Goal: Task Accomplishment & Management: Complete application form

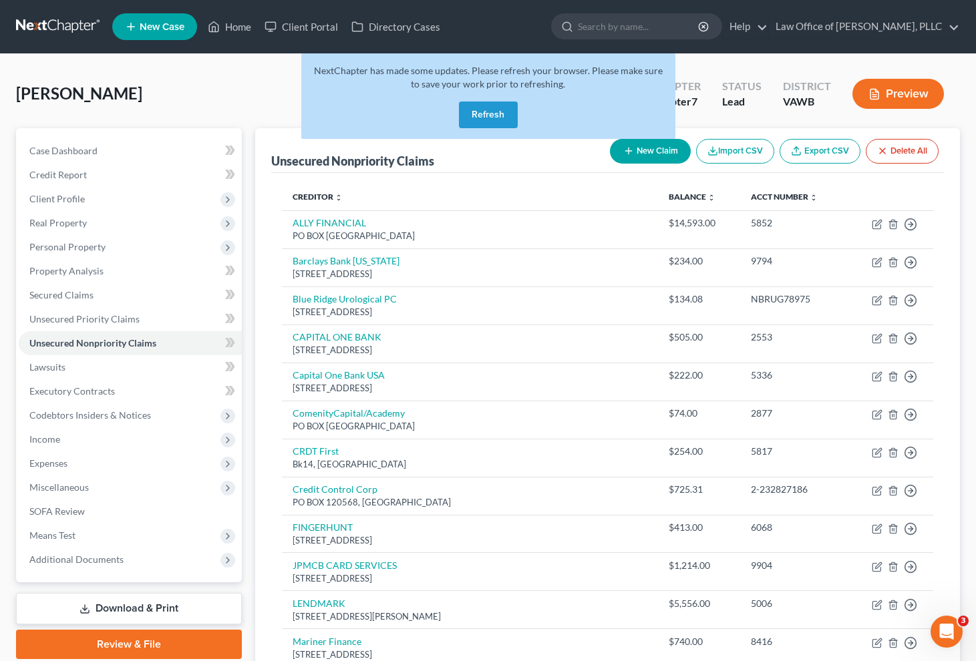
click at [470, 109] on button "Refresh" at bounding box center [488, 115] width 59 height 27
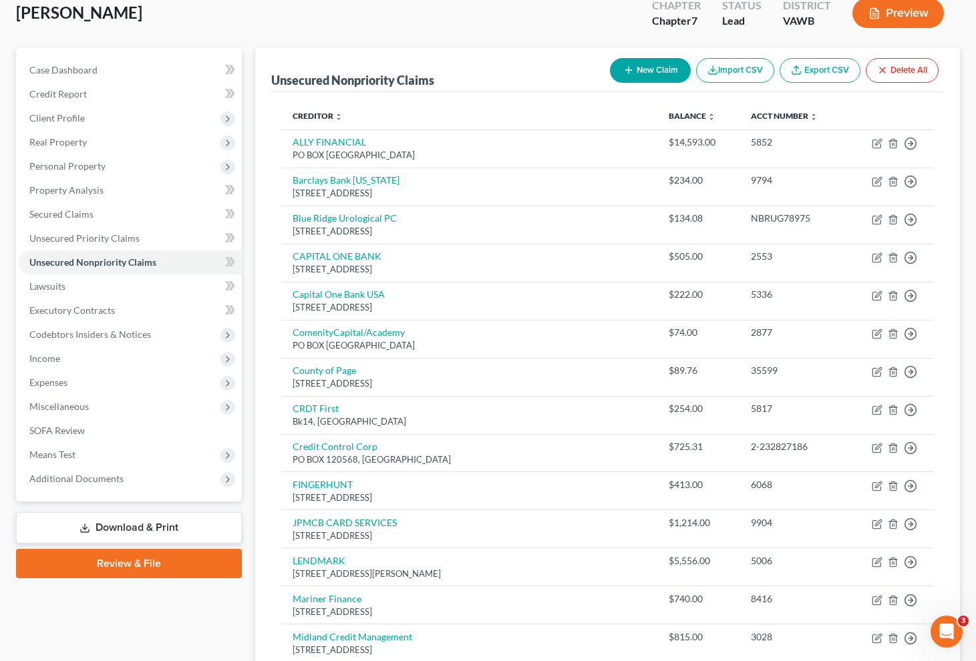
scroll to position [85, 0]
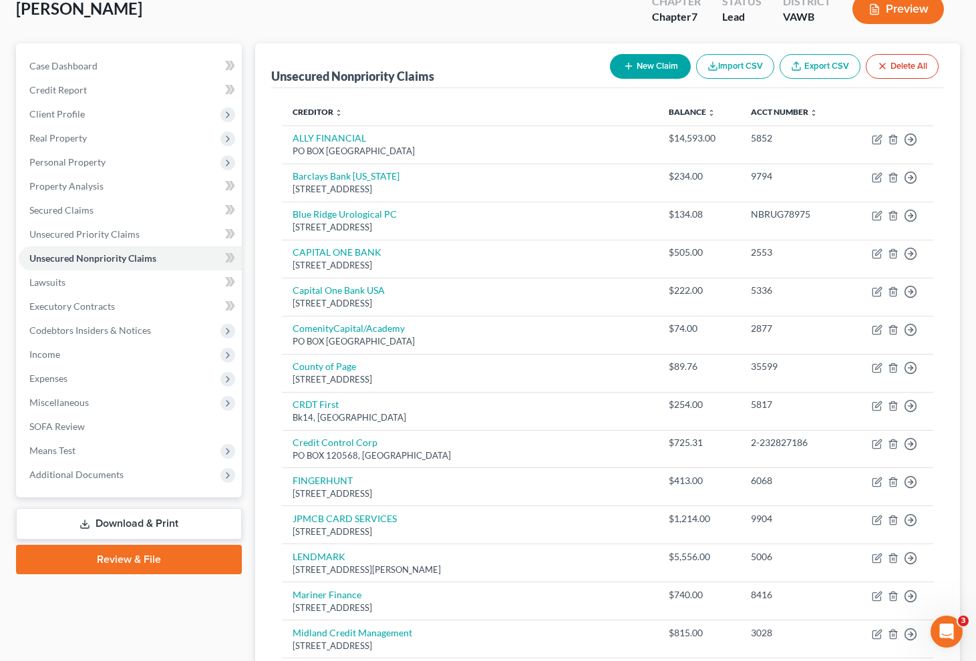
click at [620, 72] on button "New Claim" at bounding box center [650, 66] width 81 height 25
select select "0"
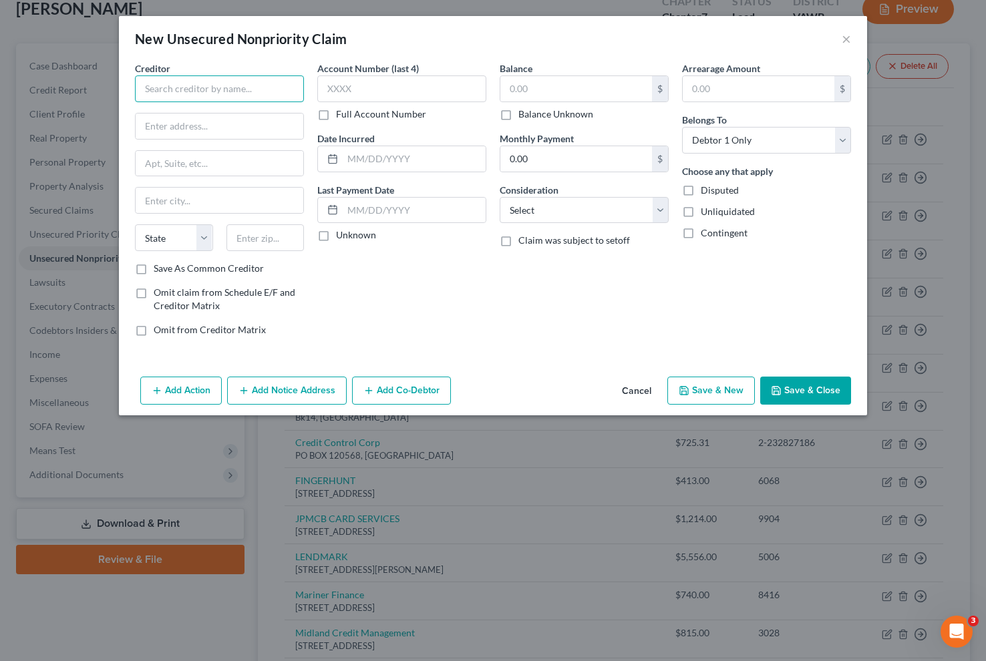
click at [274, 101] on input "text" at bounding box center [219, 89] width 169 height 27
type input "County Of Page"
type input "[STREET_ADDRESS]"
click at [269, 241] on input "text" at bounding box center [266, 237] width 78 height 27
type input "22835"
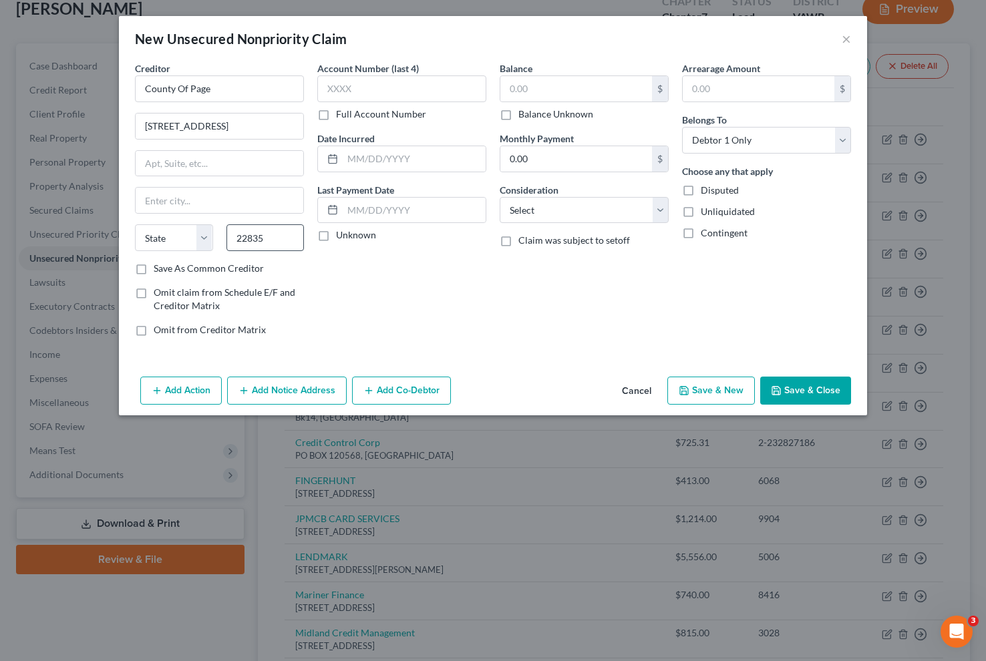
type input "Luray"
select select "48"
click at [154, 271] on label "Save As Common Creditor" at bounding box center [209, 268] width 110 height 13
click at [159, 271] on input "Save As Common Creditor" at bounding box center [163, 266] width 9 height 9
checkbox input "true"
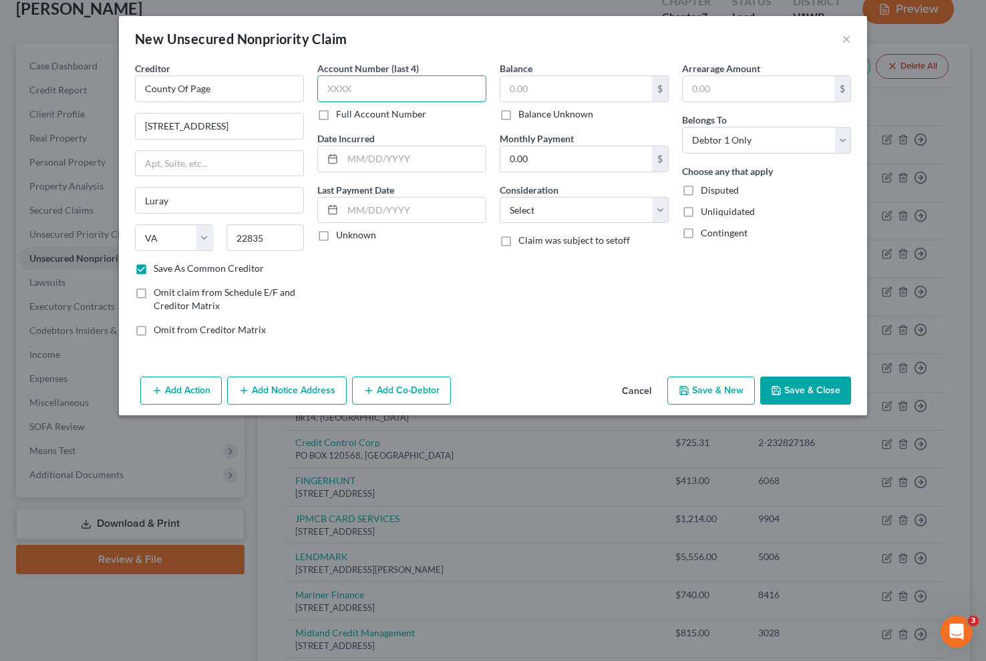
click at [345, 99] on input "text" at bounding box center [401, 89] width 169 height 27
click at [336, 116] on label "Full Account Number" at bounding box center [381, 114] width 90 height 13
click at [341, 116] on input "Full Account Number" at bounding box center [345, 112] width 9 height 9
click at [337, 95] on input "text" at bounding box center [401, 89] width 169 height 27
type input "35599"
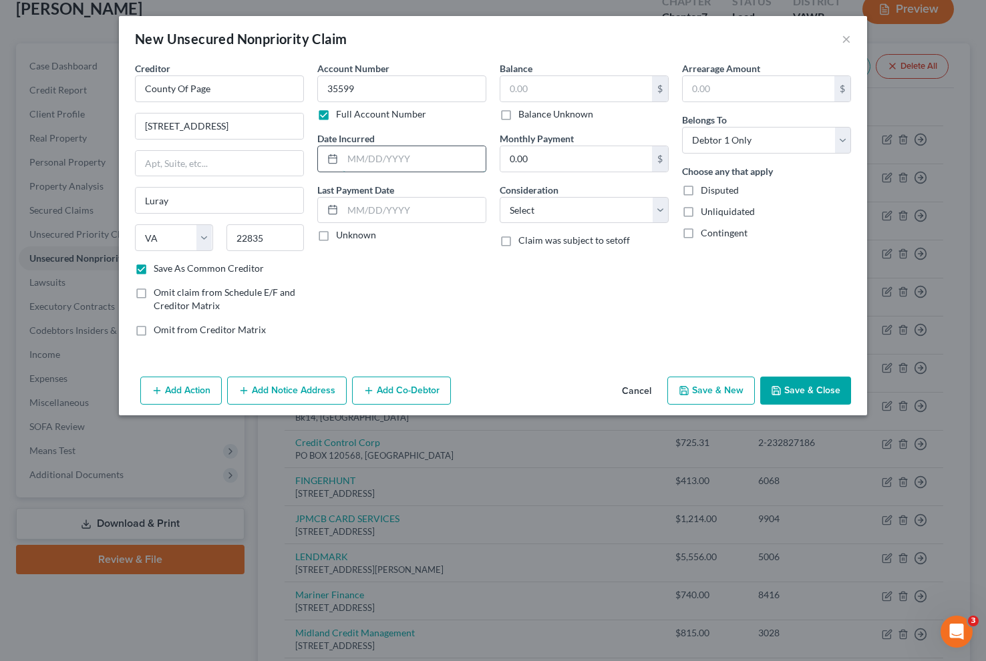
click at [351, 152] on input "text" at bounding box center [414, 158] width 143 height 25
click at [553, 68] on div "Balance $ Balance Unknown Balance Undetermined $ Balance Unknown" at bounding box center [584, 90] width 169 height 59
click at [568, 92] on input "text" at bounding box center [576, 88] width 152 height 25
type input "1,363.22"
click at [612, 221] on select "Select Cable / Satellite Services Collection Agency Credit Card Debt Debt Couns…" at bounding box center [584, 210] width 169 height 27
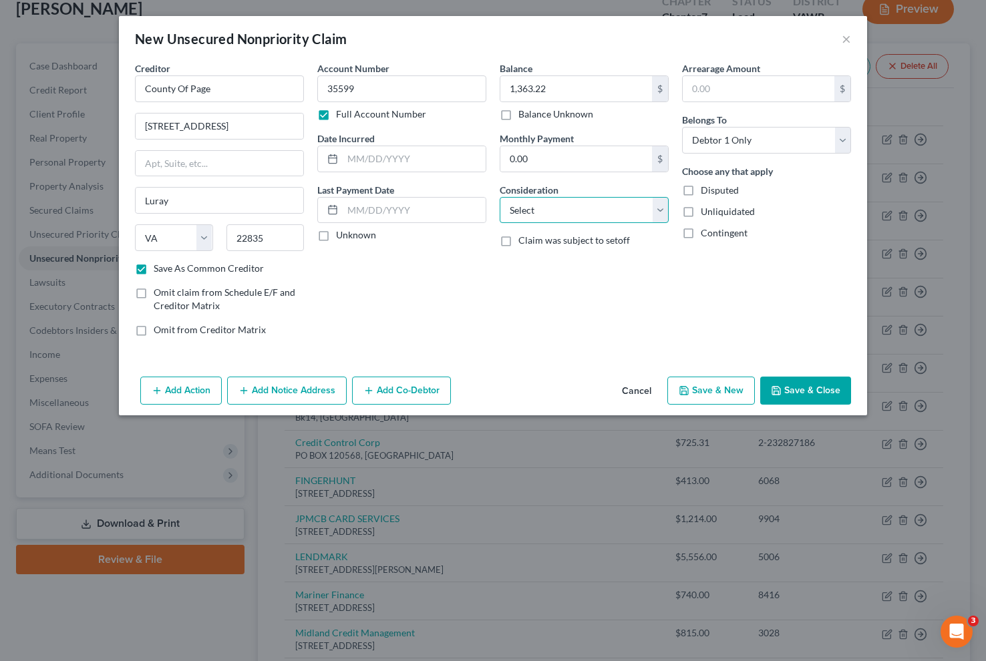
select select "14"
click at [500, 197] on select "Select Cable / Satellite Services Collection Agency Credit Card Debt Debt Couns…" at bounding box center [584, 210] width 169 height 27
click at [806, 386] on button "Save & Close" at bounding box center [805, 391] width 91 height 28
checkbox input "false"
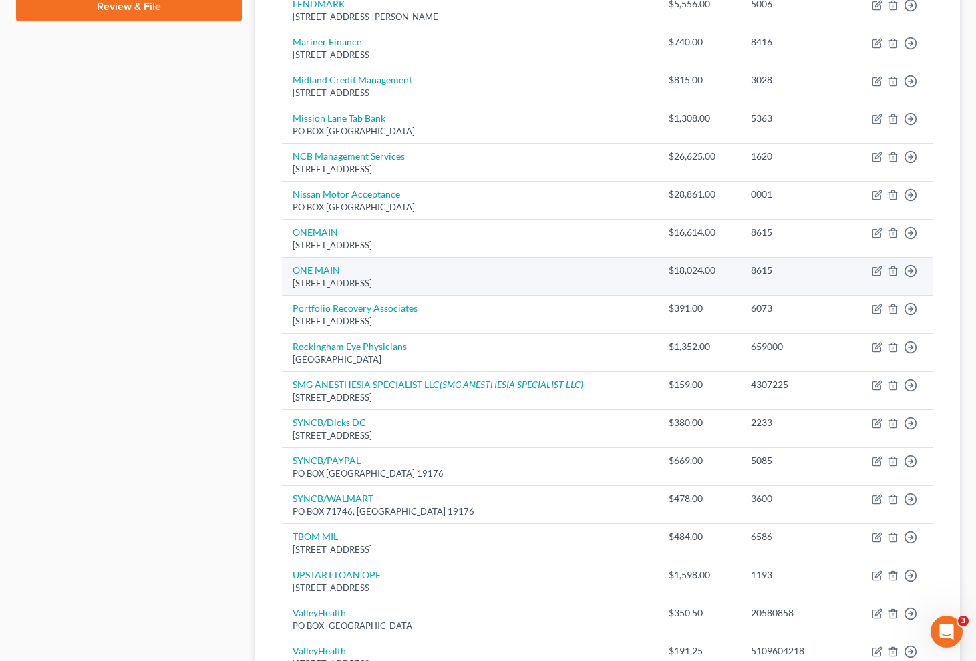
scroll to position [919, 0]
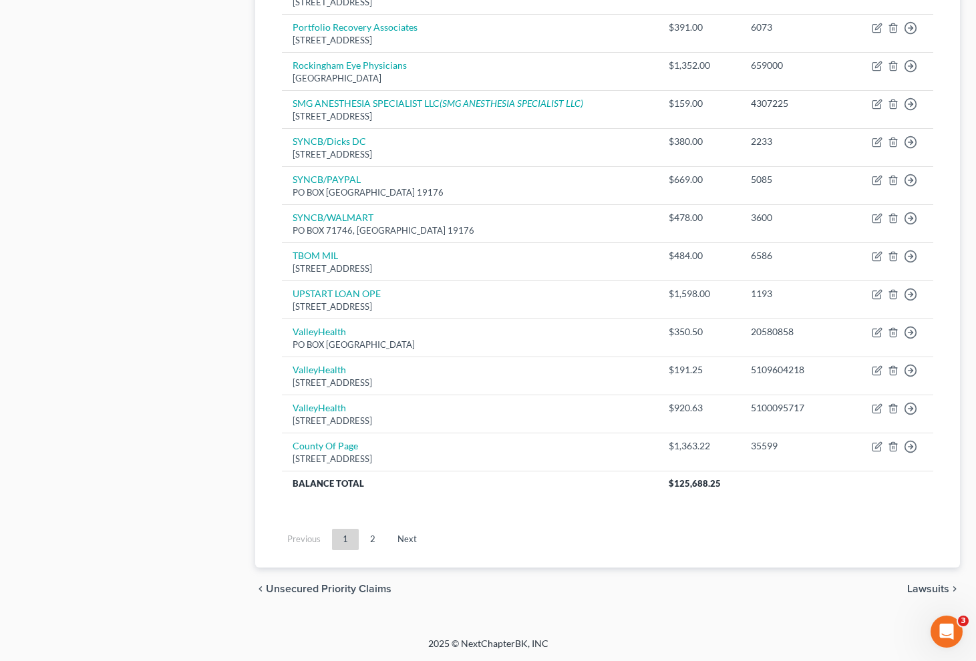
click at [780, 568] on div "chevron_left Unsecured Priority Claims Lawsuits chevron_right" at bounding box center [607, 589] width 705 height 43
click at [923, 589] on span "Lawsuits" at bounding box center [928, 589] width 42 height 11
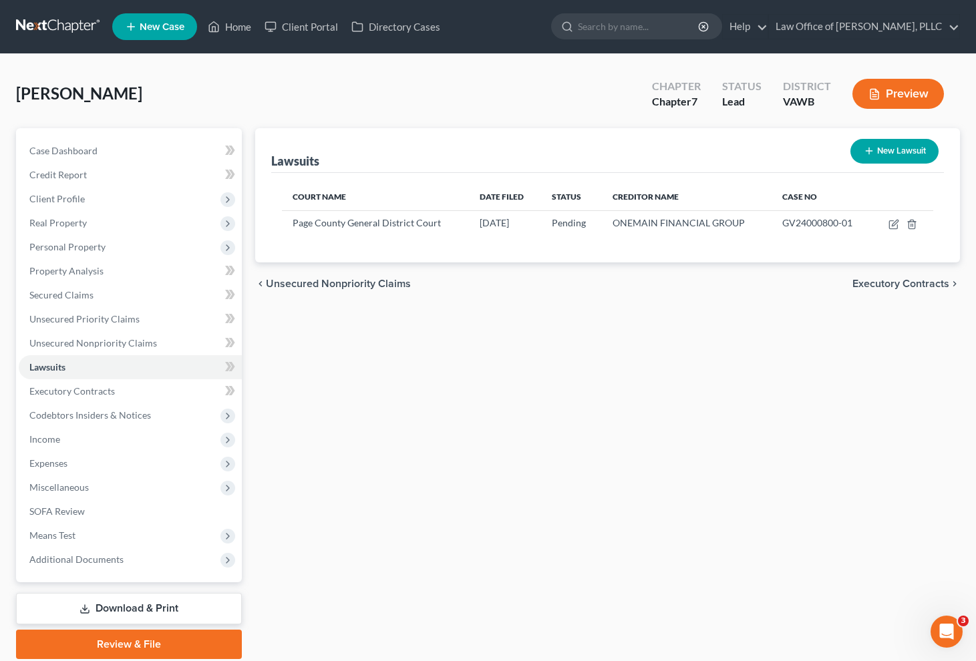
click at [887, 284] on span "Executory Contracts" at bounding box center [901, 284] width 97 height 11
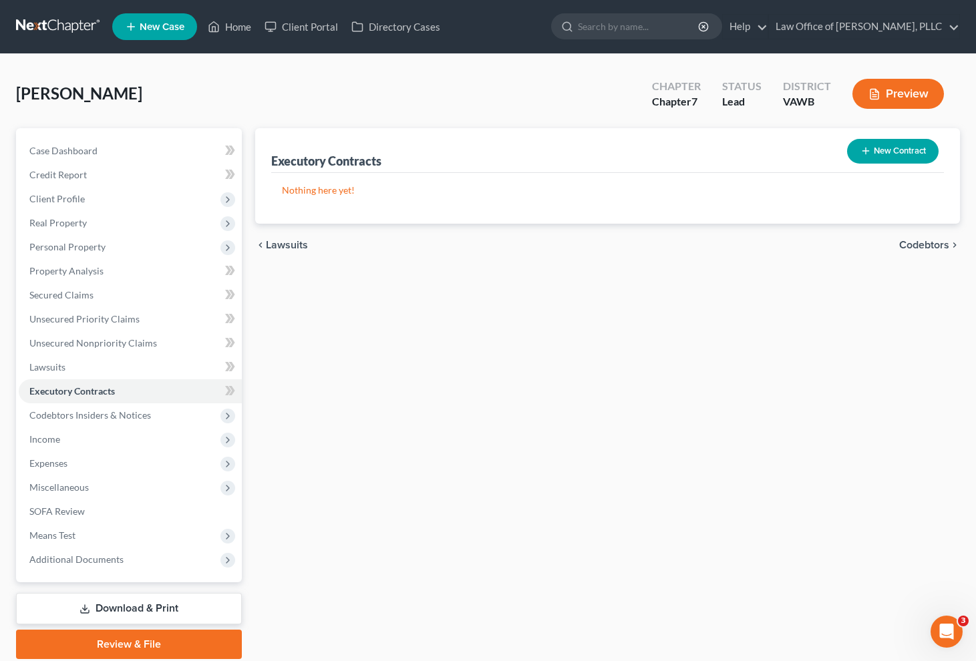
click at [923, 249] on span "Codebtors" at bounding box center [924, 245] width 50 height 11
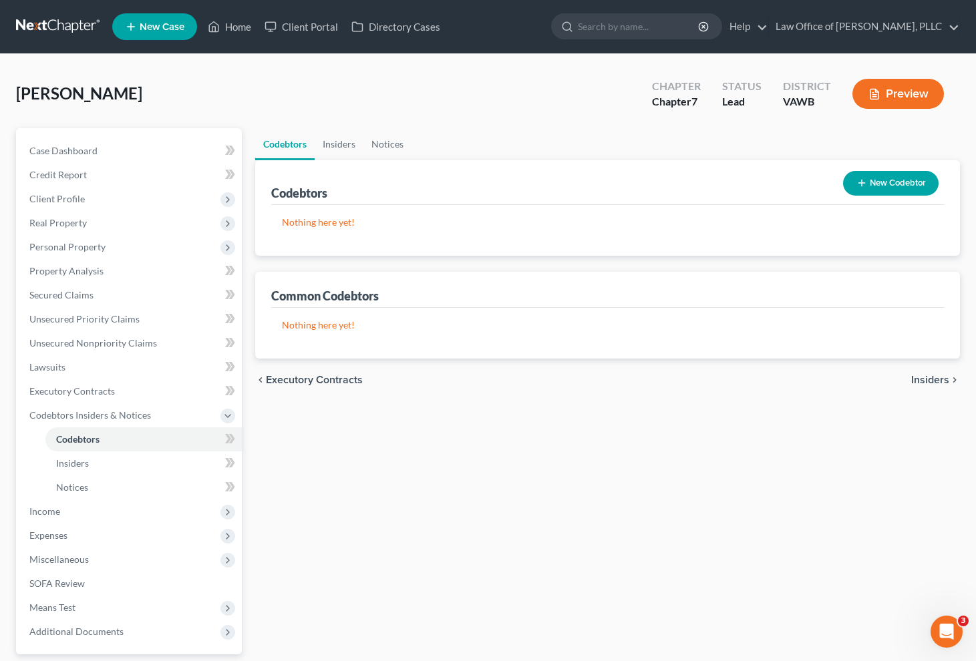
click at [933, 380] on span "Insiders" at bounding box center [930, 380] width 38 height 11
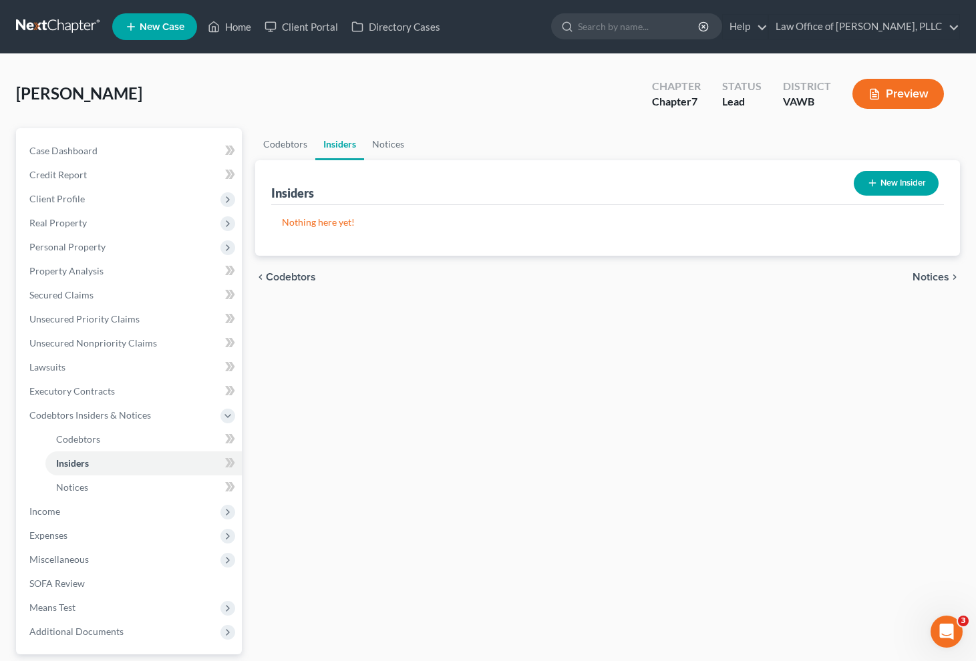
click at [925, 274] on span "Notices" at bounding box center [931, 277] width 37 height 11
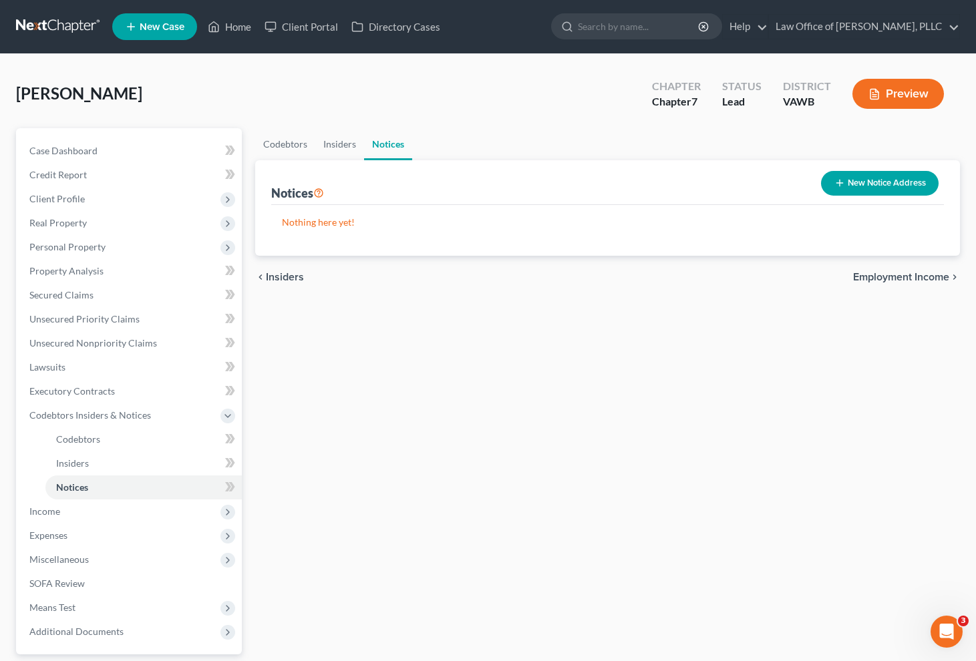
click at [901, 281] on span "Employment Income" at bounding box center [901, 277] width 96 height 11
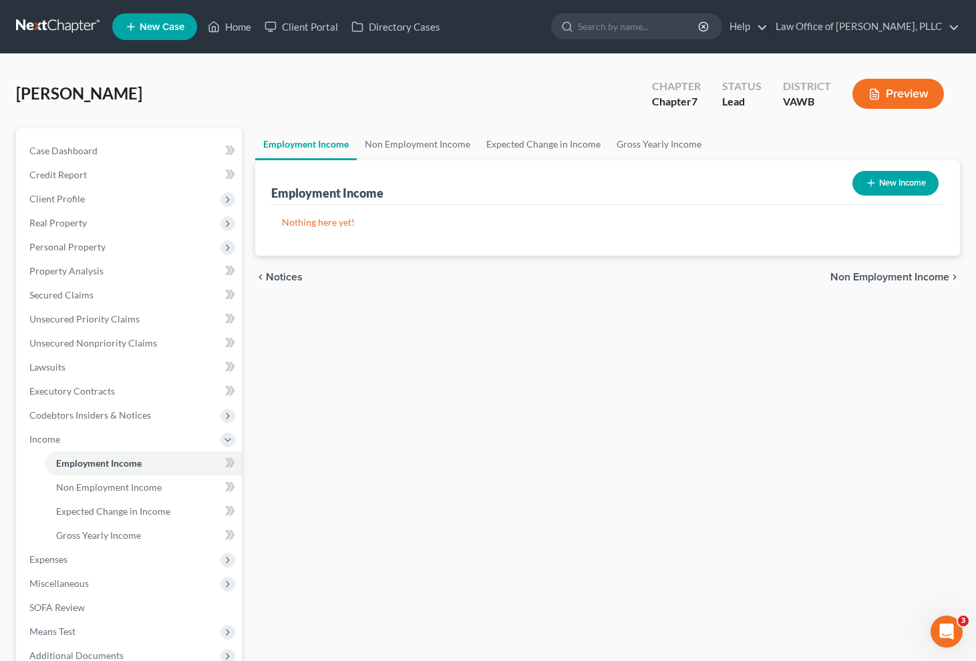
click at [897, 191] on button "New Income" at bounding box center [896, 183] width 86 height 25
select select "0"
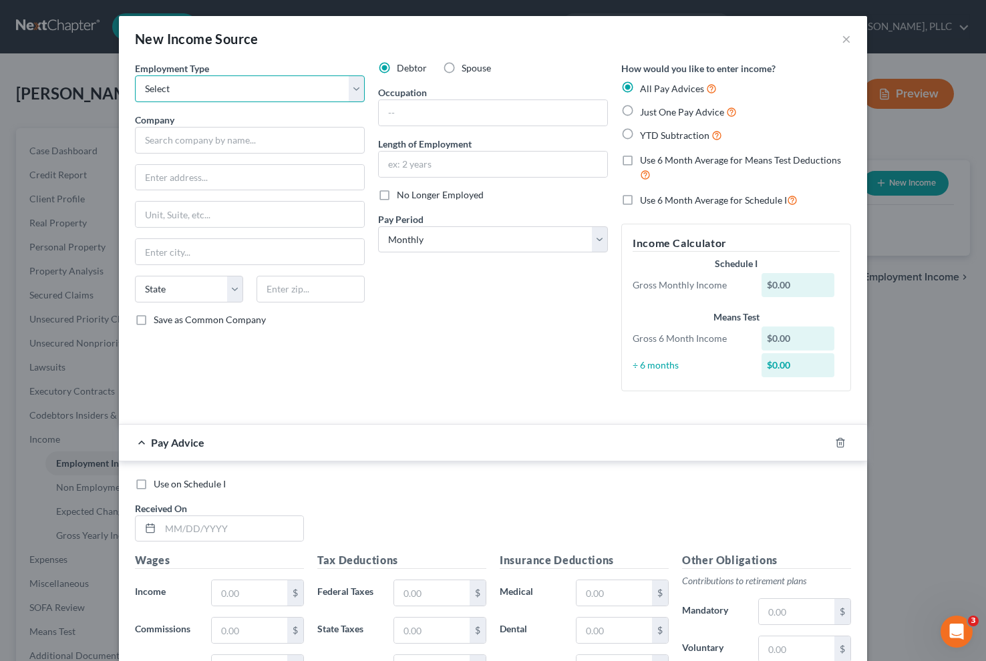
click at [305, 94] on select "Select Full or [DEMOGRAPHIC_DATA] Employment Self Employment" at bounding box center [250, 89] width 230 height 27
click at [280, 98] on select "Select Full or [DEMOGRAPHIC_DATA] Employment Self Employment" at bounding box center [250, 89] width 230 height 27
select select "0"
click at [135, 76] on select "Select Full or [DEMOGRAPHIC_DATA] Employment Self Employment" at bounding box center [250, 89] width 230 height 27
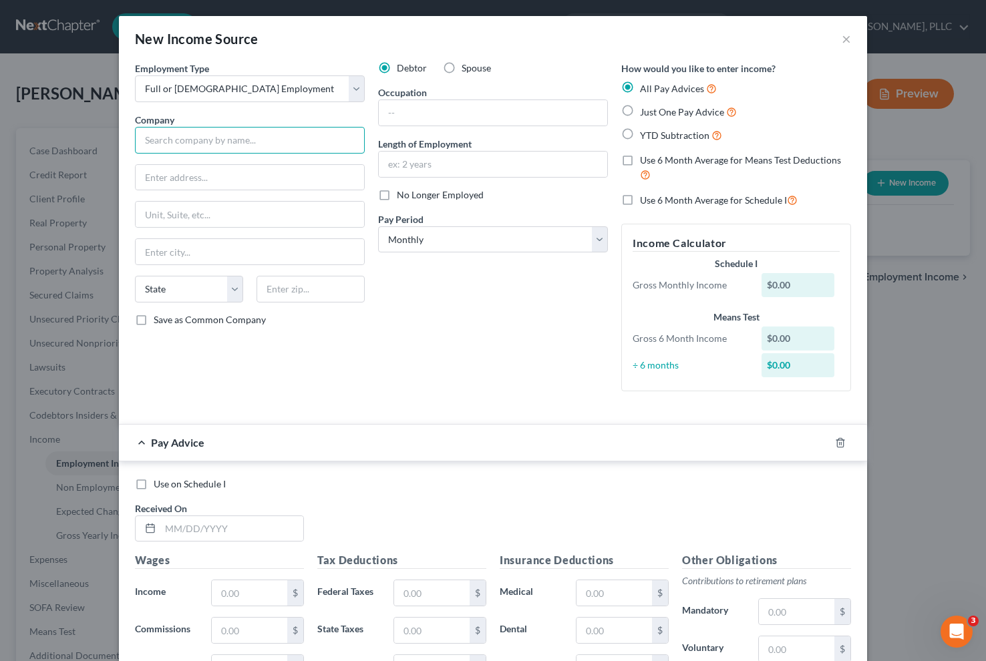
click at [251, 144] on input "text" at bounding box center [250, 140] width 230 height 27
type input "National Park Service"
type input "[STREET_ADDRESS]"
type input "20240"
type input "[US_STATE]"
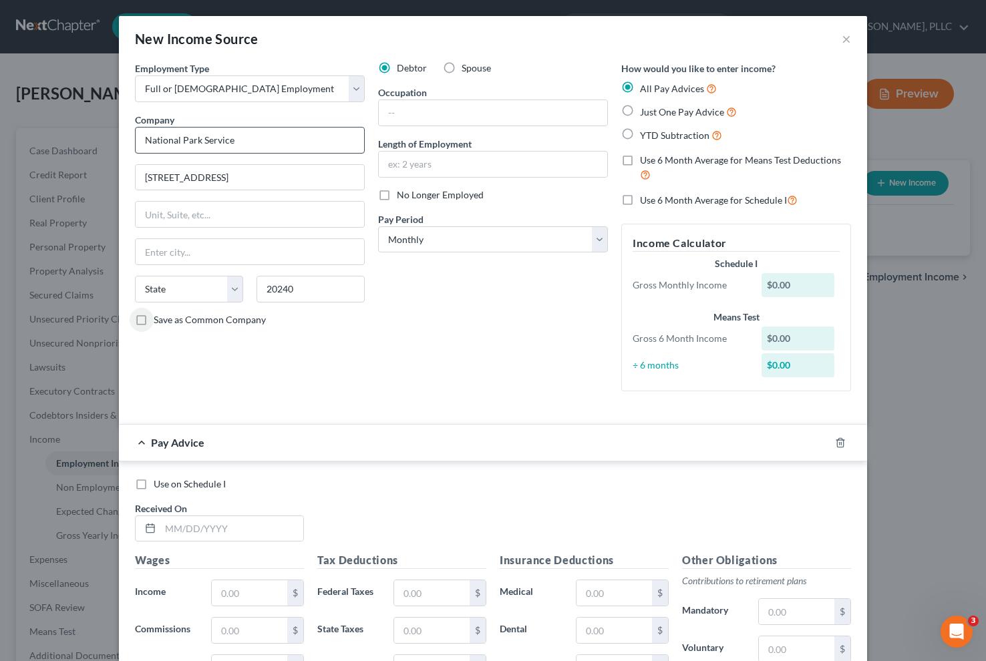
select select "8"
click at [298, 91] on select "Select Full or [DEMOGRAPHIC_DATA] Employment Self Employment" at bounding box center [250, 89] width 230 height 27
click at [278, 146] on input "National Park Service" at bounding box center [250, 140] width 230 height 27
type input "National Park Service ORG-CDE 4845"
click at [456, 110] on input "text" at bounding box center [493, 112] width 229 height 25
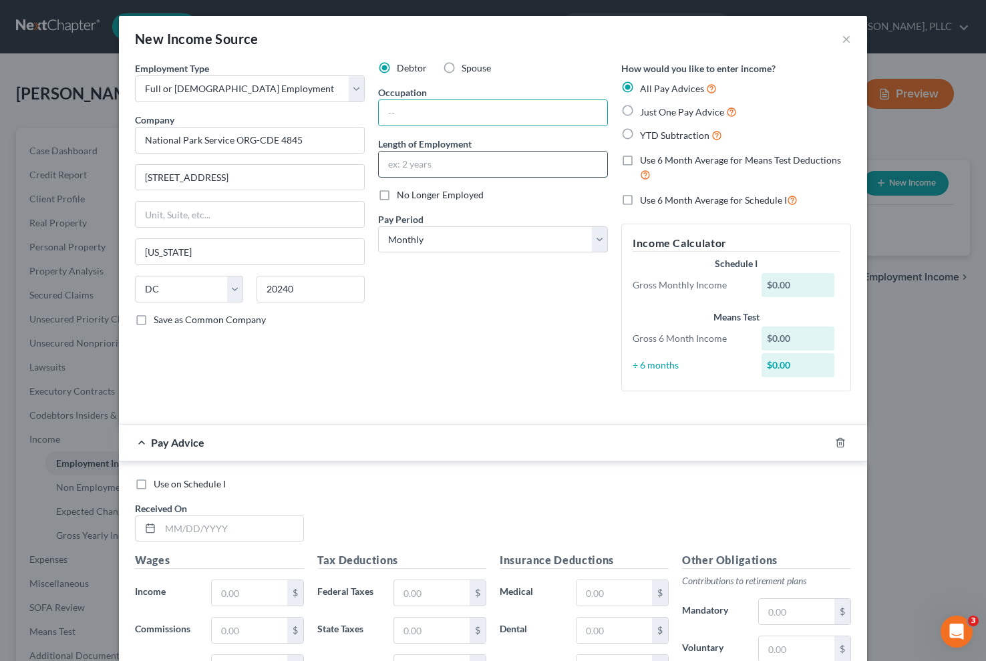
click at [410, 170] on input "text" at bounding box center [493, 164] width 229 height 25
type input "2 Years"
click at [454, 241] on select "Select Monthly Twice Monthly Every Other Week Weekly" at bounding box center [493, 240] width 230 height 27
select select "2"
click at [378, 227] on select "Select Monthly Twice Monthly Every Other Week Weekly" at bounding box center [493, 240] width 230 height 27
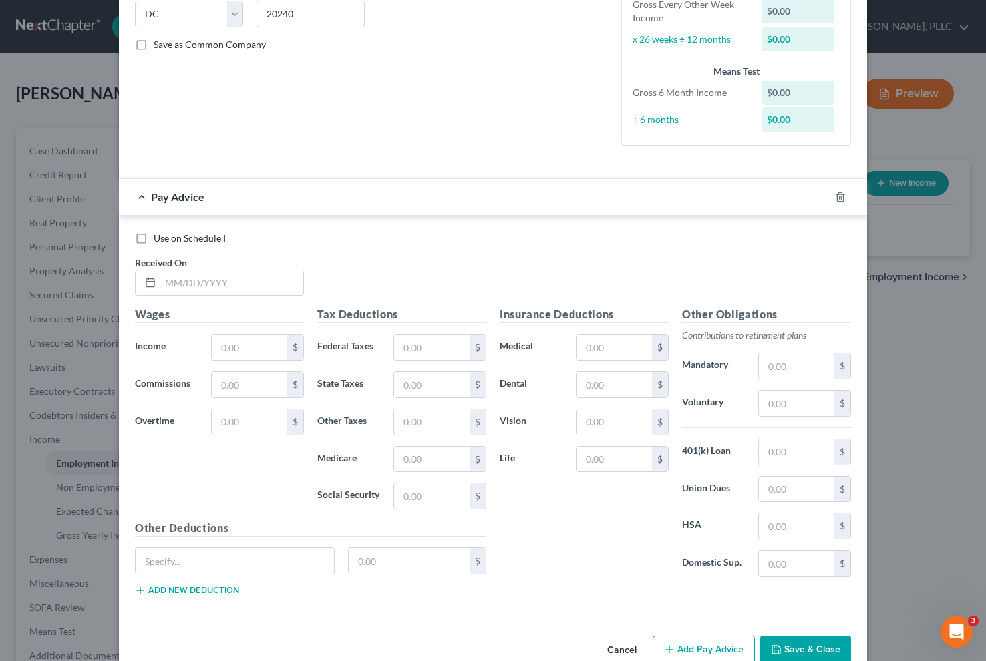
scroll to position [305, 0]
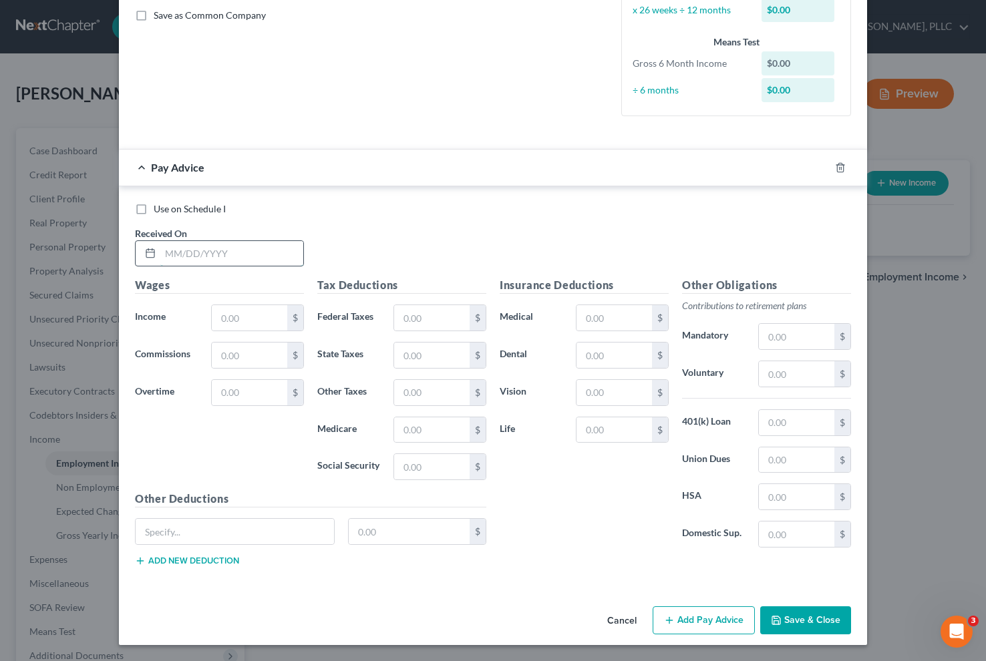
click at [188, 255] on input "text" at bounding box center [231, 253] width 143 height 25
type input "[DATE]"
click at [232, 322] on input "text" at bounding box center [250, 317] width 76 height 25
type input "780.45"
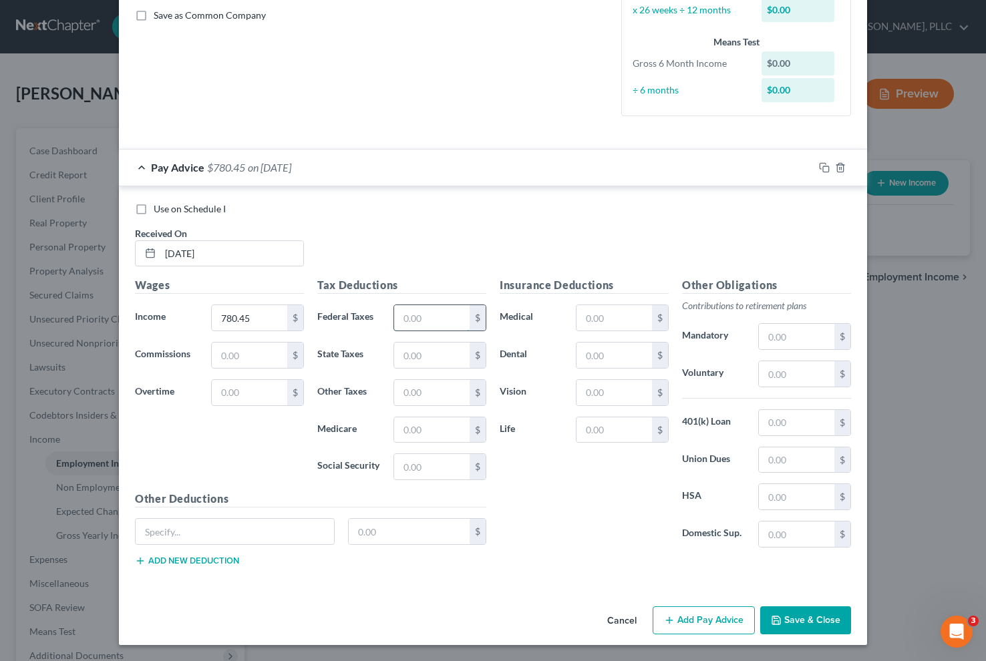
click at [426, 325] on input "text" at bounding box center [432, 317] width 76 height 25
type input "0.00"
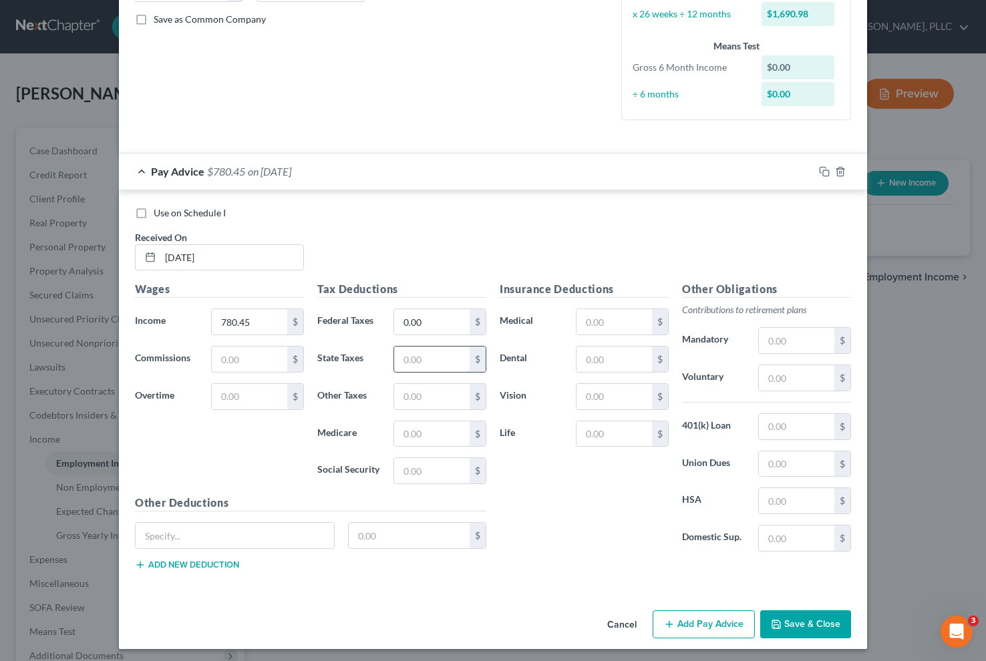
click at [415, 357] on input "text" at bounding box center [432, 359] width 76 height 25
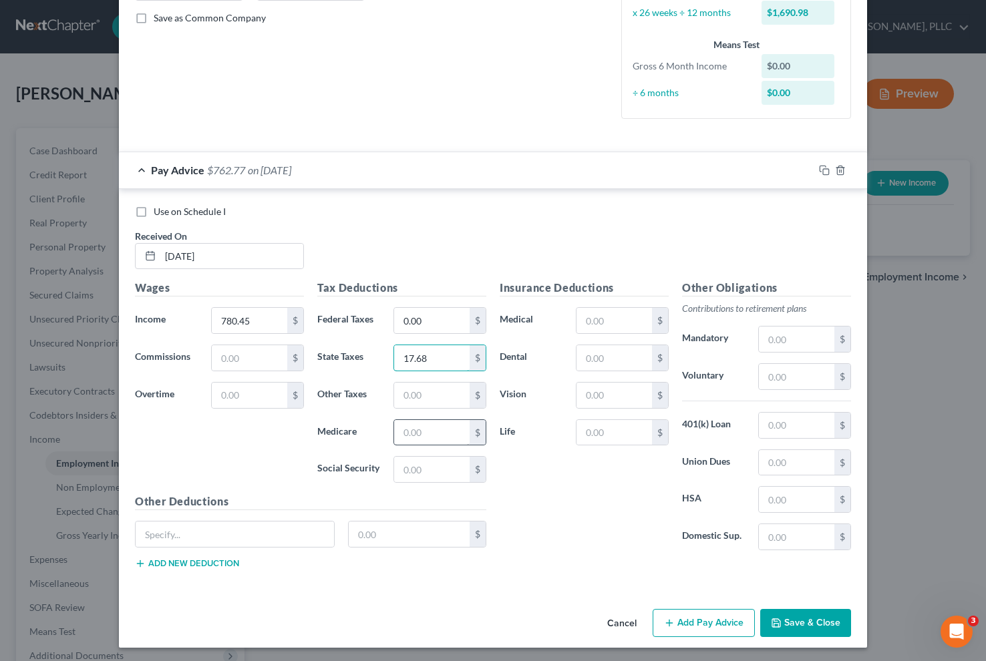
type input "17.68"
click at [408, 434] on input "text" at bounding box center [432, 432] width 76 height 25
type input "11.31"
click at [402, 474] on input "text" at bounding box center [432, 469] width 76 height 25
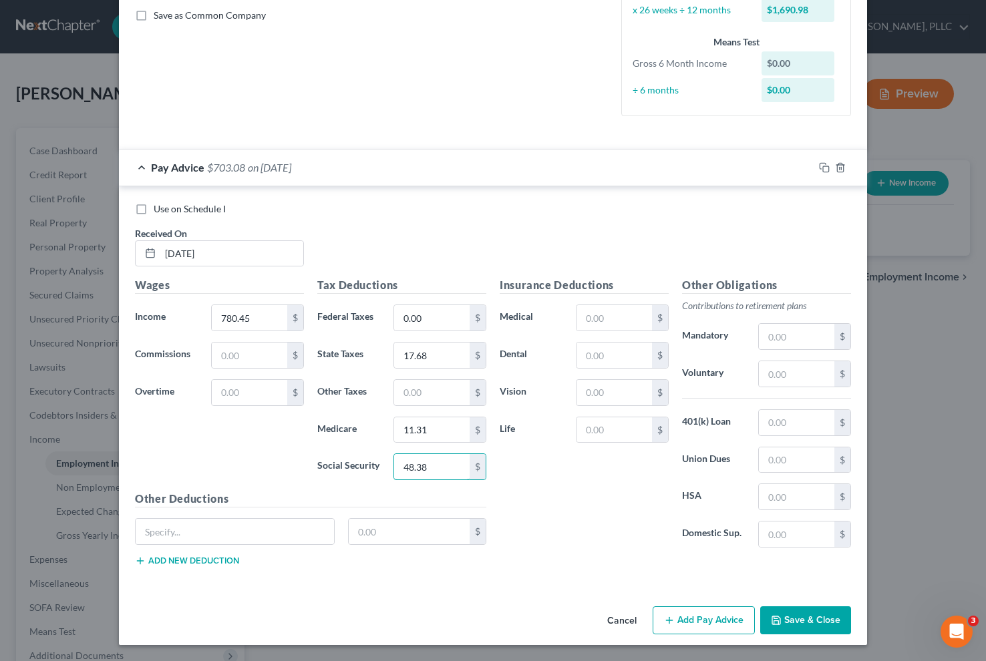
type input "48.38"
click at [677, 627] on button "Add Pay Advice" at bounding box center [704, 621] width 102 height 28
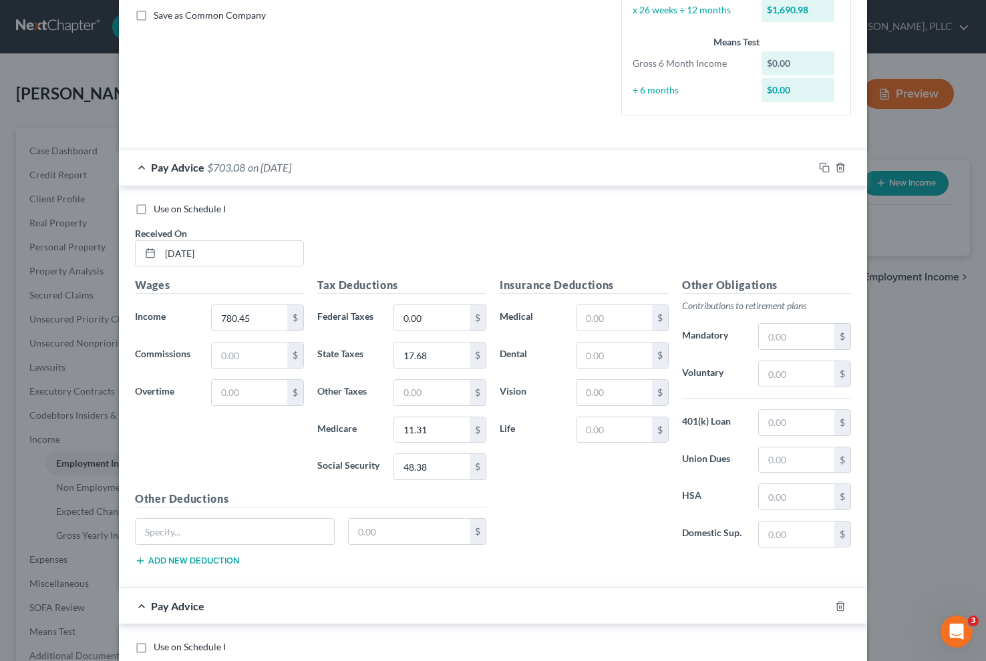
scroll to position [743, 0]
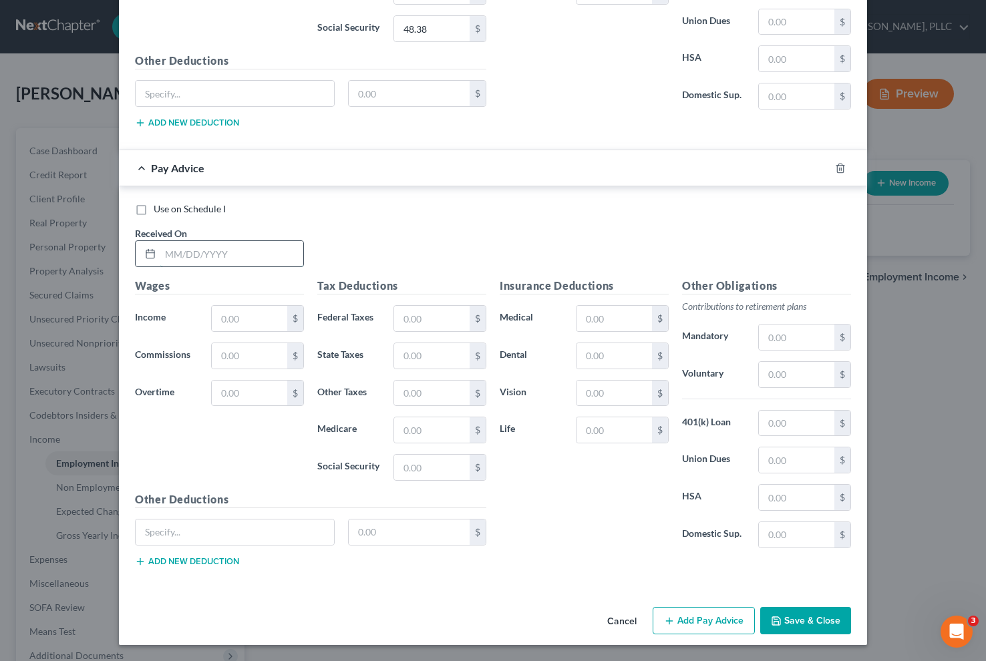
click at [241, 248] on input "text" at bounding box center [231, 253] width 143 height 25
type input "[DATE]"
click at [231, 322] on input "text" at bounding box center [250, 318] width 76 height 25
type input "1,928.80"
click at [434, 327] on input "text" at bounding box center [432, 318] width 76 height 25
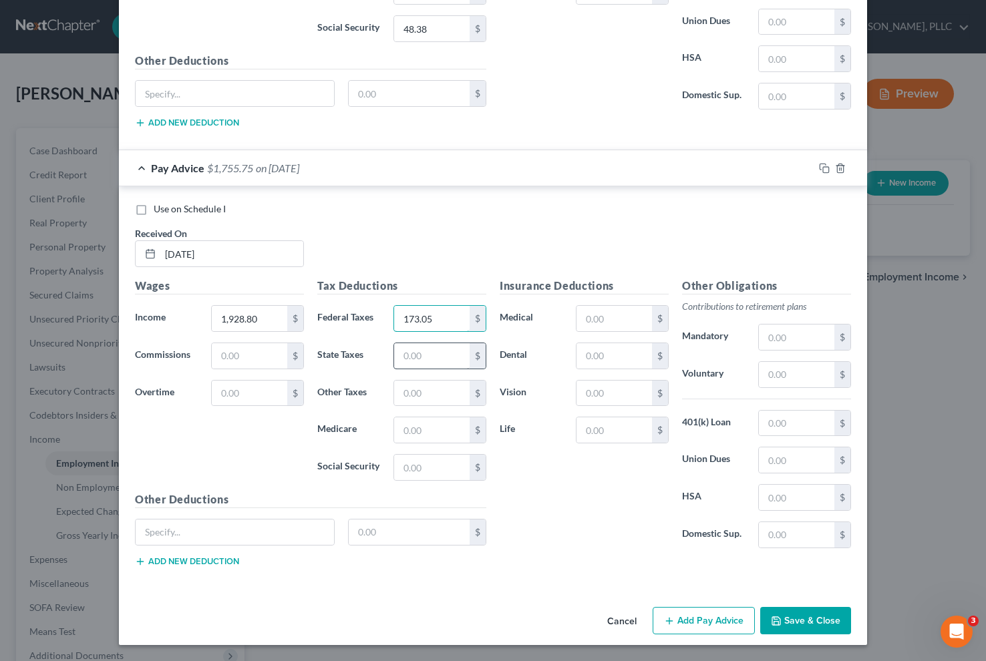
type input "173.05"
click at [428, 363] on input "text" at bounding box center [432, 355] width 76 height 25
type input "82.20"
click at [410, 425] on input "text" at bounding box center [432, 430] width 76 height 25
type input "27.97"
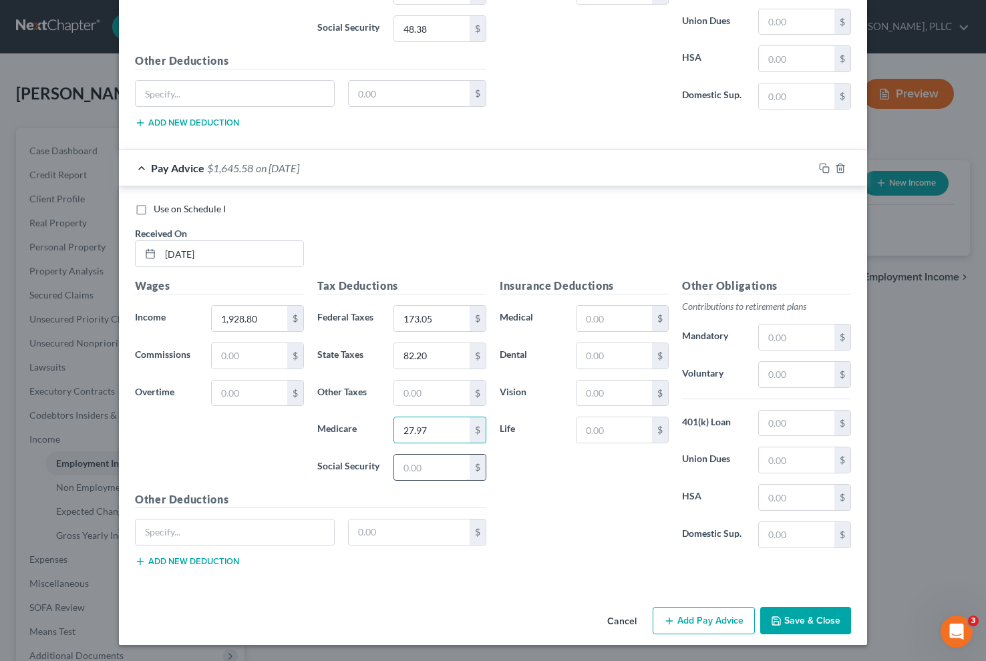
click at [425, 480] on input "text" at bounding box center [432, 467] width 76 height 25
type input "119.59"
click at [675, 620] on button "Add Pay Advice" at bounding box center [704, 621] width 102 height 28
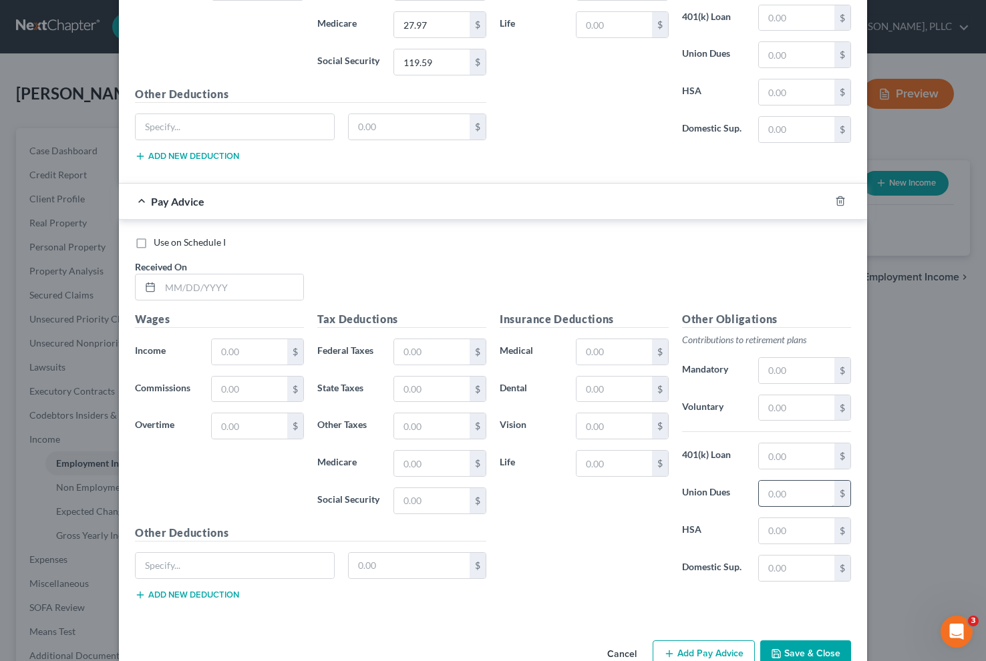
scroll to position [1182, 0]
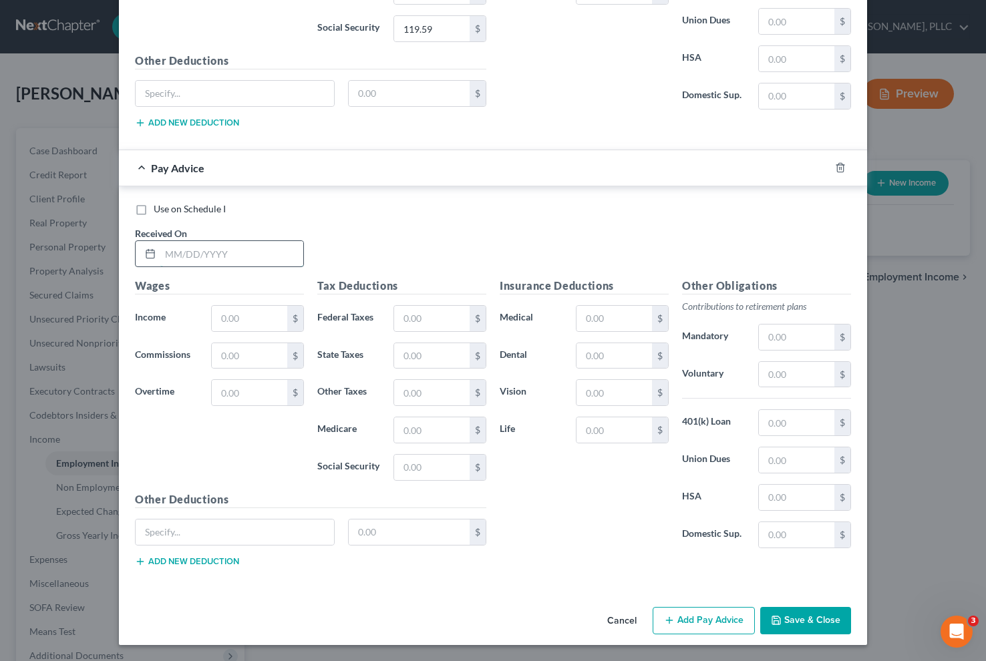
click at [222, 245] on input "text" at bounding box center [231, 253] width 143 height 25
type input "[DATE]"
click at [216, 324] on input "text" at bounding box center [250, 318] width 76 height 25
type input "2,007.20"
click at [433, 315] on input "text" at bounding box center [432, 318] width 76 height 25
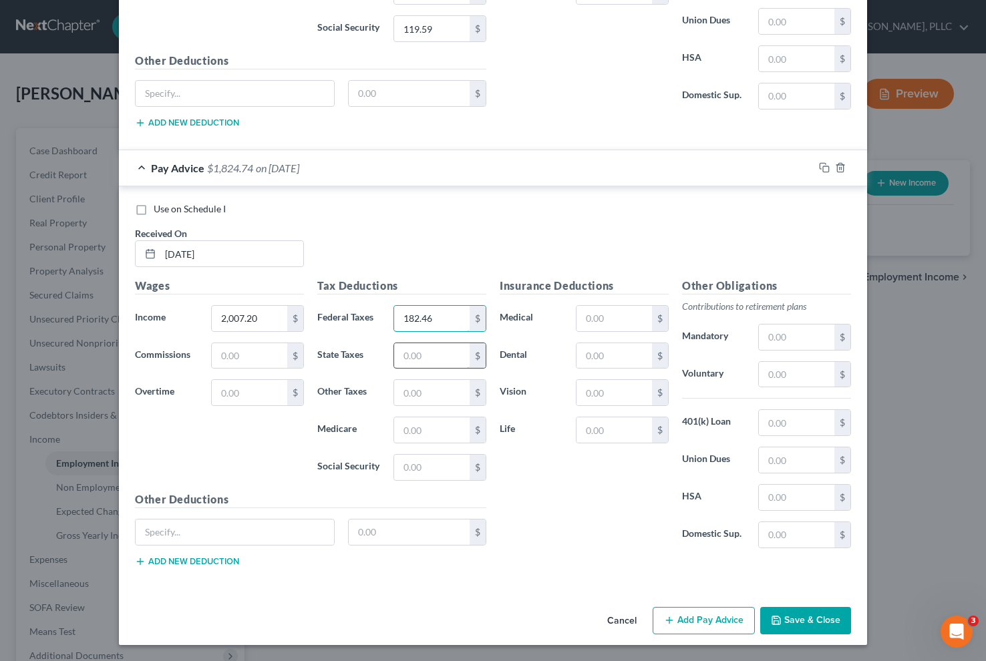
type input "182.46"
click at [413, 349] on input "text" at bounding box center [432, 355] width 76 height 25
type input "86.71"
click at [424, 436] on input "text" at bounding box center [432, 430] width 76 height 25
type input "29.10"
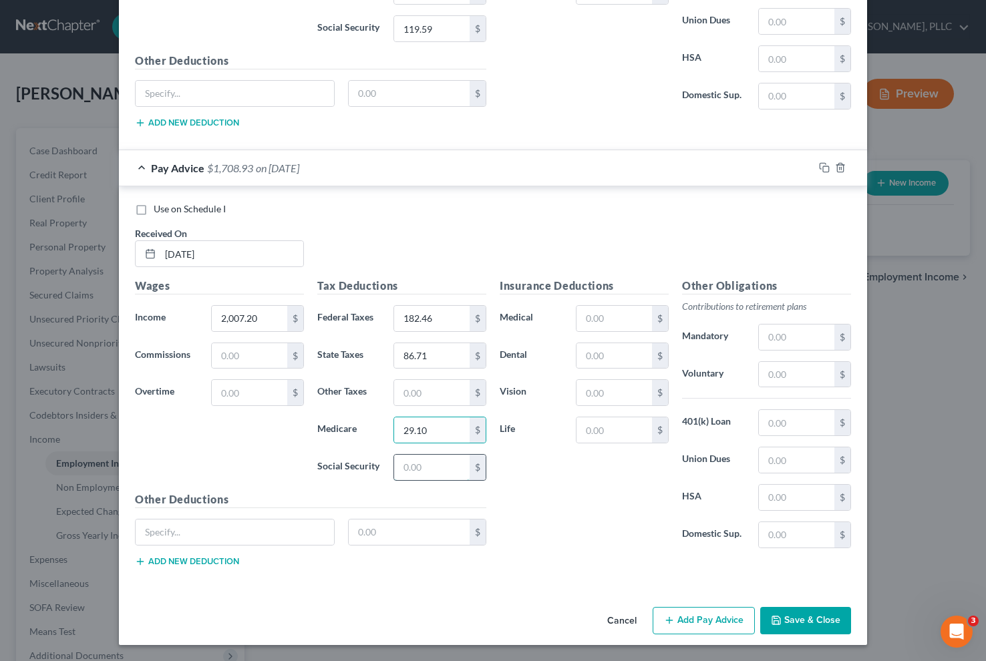
click at [424, 476] on input "text" at bounding box center [432, 467] width 76 height 25
type input "124.44"
click at [692, 628] on button "Add Pay Advice" at bounding box center [704, 621] width 102 height 28
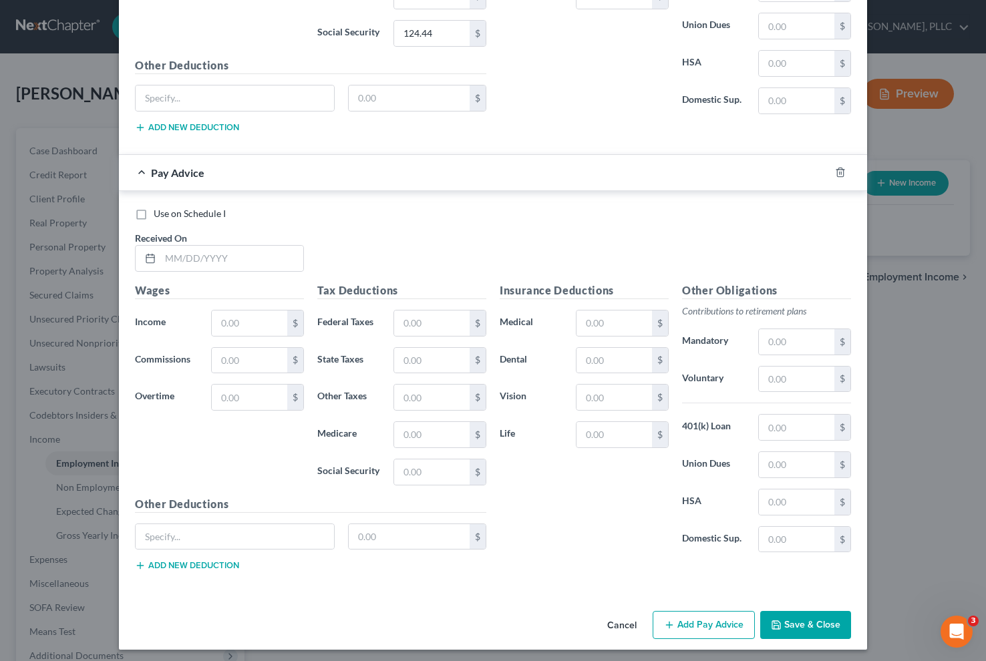
scroll to position [1621, 0]
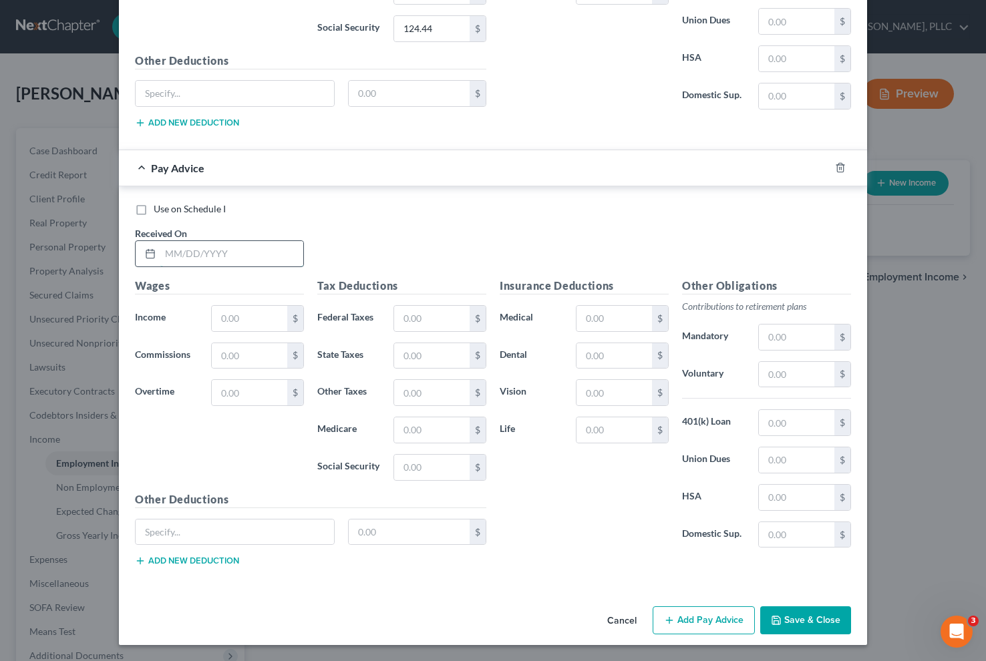
click at [278, 261] on input "text" at bounding box center [231, 253] width 143 height 25
type input "[DATE]"
click at [218, 328] on input "text" at bounding box center [250, 318] width 76 height 25
type input "2,007.20"
click at [424, 327] on input "text" at bounding box center [432, 318] width 76 height 25
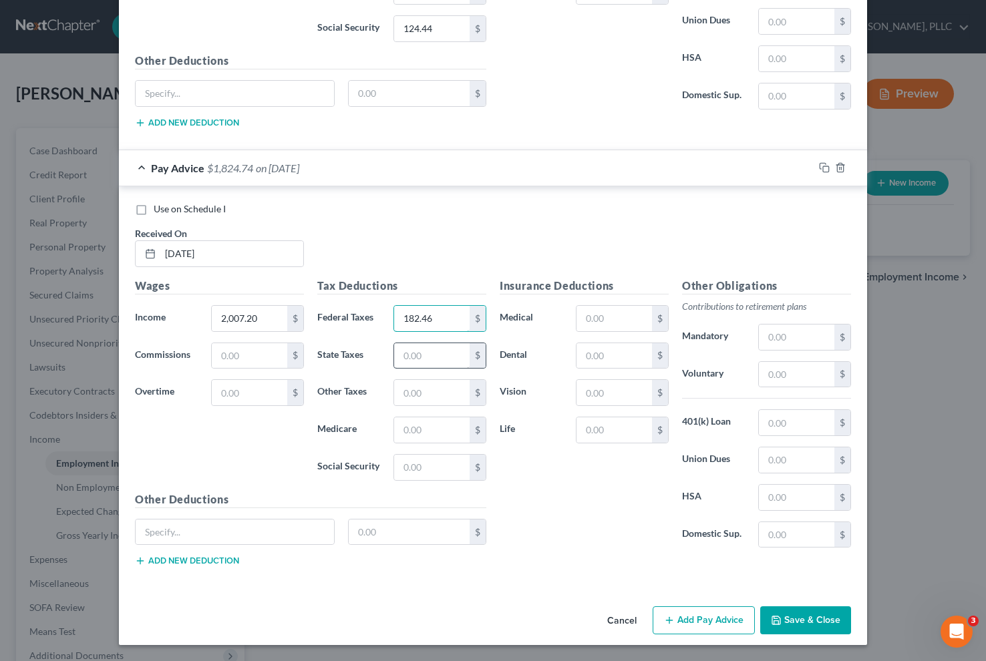
type input "182.46"
click at [435, 358] on input "text" at bounding box center [432, 355] width 76 height 25
type input "86.71"
click at [431, 428] on input "text" at bounding box center [432, 430] width 76 height 25
type input "29.11"
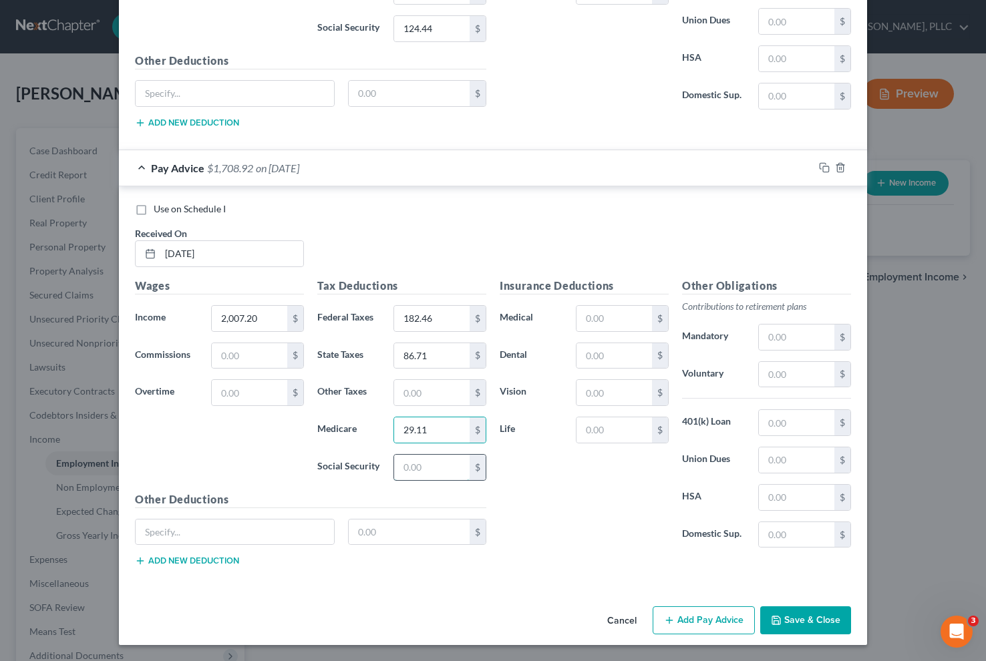
click at [422, 471] on input "text" at bounding box center [432, 467] width 76 height 25
type input "124.45"
click at [683, 617] on button "Add Pay Advice" at bounding box center [704, 621] width 102 height 28
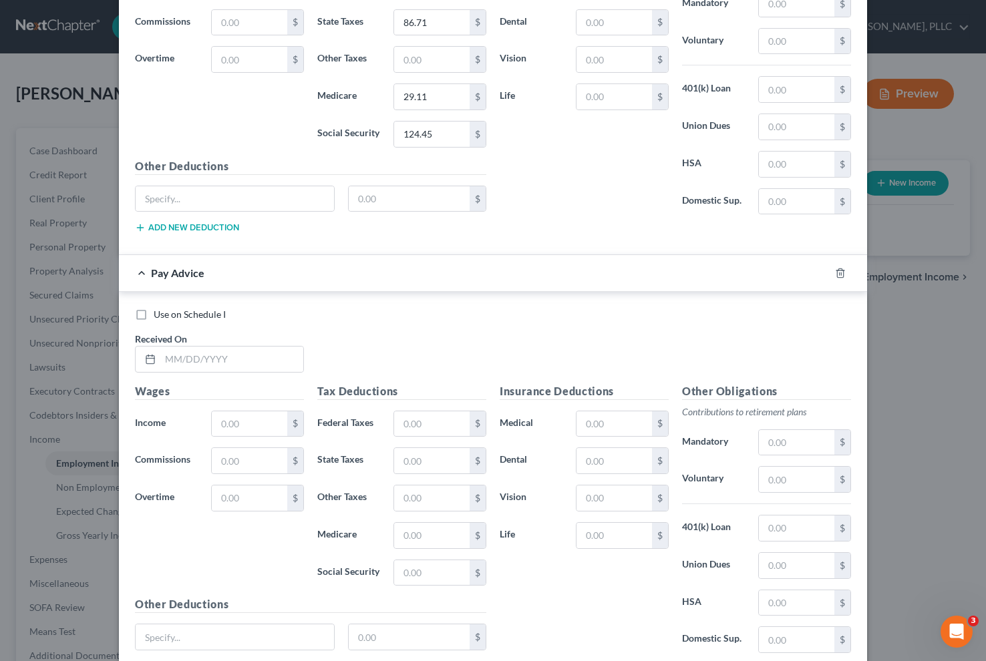
scroll to position [2060, 0]
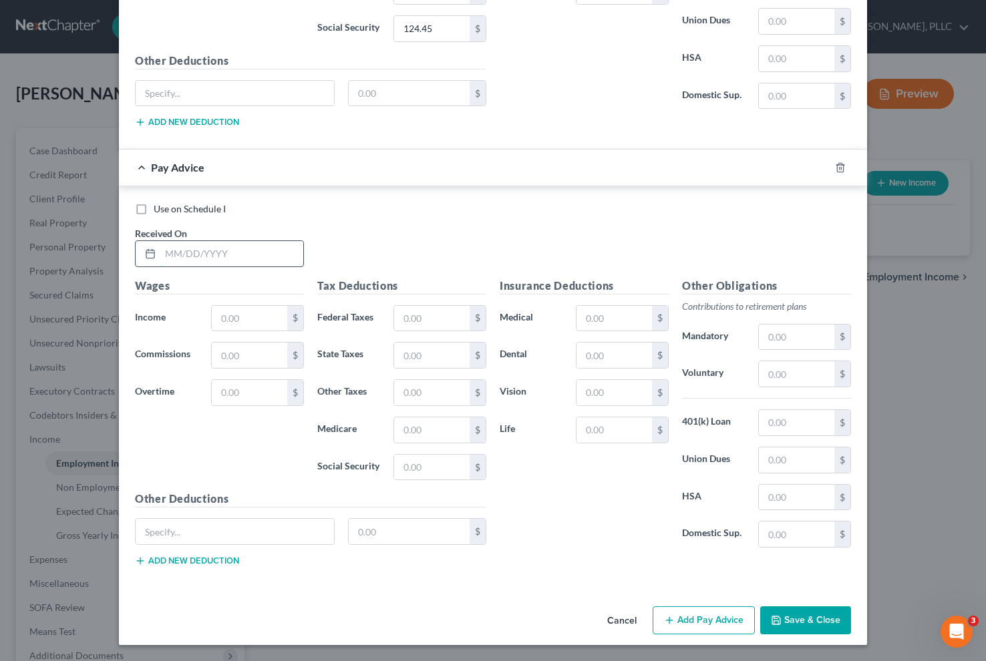
click at [196, 254] on input "text" at bounding box center [231, 253] width 143 height 25
type input "[DATE]"
click at [243, 315] on input "text" at bounding box center [250, 318] width 76 height 25
type input "2,007.20"
click at [421, 315] on input "text" at bounding box center [432, 318] width 76 height 25
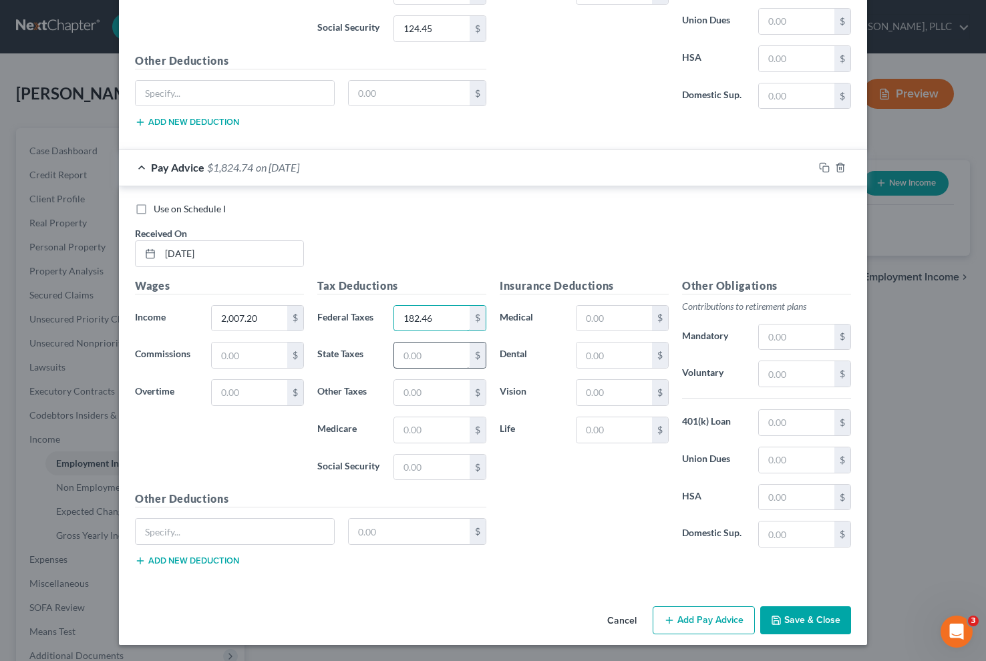
type input "182.46"
click at [426, 359] on input "text" at bounding box center [432, 355] width 76 height 25
type input "86.71"
click at [415, 424] on input "text" at bounding box center [432, 430] width 76 height 25
type input "29.10"
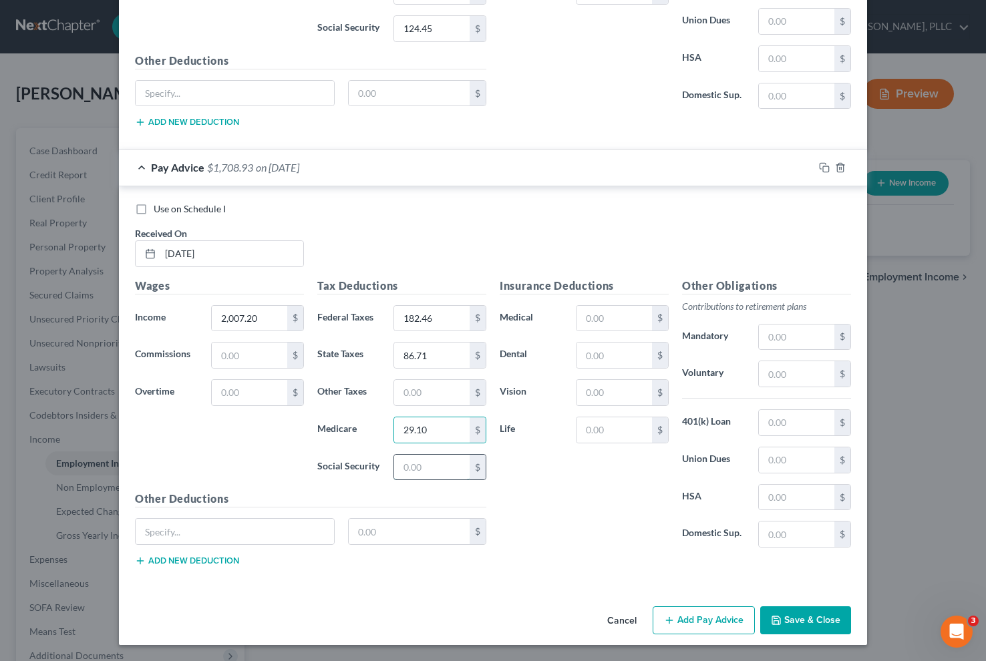
click at [421, 466] on input "text" at bounding box center [432, 467] width 76 height 25
type input "124.45"
click at [696, 621] on button "Add Pay Advice" at bounding box center [704, 621] width 102 height 28
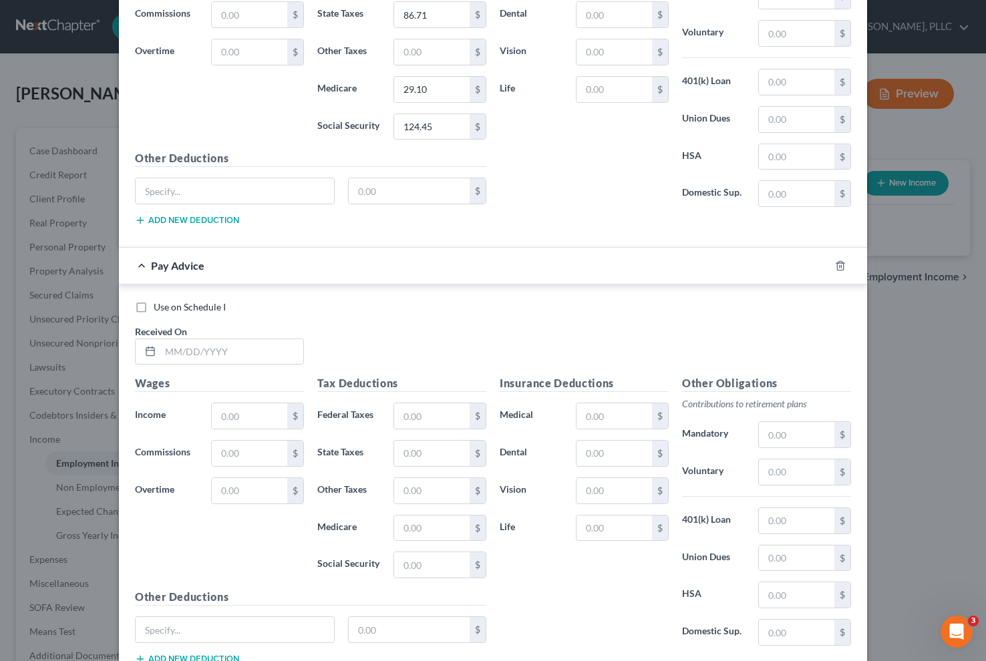
scroll to position [2499, 0]
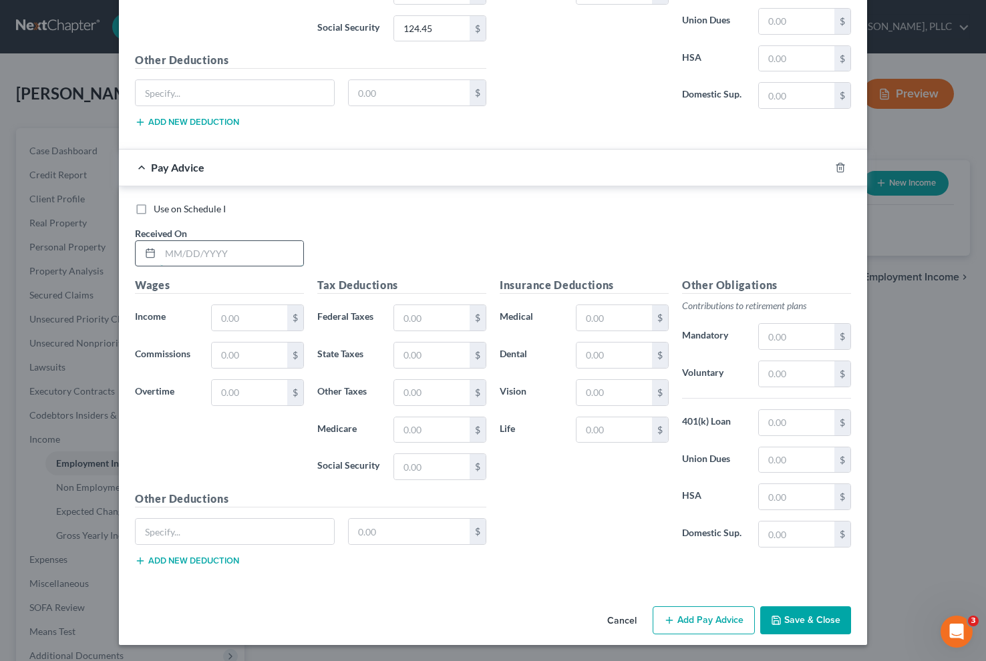
click at [213, 253] on input "text" at bounding box center [231, 253] width 143 height 25
type input "[DATE]"
click at [247, 321] on input "text" at bounding box center [250, 317] width 76 height 25
type input "2,007.20"
click at [412, 317] on input "text" at bounding box center [432, 317] width 76 height 25
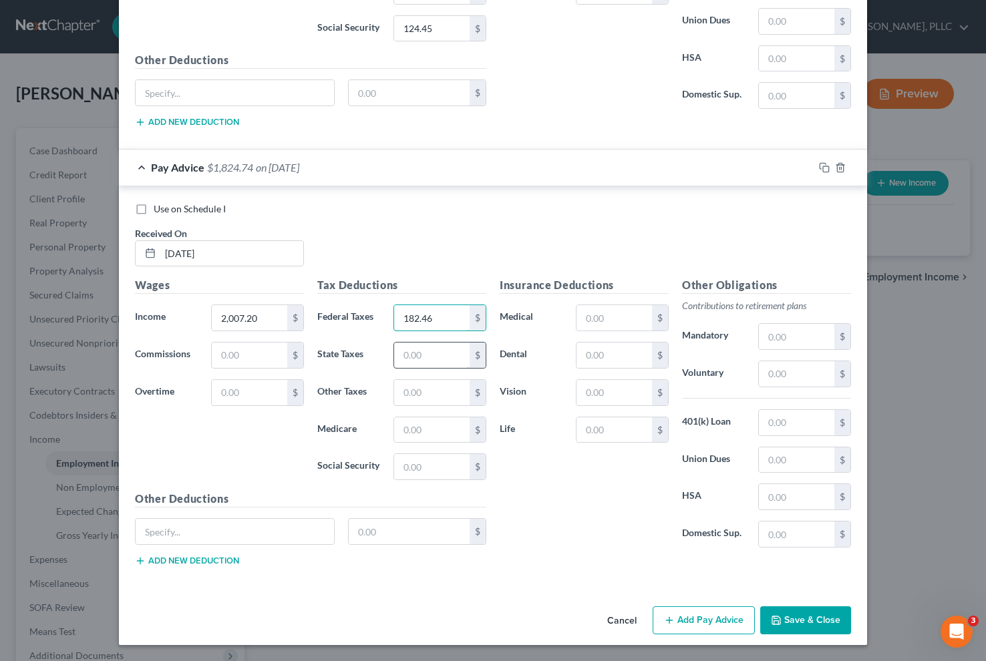
type input "182.46"
click at [413, 356] on input "text" at bounding box center [432, 355] width 76 height 25
type input "86.71"
click at [410, 428] on input "text" at bounding box center [432, 430] width 76 height 25
type input "29.11"
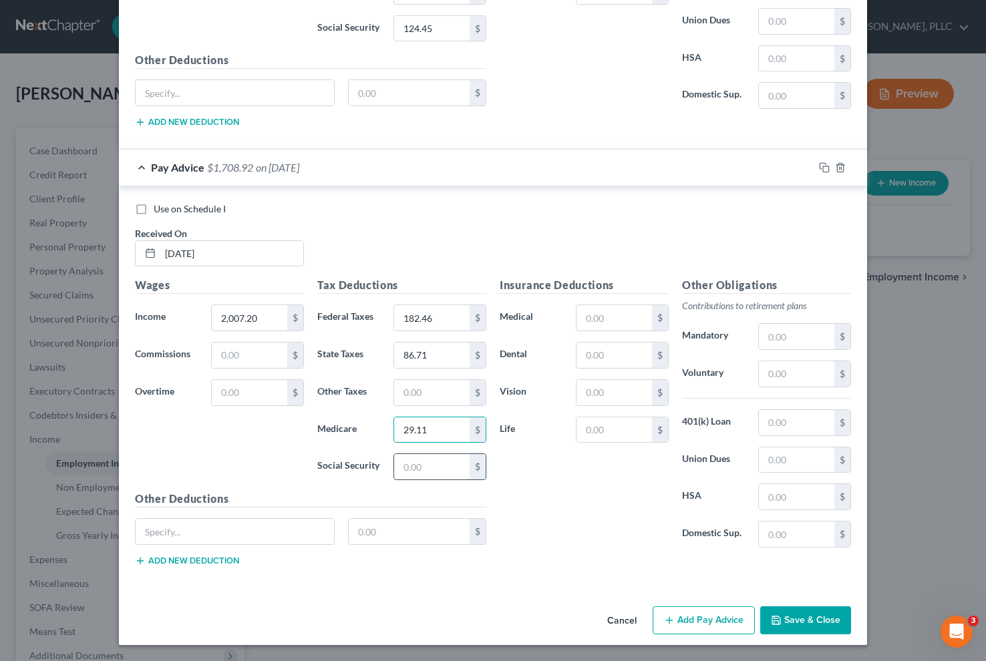
click at [407, 461] on input "text" at bounding box center [432, 466] width 76 height 25
type input "124.44"
click at [690, 625] on button "Add Pay Advice" at bounding box center [704, 621] width 102 height 28
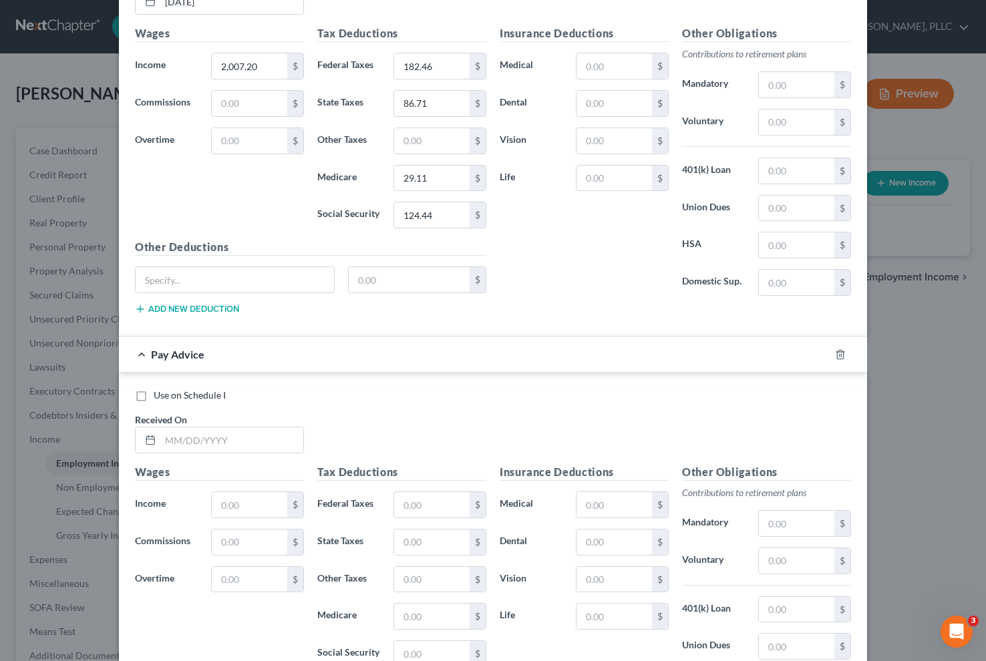
scroll to position [2937, 0]
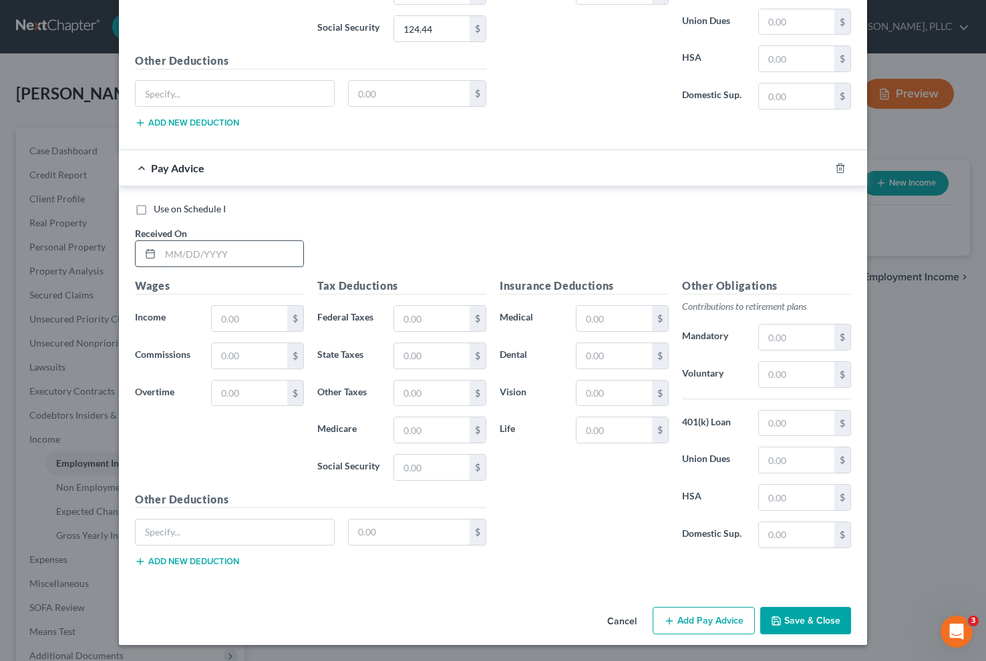
click at [222, 263] on input "text" at bounding box center [231, 253] width 143 height 25
type input "[DATE]"
click at [268, 315] on input "text" at bounding box center [250, 318] width 76 height 25
type input "2,007.20"
click at [406, 328] on input "text" at bounding box center [432, 318] width 76 height 25
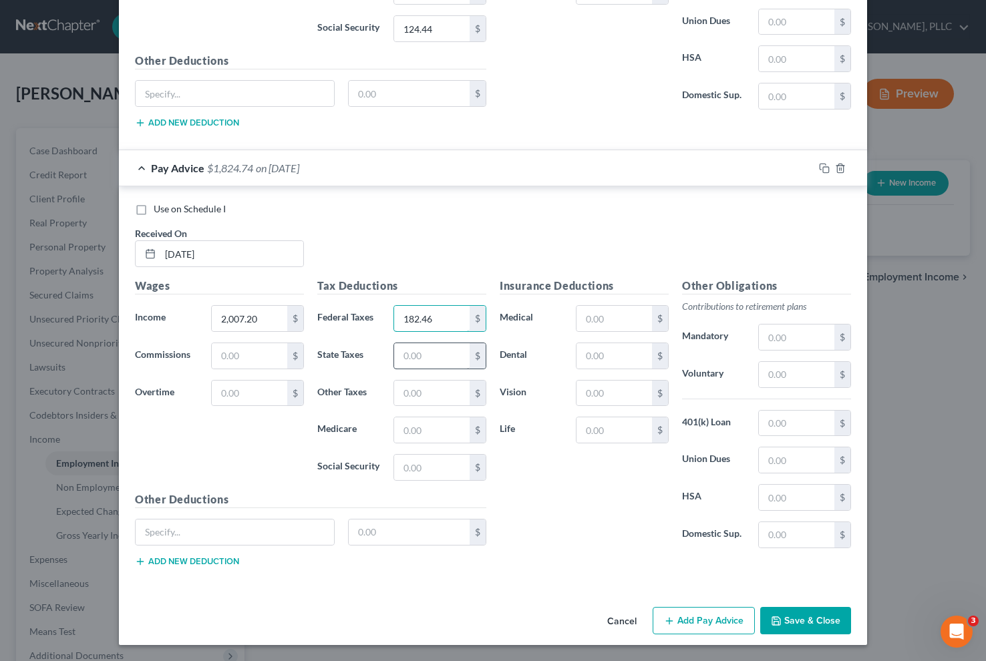
type input "182.46"
click at [412, 355] on input "text" at bounding box center [432, 355] width 76 height 25
type input "86.16"
click at [427, 427] on input "text" at bounding box center [432, 430] width 76 height 25
type input "29.10"
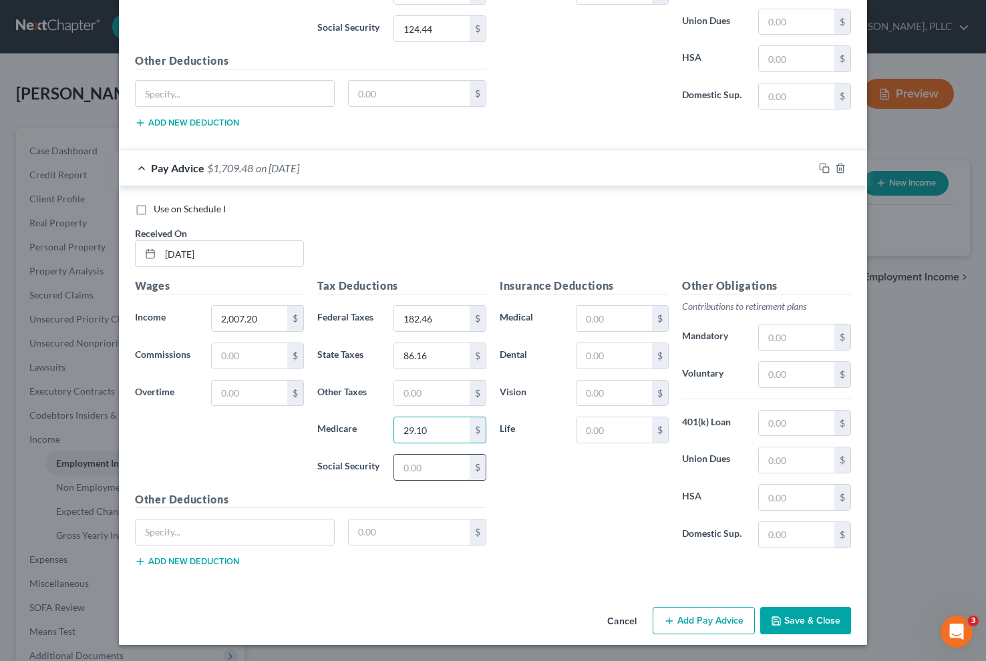
click at [422, 468] on input "text" at bounding box center [432, 467] width 76 height 25
type input "124.45"
click at [696, 621] on button "Add Pay Advice" at bounding box center [704, 621] width 102 height 28
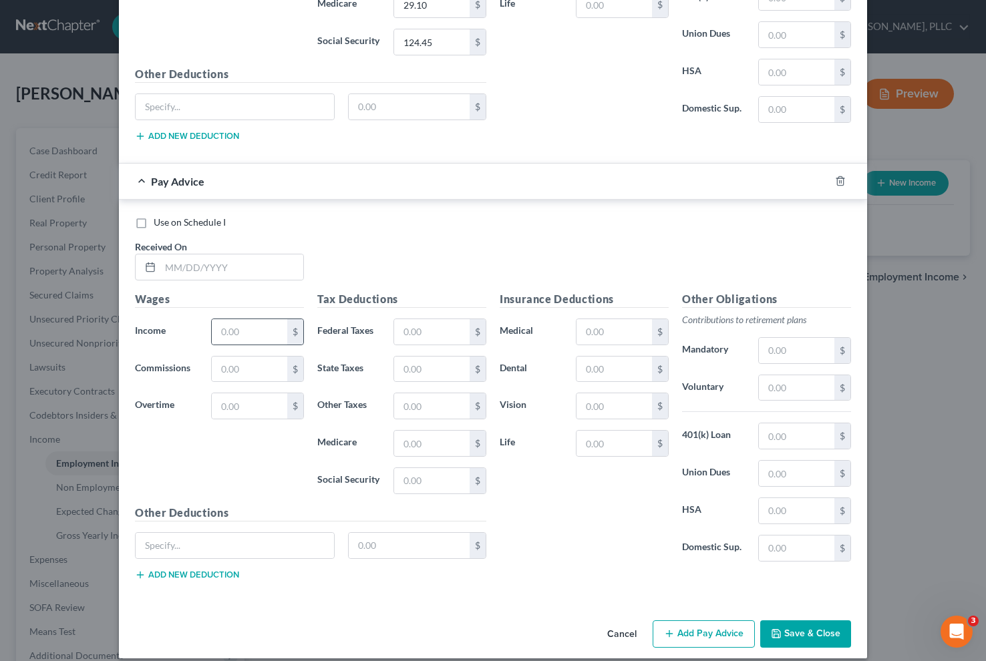
scroll to position [3376, 0]
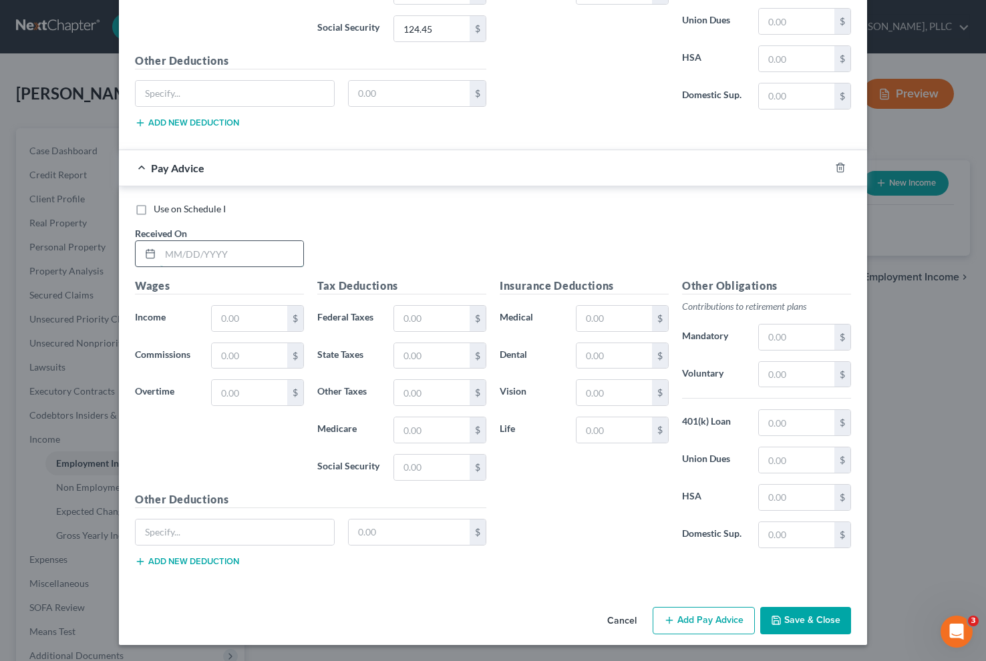
click at [219, 248] on input "text" at bounding box center [231, 253] width 143 height 25
type input "[DATE]"
click at [237, 315] on input "text" at bounding box center [250, 318] width 76 height 25
type input "2,007.20"
click at [427, 317] on input "text" at bounding box center [432, 318] width 76 height 25
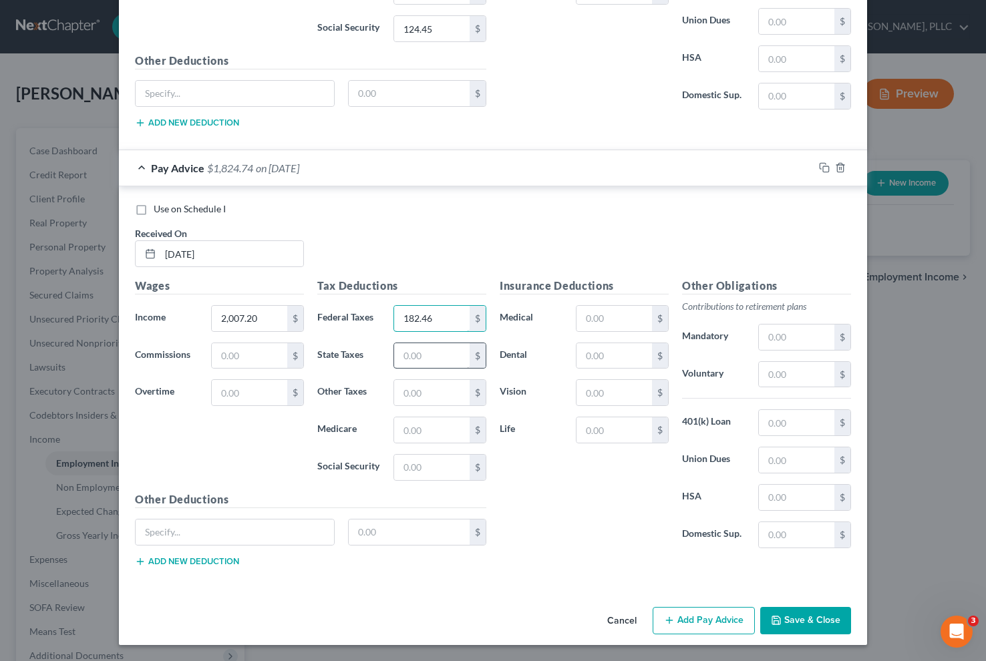
type input "182.46"
click at [425, 359] on input "text" at bounding box center [432, 355] width 76 height 25
type input "86.16"
click at [435, 431] on input "text" at bounding box center [432, 430] width 76 height 25
type input "29.11"
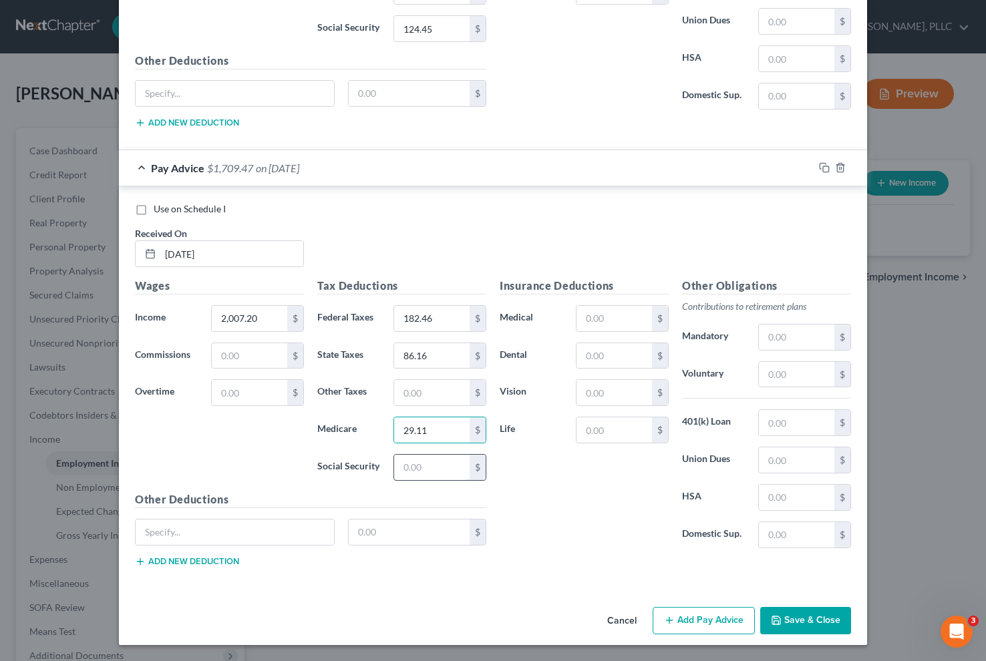
click at [440, 471] on input "text" at bounding box center [432, 467] width 76 height 25
type input "124.45"
click at [232, 541] on input "text" at bounding box center [235, 532] width 198 height 25
type input "PRIV DEBT RECOV"
type input "351.26"
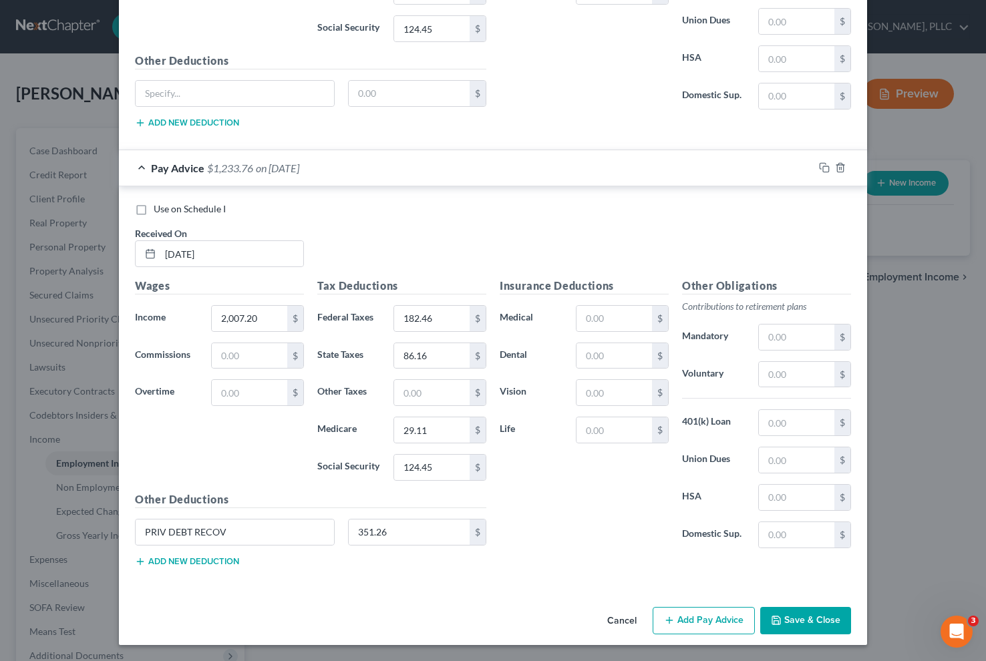
click at [208, 558] on button "Add new deduction" at bounding box center [187, 562] width 104 height 11
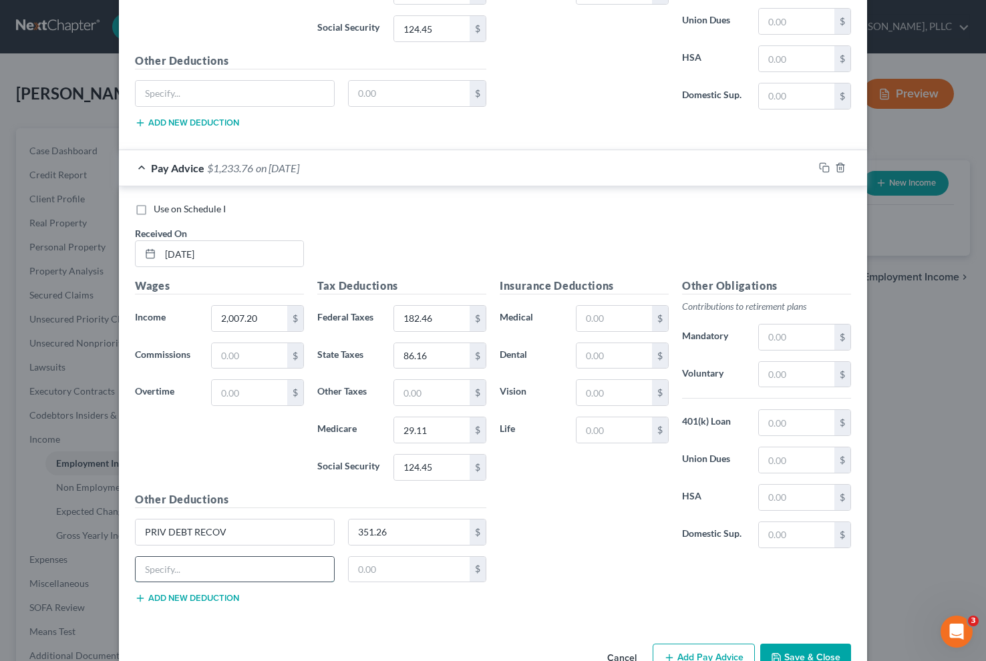
click at [180, 569] on input "text" at bounding box center [235, 569] width 198 height 25
type input "ADMIN FEE"
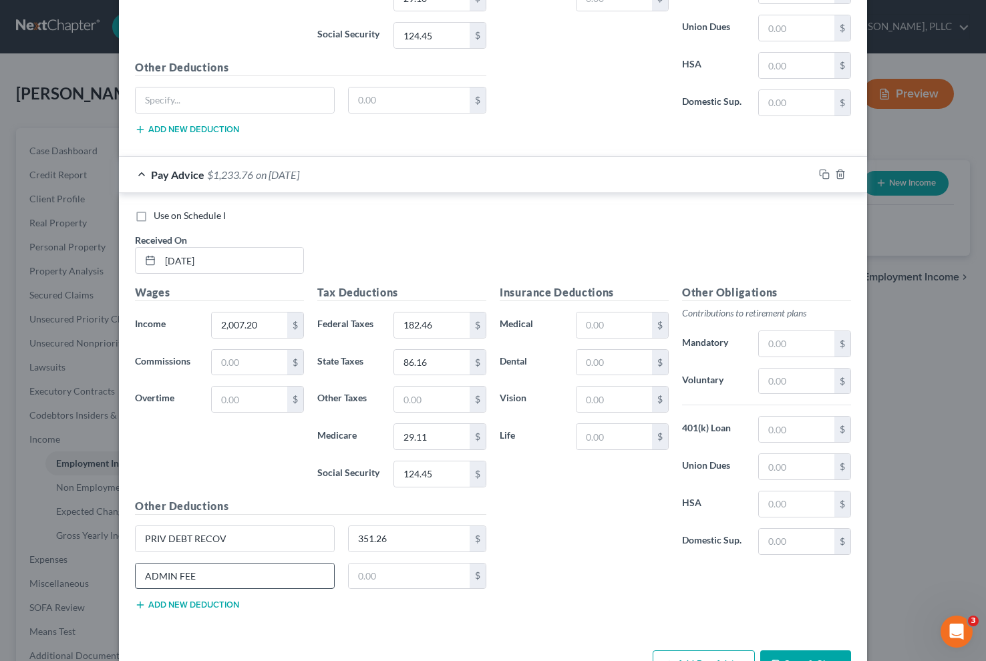
scroll to position [3368, 0]
type input "50.00"
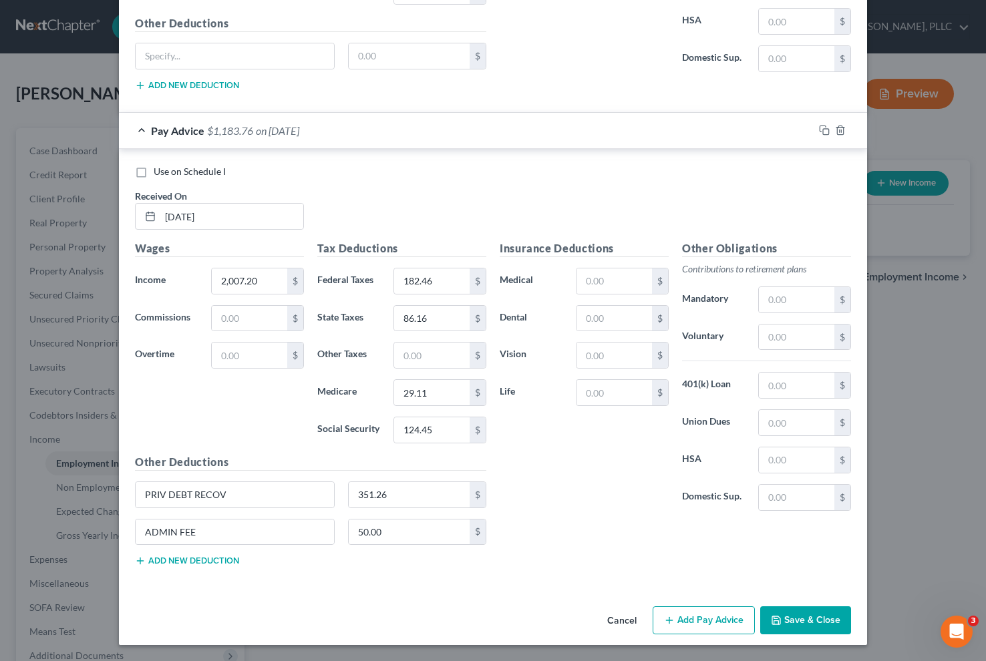
click at [820, 618] on button "Save & Close" at bounding box center [805, 621] width 91 height 28
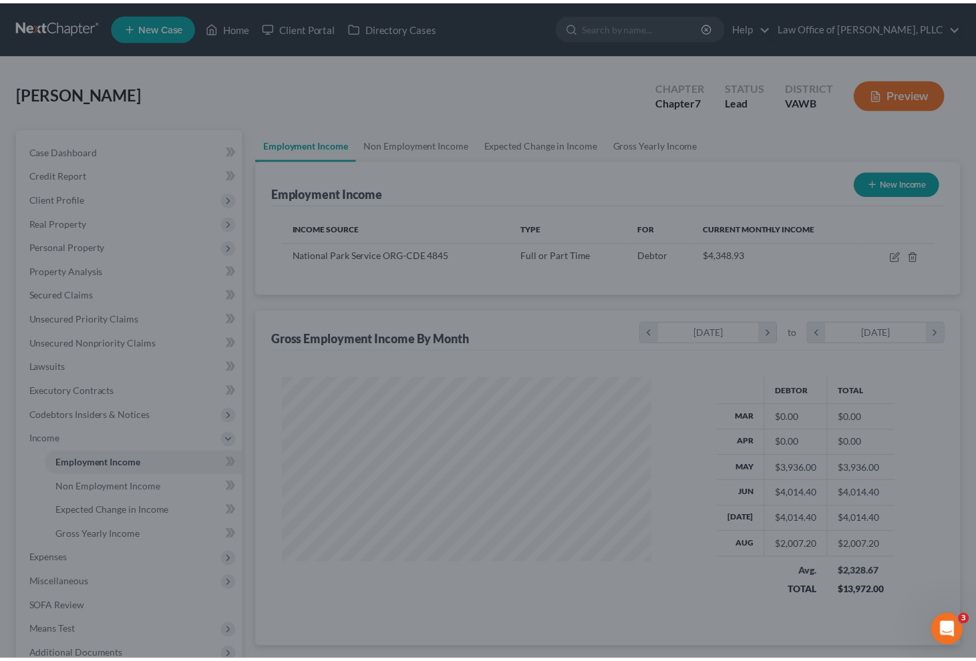
scroll to position [240, 396]
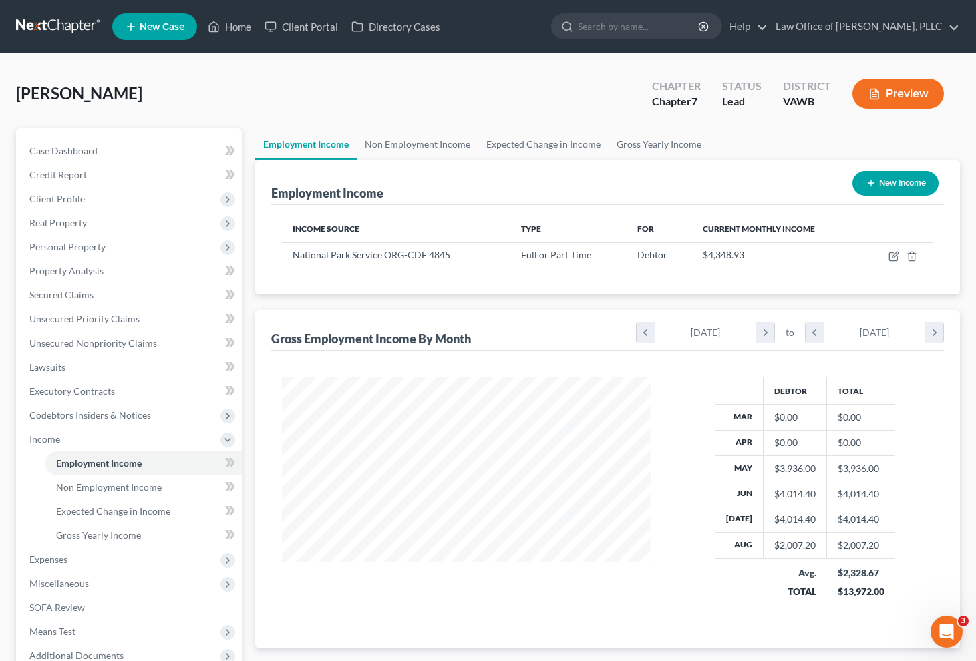
click at [763, 294] on div "Income Source Type For Current Monthly Income National Park Service ORG-CDE 484…" at bounding box center [607, 250] width 673 height 90
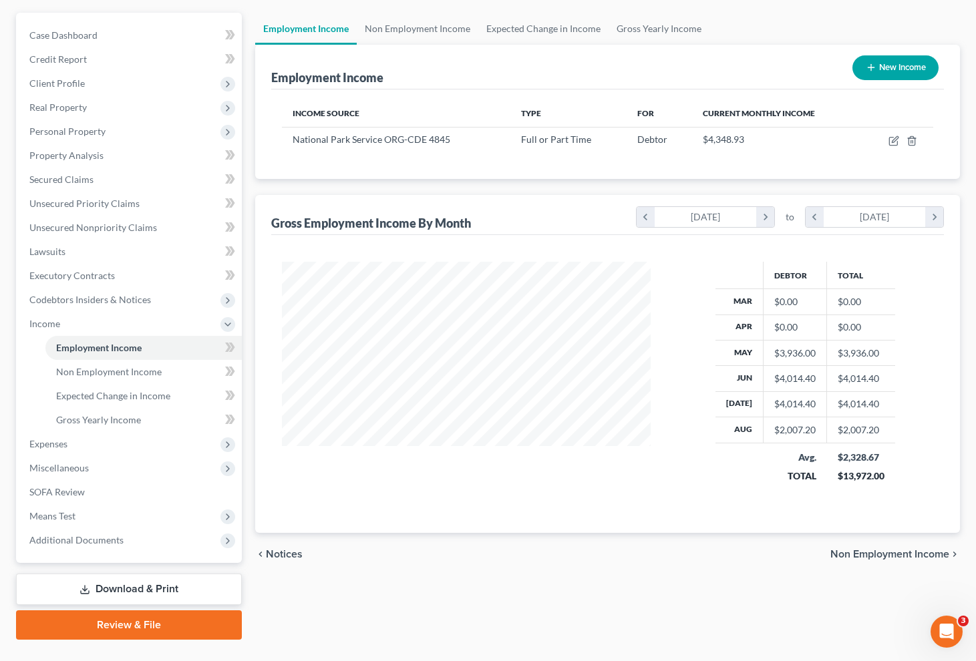
scroll to position [145, 0]
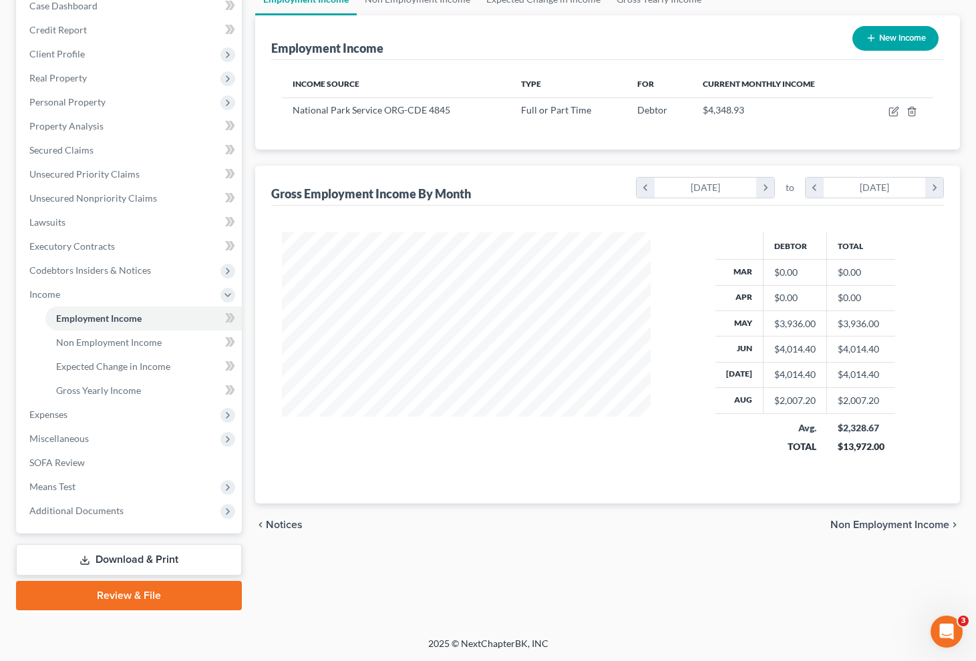
click at [871, 527] on span "Non Employment Income" at bounding box center [890, 525] width 119 height 11
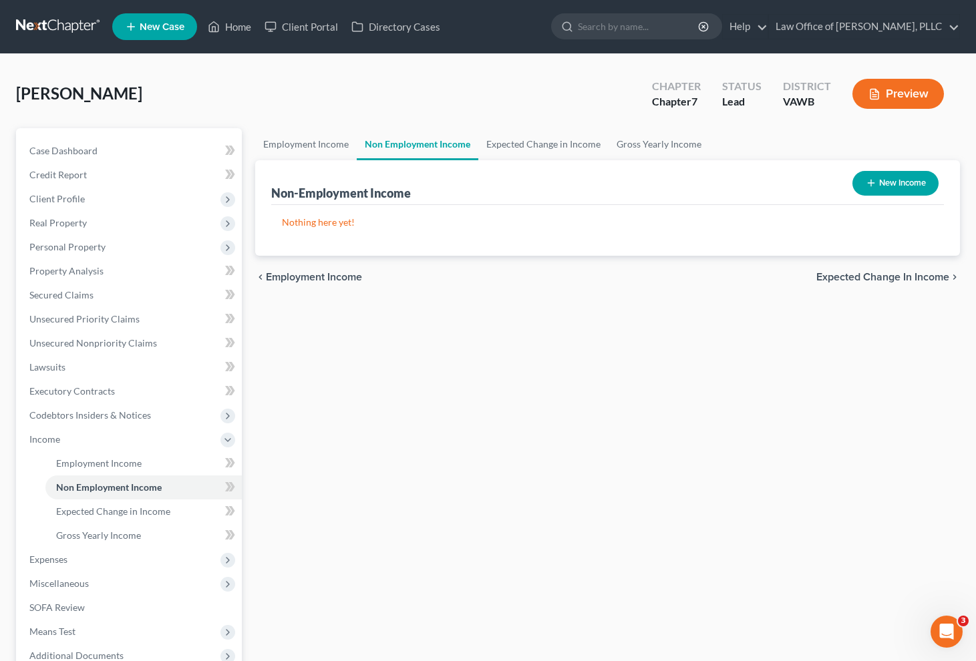
click at [883, 185] on button "New Income" at bounding box center [896, 183] width 86 height 25
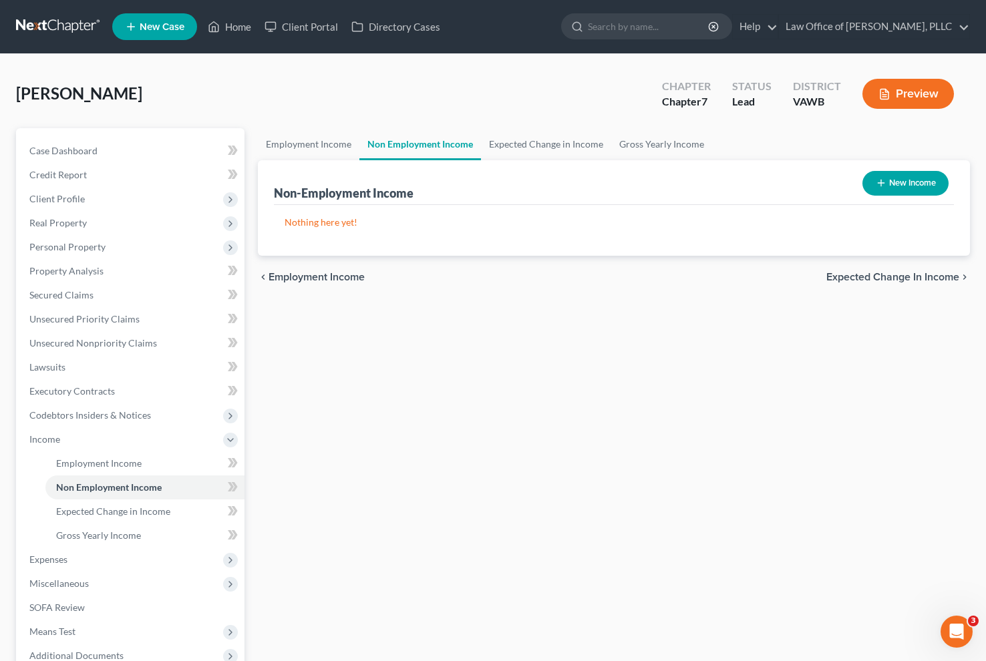
select select "0"
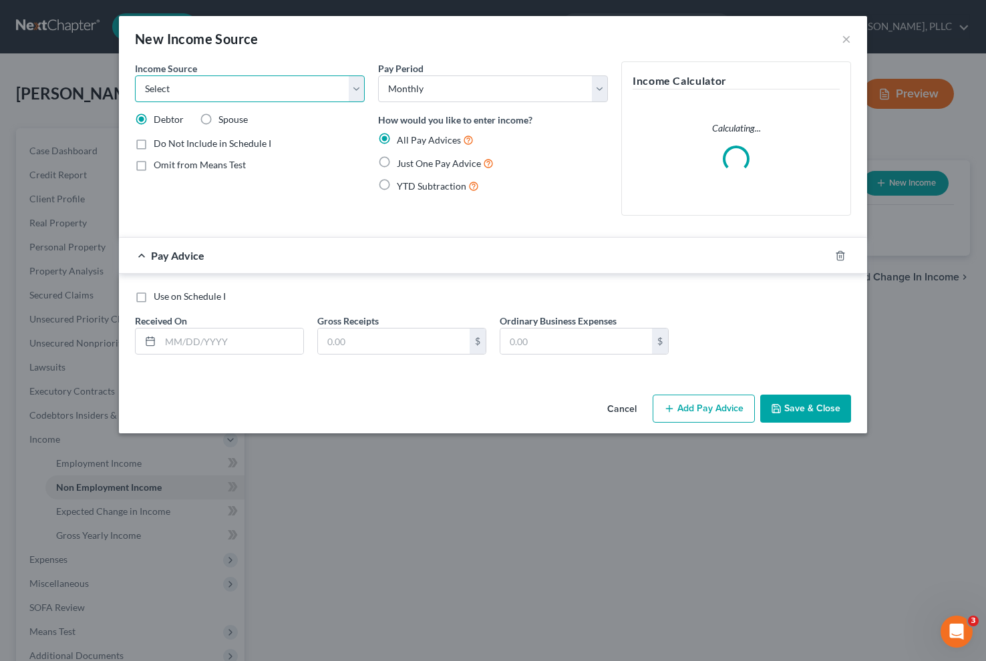
click at [270, 97] on select "Select Unemployment Disability (from employer) Pension Retirement Social Securi…" at bounding box center [250, 89] width 230 height 27
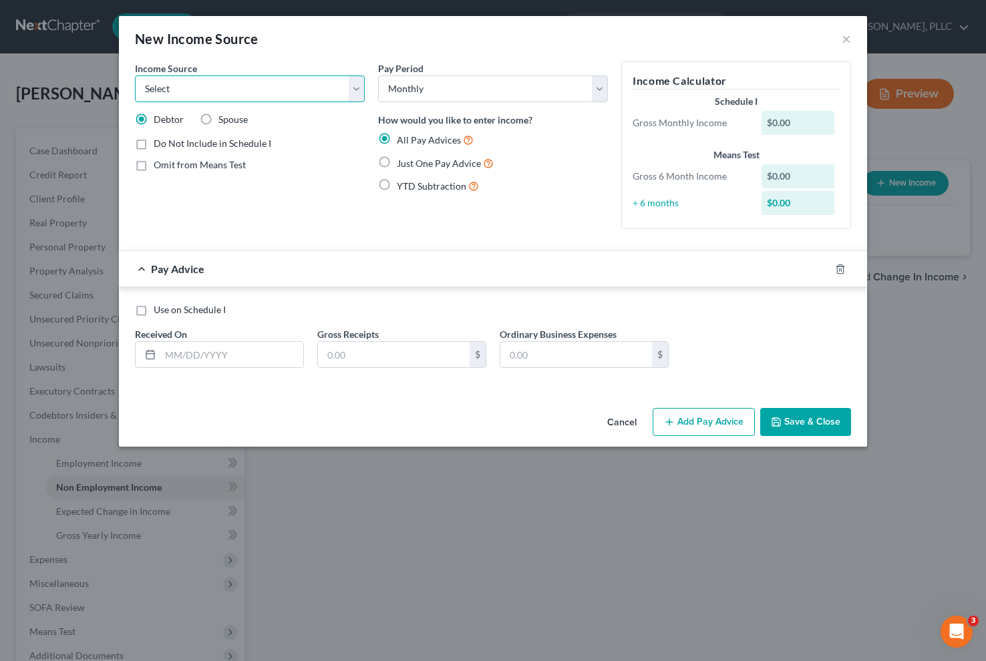
select select "4"
click at [135, 76] on select "Select Unemployment Disability (from employer) Pension Retirement Social Securi…" at bounding box center [250, 89] width 230 height 27
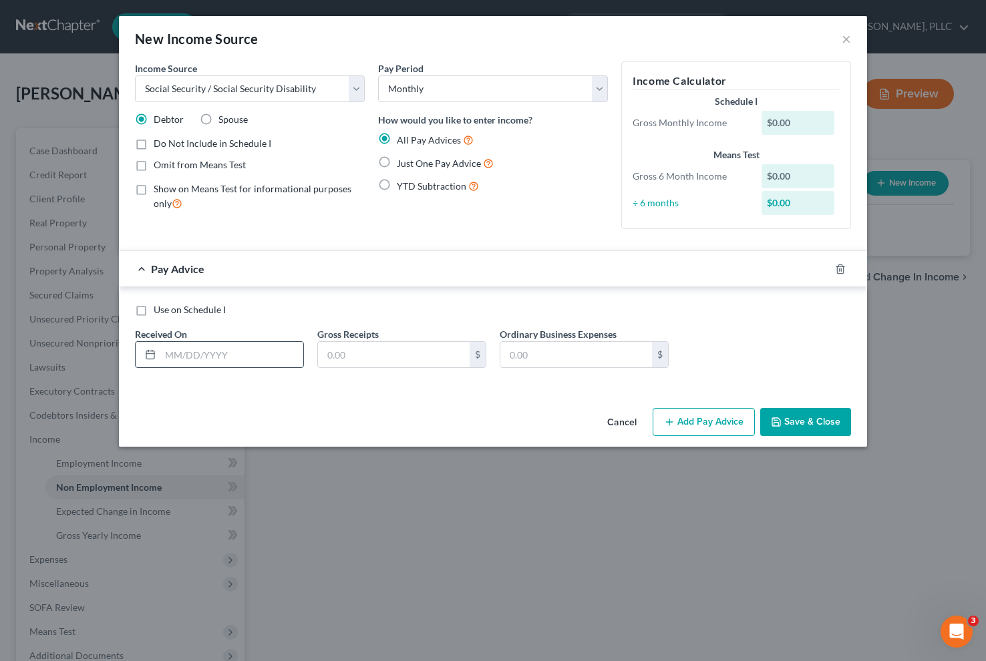
click at [241, 361] on input "text" at bounding box center [231, 354] width 143 height 25
type input "4"
type input "[DATE]"
click at [355, 361] on input "text" at bounding box center [394, 354] width 152 height 25
type input "1,906.50"
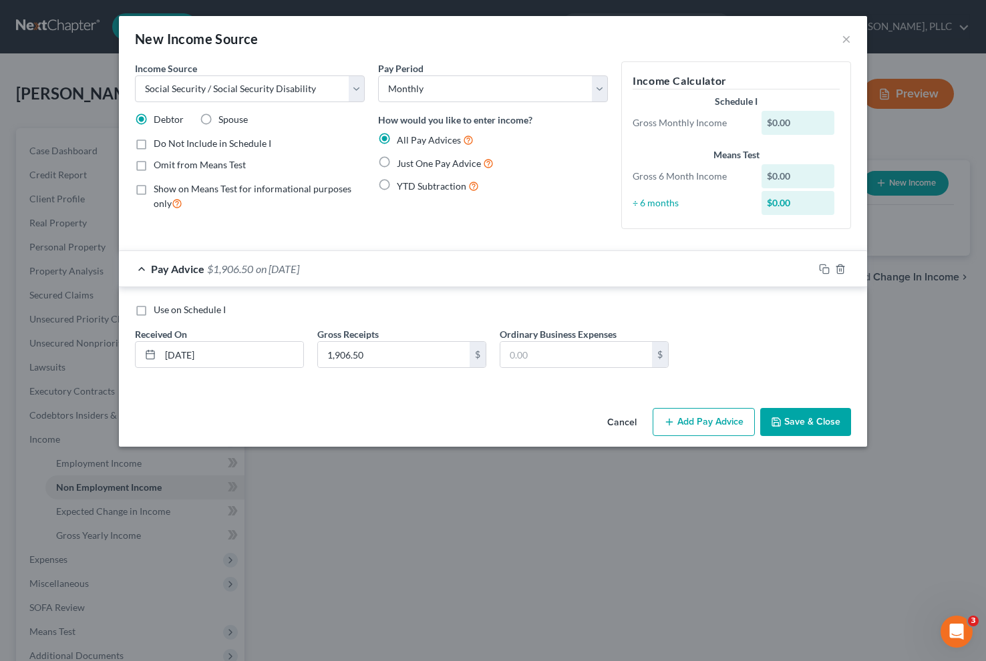
click at [684, 420] on button "Add Pay Advice" at bounding box center [704, 422] width 102 height 28
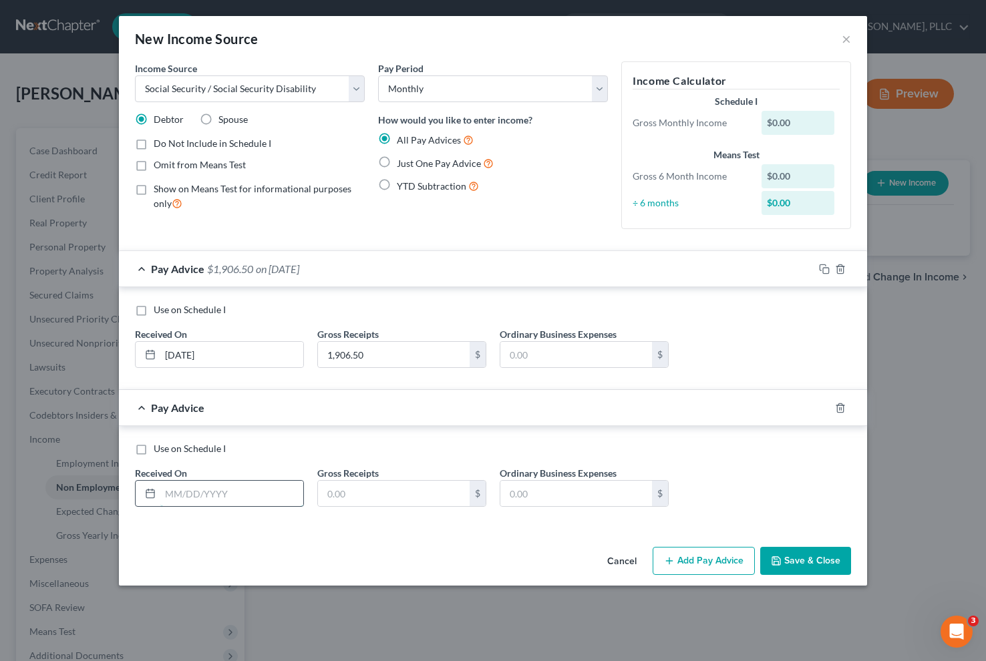
click at [243, 500] on input "text" at bounding box center [231, 493] width 143 height 25
type input "[DATE]"
click at [400, 501] on input "text" at bounding box center [394, 493] width 152 height 25
type input "1,906.50"
click at [703, 567] on button "Add Pay Advice" at bounding box center [704, 561] width 102 height 28
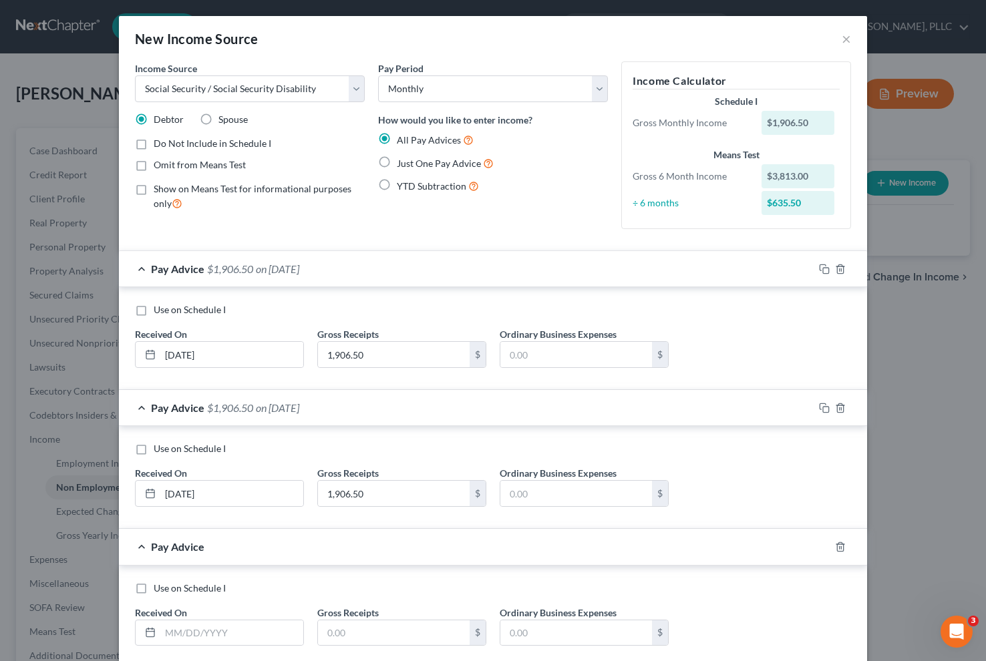
scroll to position [80, 0]
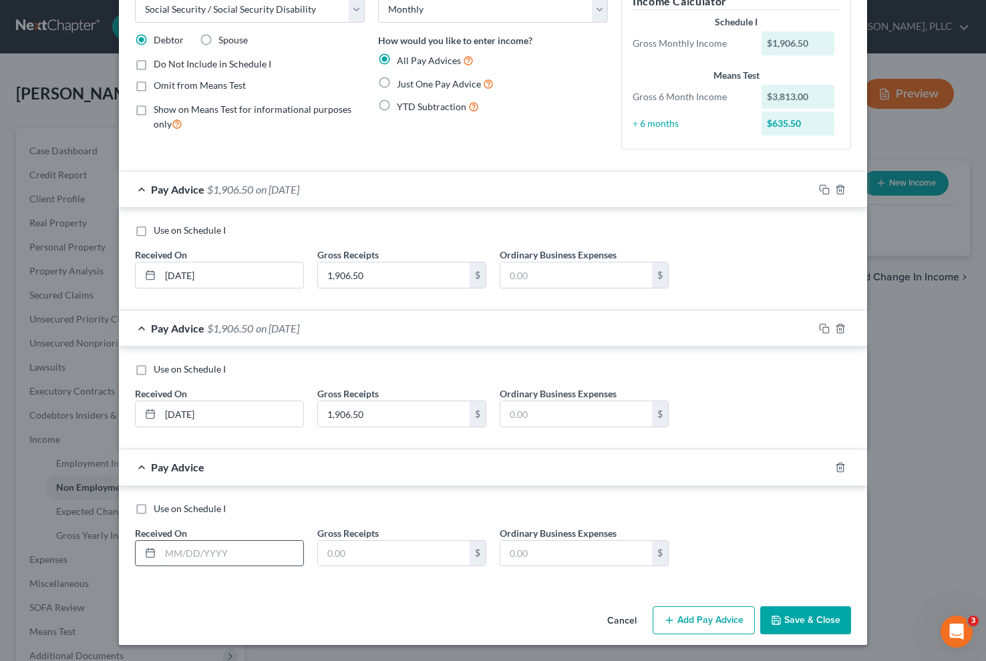
click at [237, 559] on input "text" at bounding box center [231, 553] width 143 height 25
type input "[DATE]"
click at [388, 555] on input "text" at bounding box center [394, 553] width 152 height 25
type input "1,906.50"
click at [679, 624] on button "Add Pay Advice" at bounding box center [704, 621] width 102 height 28
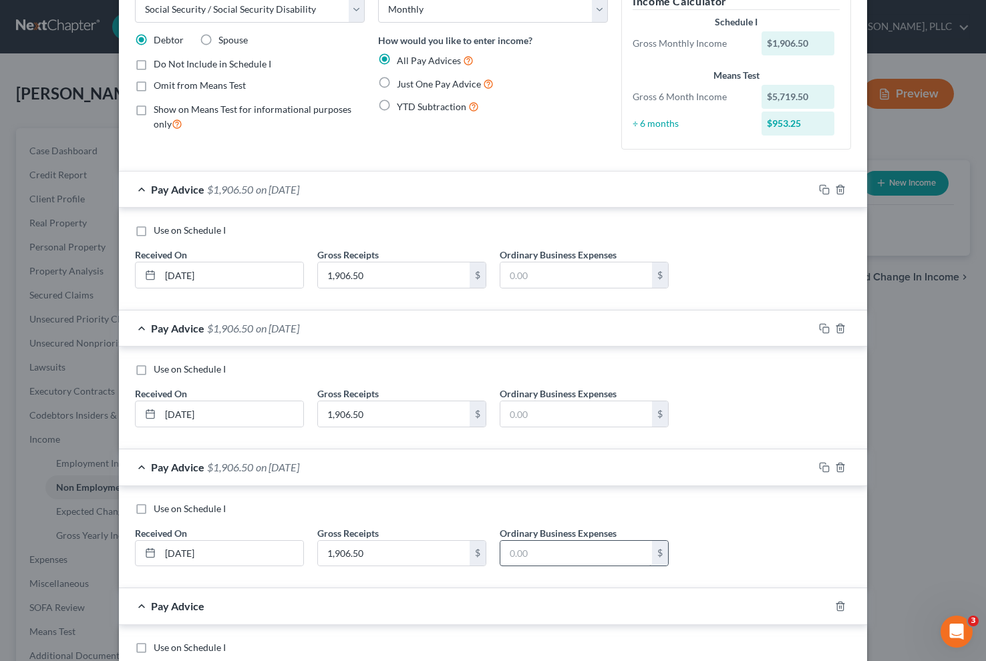
scroll to position [218, 0]
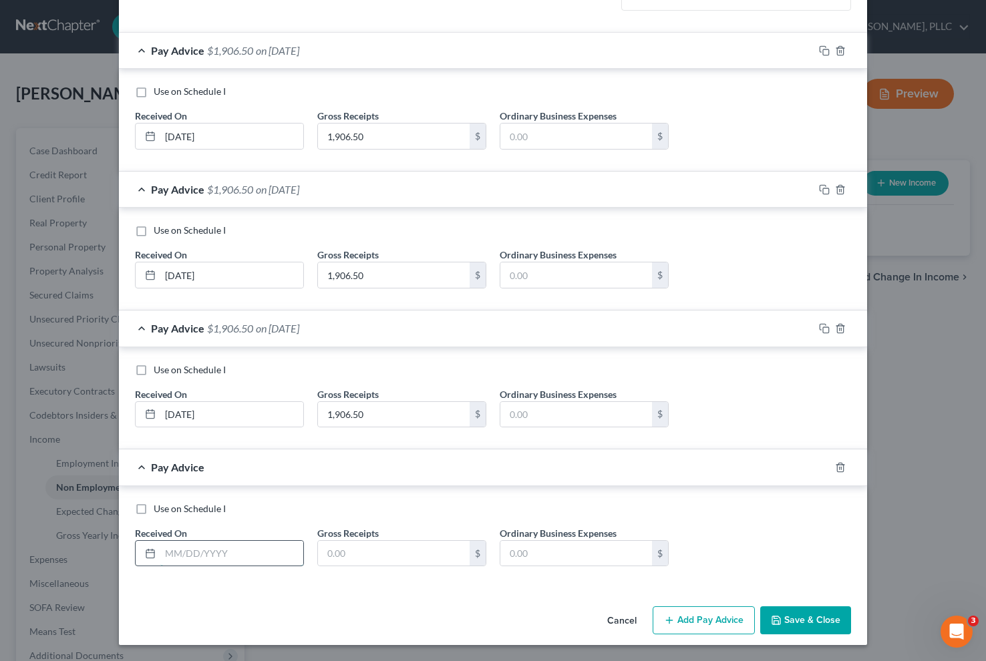
click at [212, 555] on input "text" at bounding box center [231, 553] width 143 height 25
type input "[DATE]"
click at [350, 555] on input "text" at bounding box center [394, 553] width 152 height 25
type input "1,906.50"
click at [692, 614] on button "Add Pay Advice" at bounding box center [704, 621] width 102 height 28
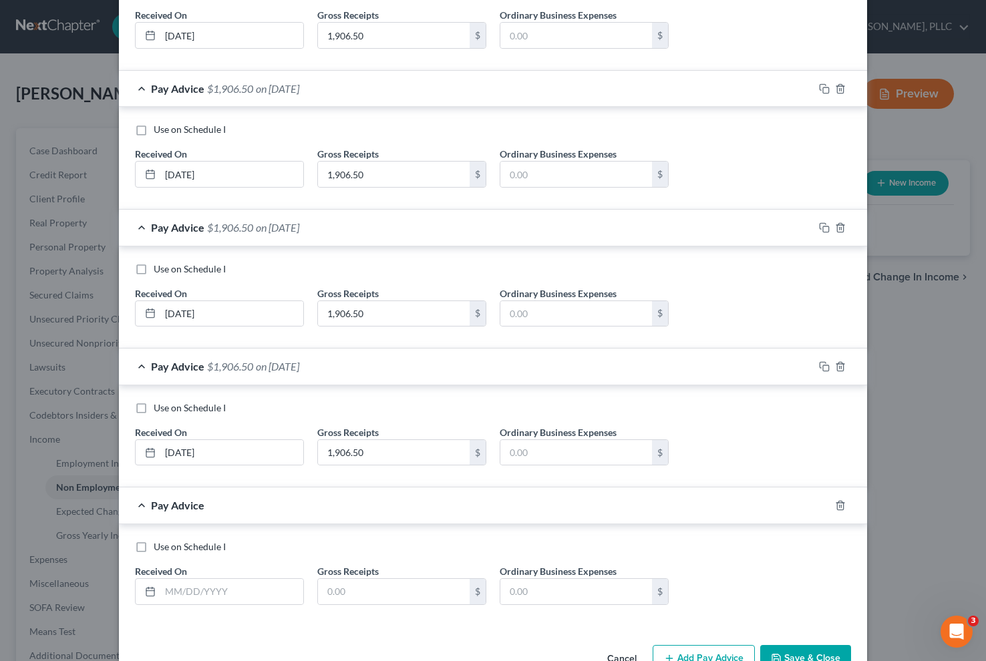
scroll to position [357, 0]
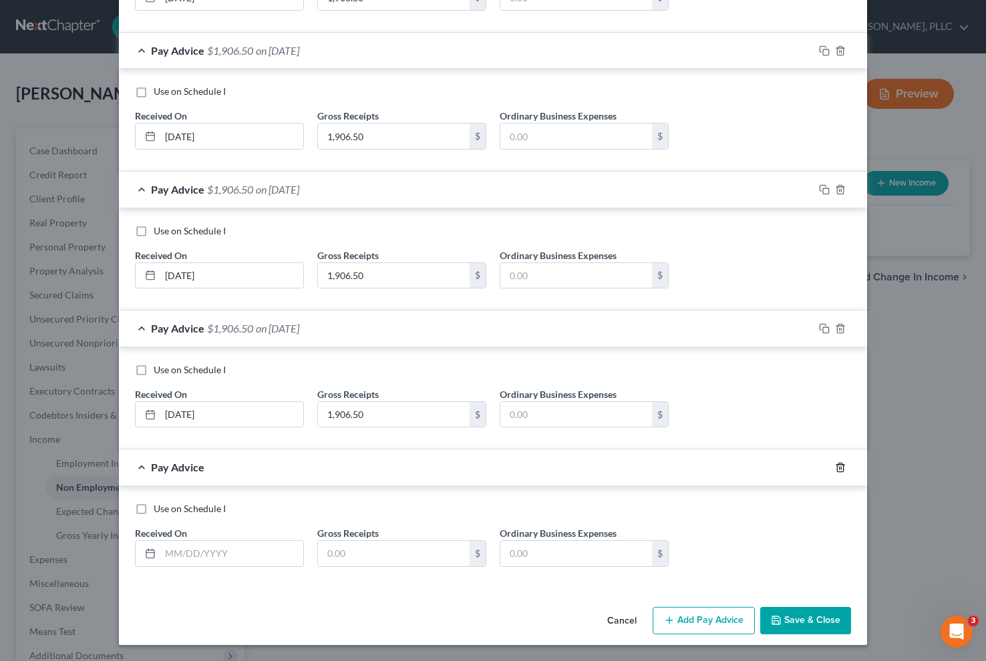
click at [838, 467] on icon "button" at bounding box center [840, 467] width 6 height 9
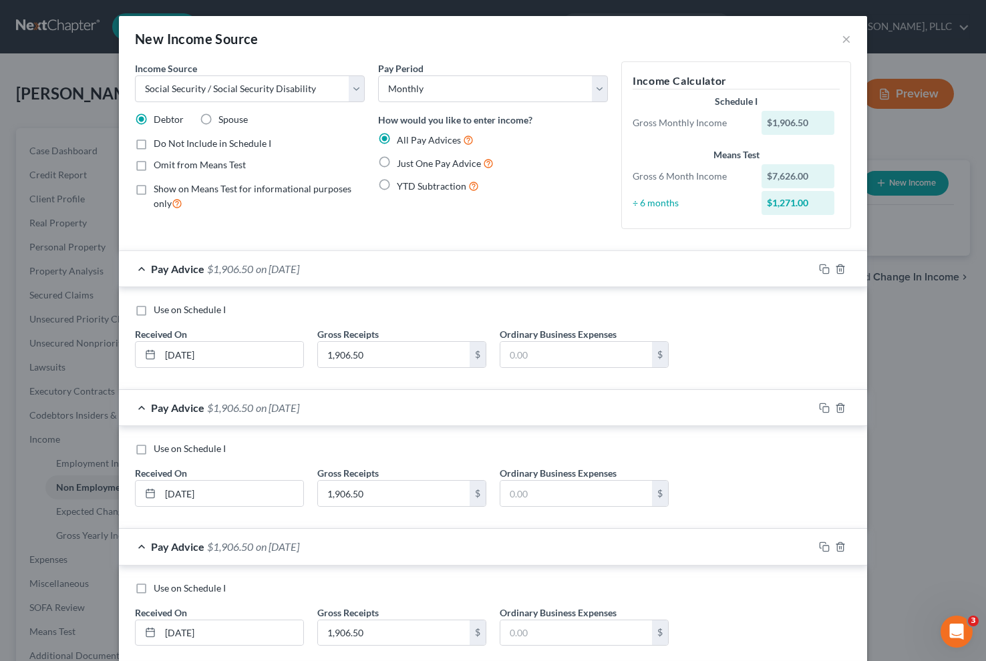
scroll to position [218, 0]
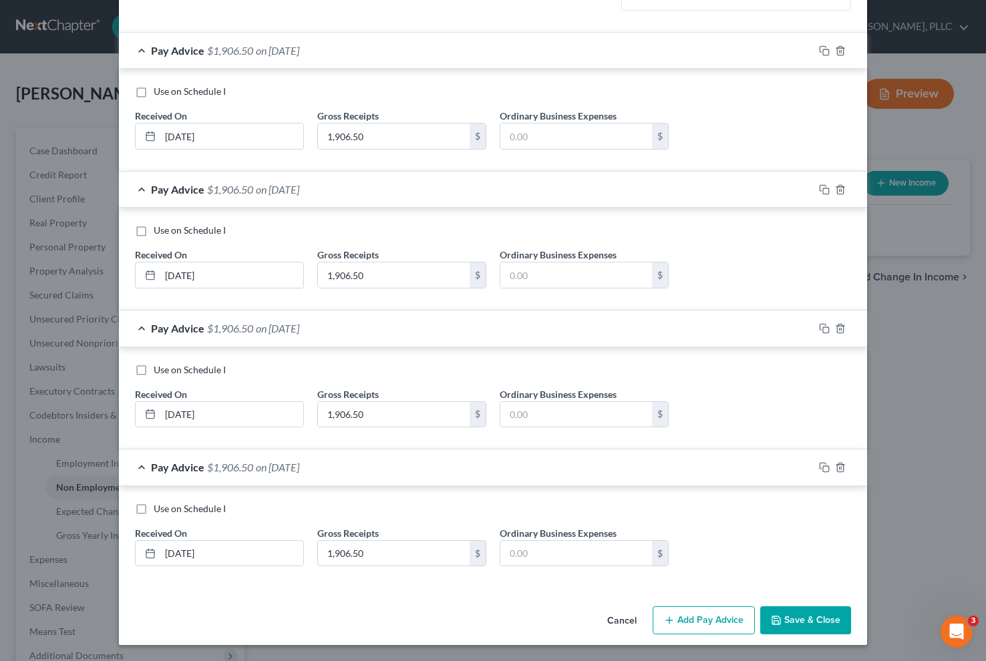
click at [677, 611] on button "Add Pay Advice" at bounding box center [704, 621] width 102 height 28
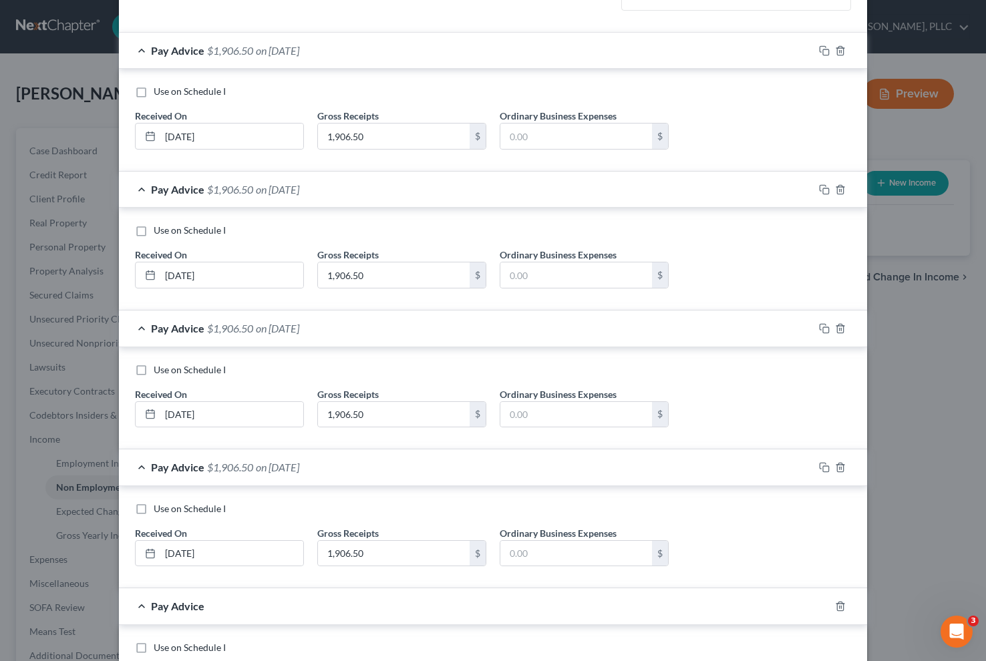
scroll to position [357, 0]
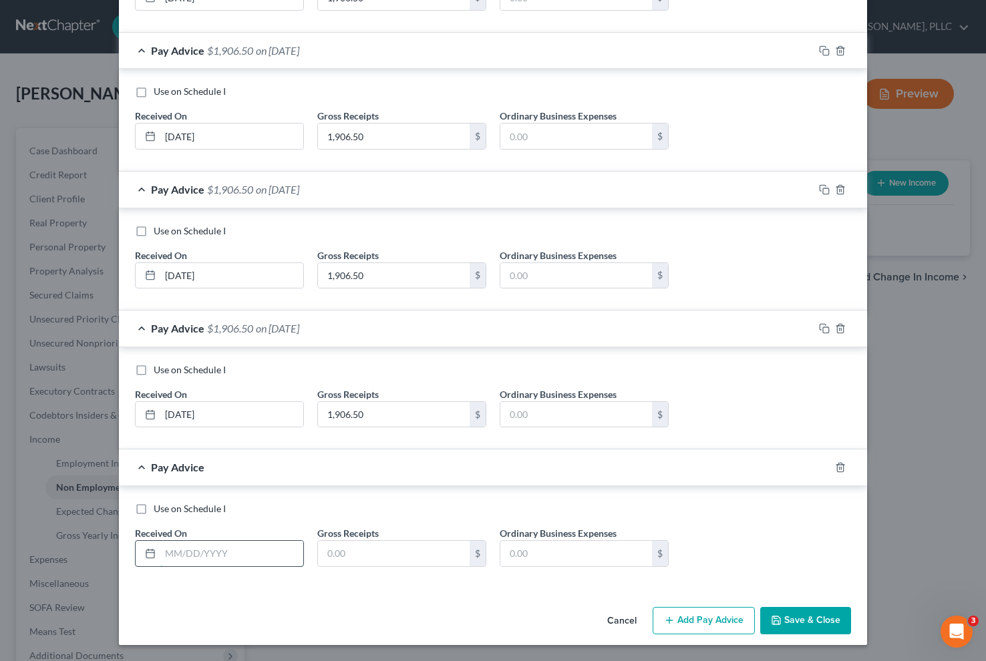
click at [189, 549] on input "text" at bounding box center [231, 553] width 143 height 25
type input "[DATE]"
click at [355, 561] on input "text" at bounding box center [394, 553] width 152 height 25
type input "2,050.00"
click at [792, 626] on button "Save & Close" at bounding box center [805, 621] width 91 height 28
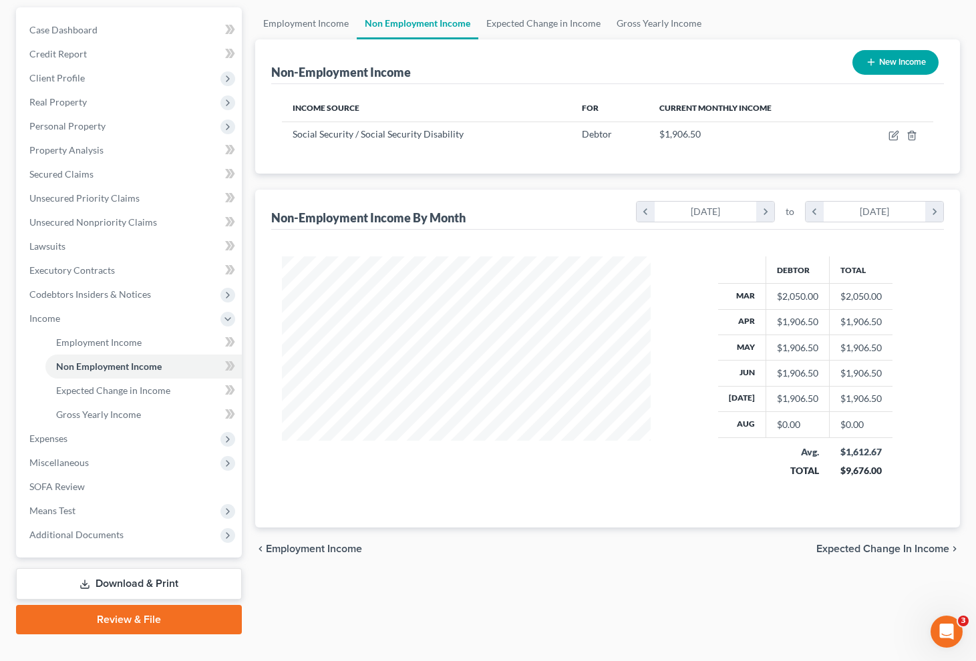
scroll to position [145, 0]
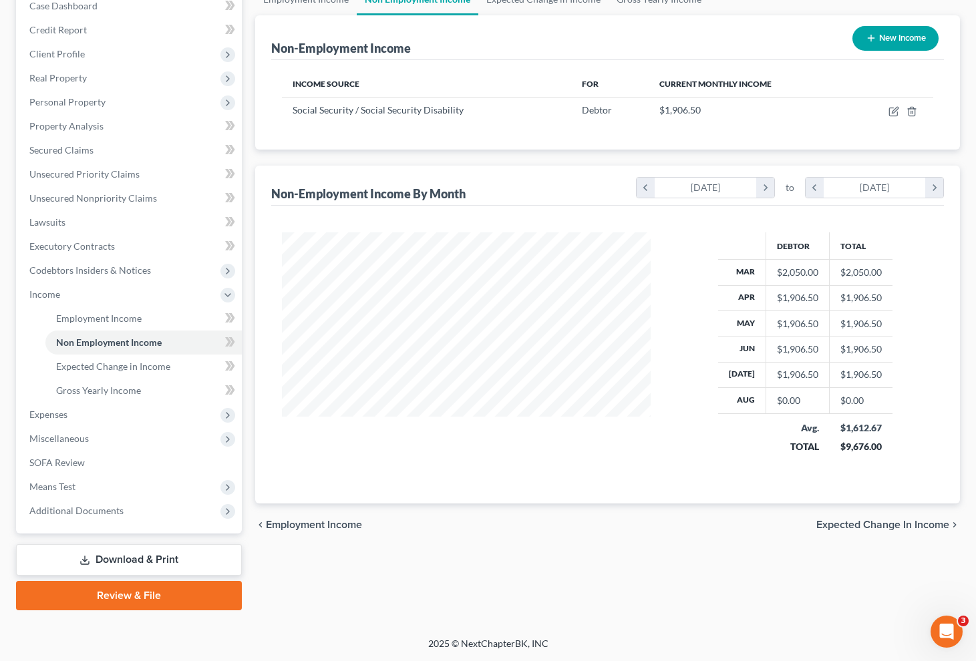
click at [868, 525] on span "Expected Change in Income" at bounding box center [882, 525] width 133 height 11
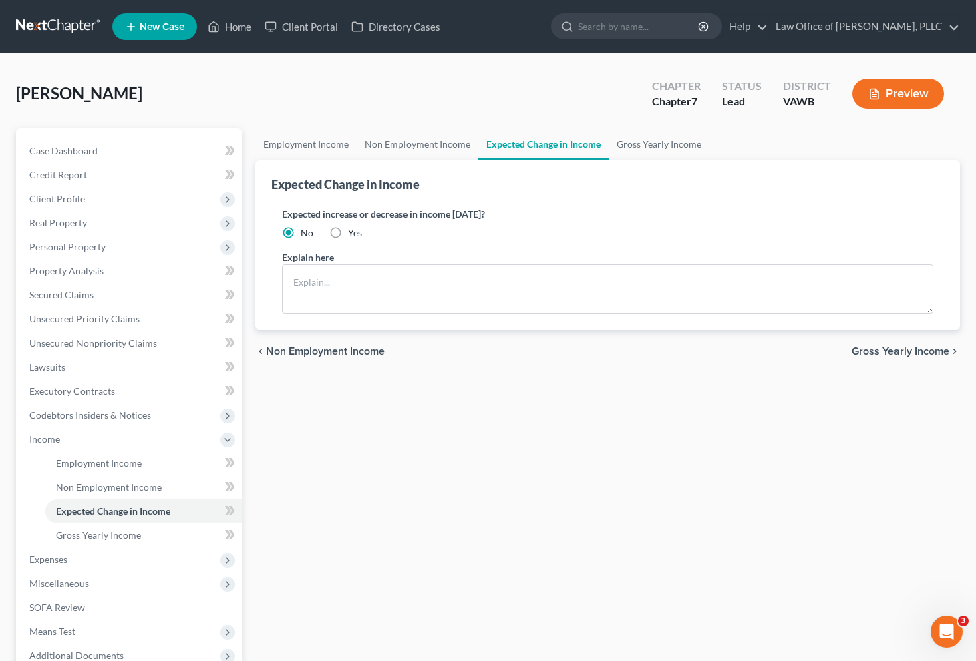
click at [887, 355] on span "Gross Yearly Income" at bounding box center [901, 351] width 98 height 11
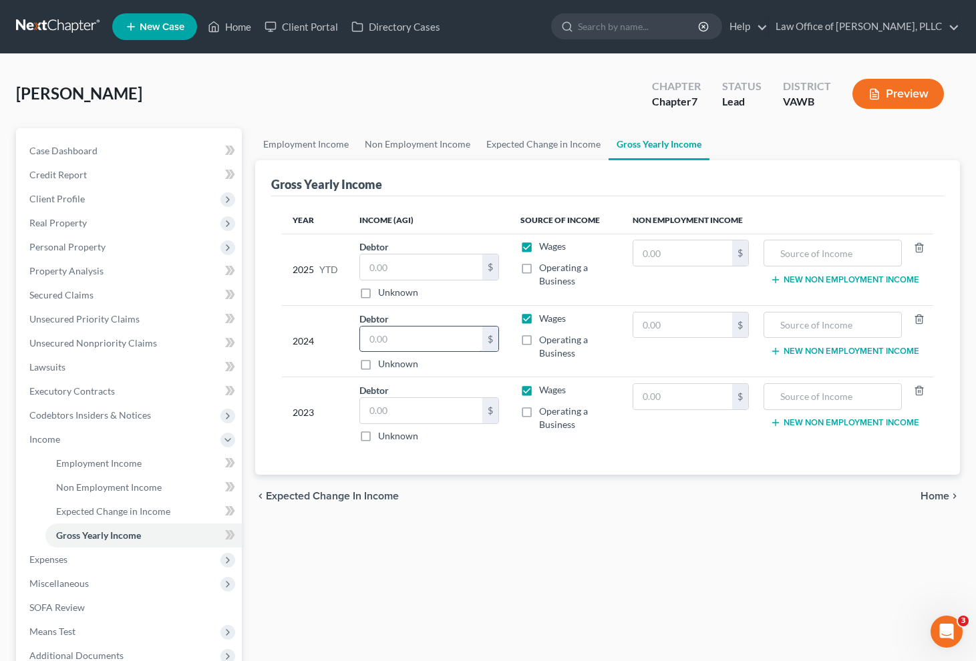
click at [428, 347] on input "text" at bounding box center [421, 339] width 122 height 25
click at [403, 343] on input "text" at bounding box center [421, 339] width 122 height 25
click at [410, 346] on input "22" at bounding box center [421, 339] width 122 height 25
click at [442, 340] on input "22,656." at bounding box center [421, 339] width 122 height 25
type input "22,656.70"
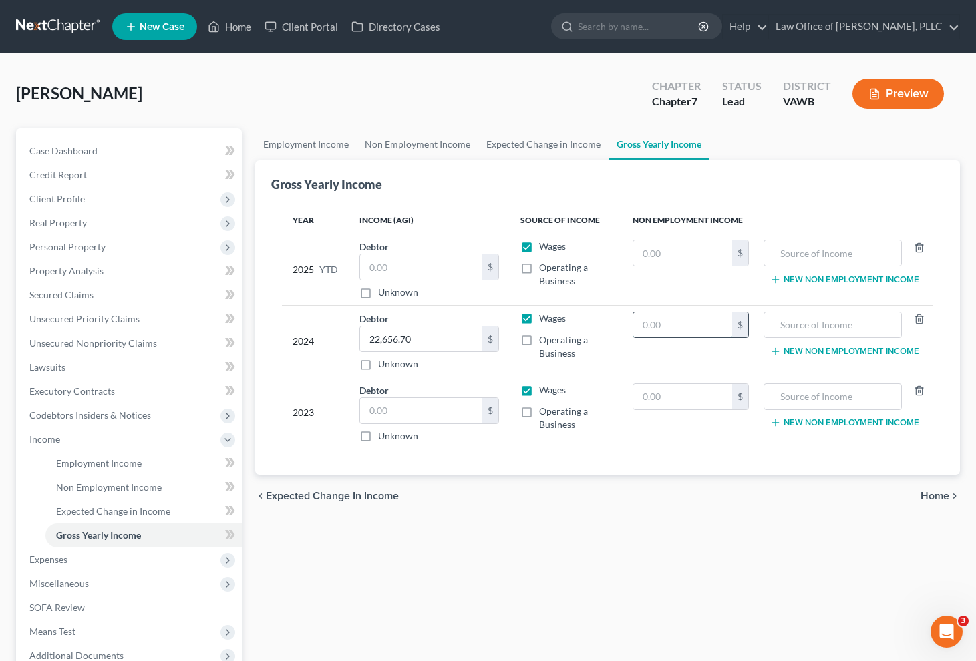
click at [673, 329] on input "text" at bounding box center [683, 325] width 100 height 25
click at [666, 328] on input "text" at bounding box center [683, 325] width 100 height 25
type input "23,994.00"
click at [813, 324] on input "text" at bounding box center [832, 325] width 123 height 25
type input "Social Security Benefit"
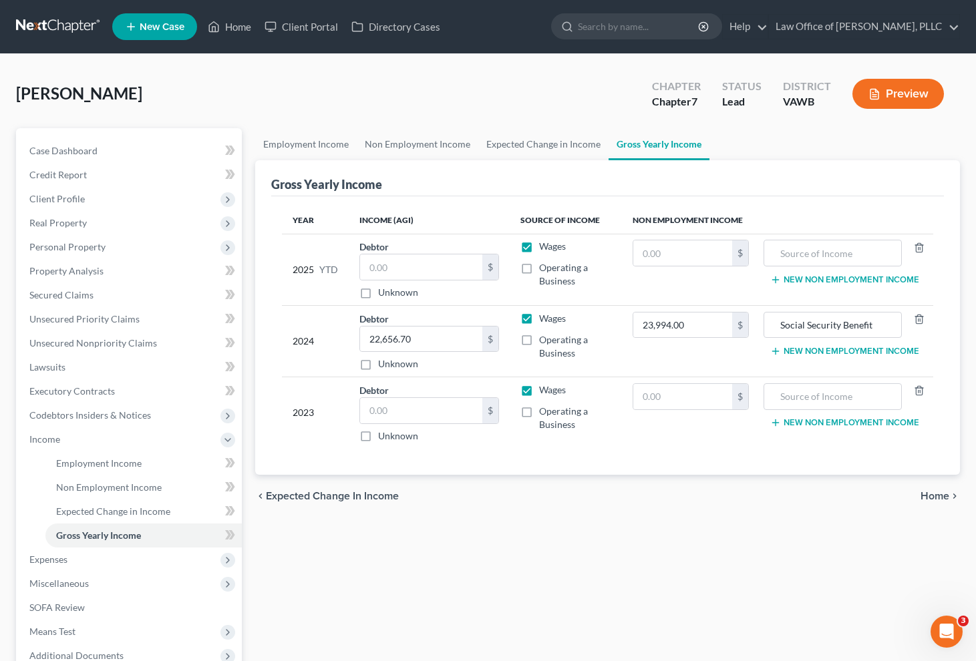
click at [704, 508] on div "chevron_left Expected Change in Income Home chevron_right" at bounding box center [607, 496] width 705 height 43
click at [418, 418] on input "text" at bounding box center [421, 410] width 122 height 25
click at [669, 402] on input "text" at bounding box center [683, 396] width 100 height 25
type input "1,932.00"
click at [776, 407] on input "text" at bounding box center [832, 396] width 123 height 25
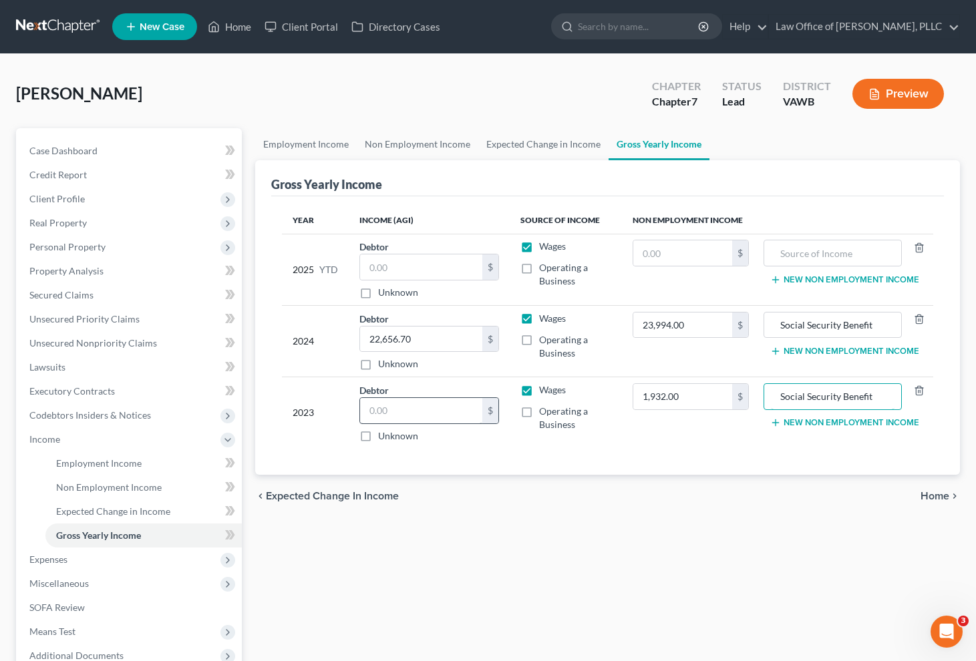
type input "Social Security Benefit"
click at [404, 406] on input "text" at bounding box center [421, 410] width 122 height 25
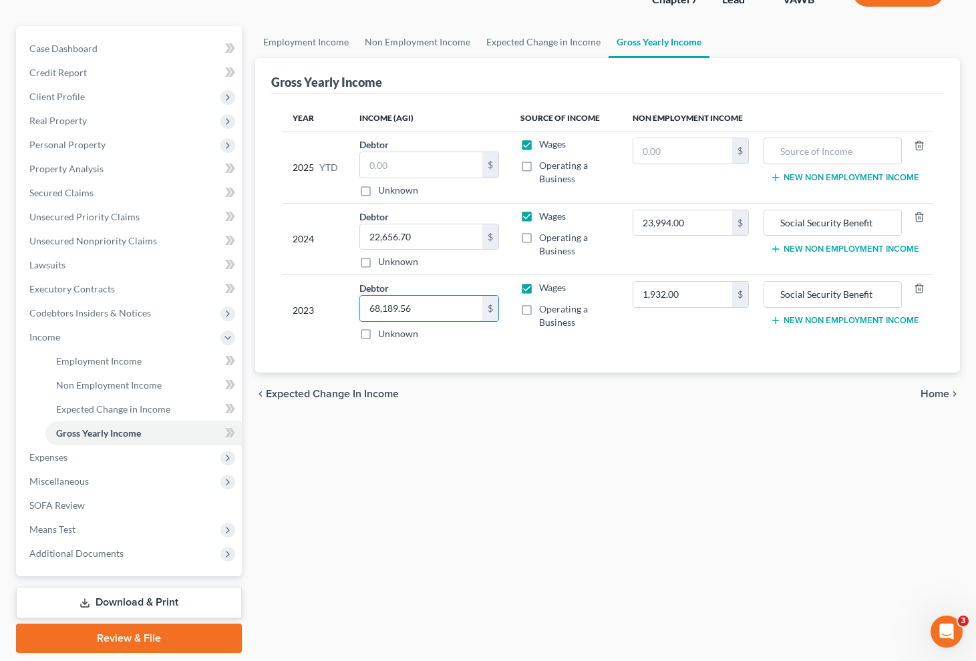
scroll to position [108, 0]
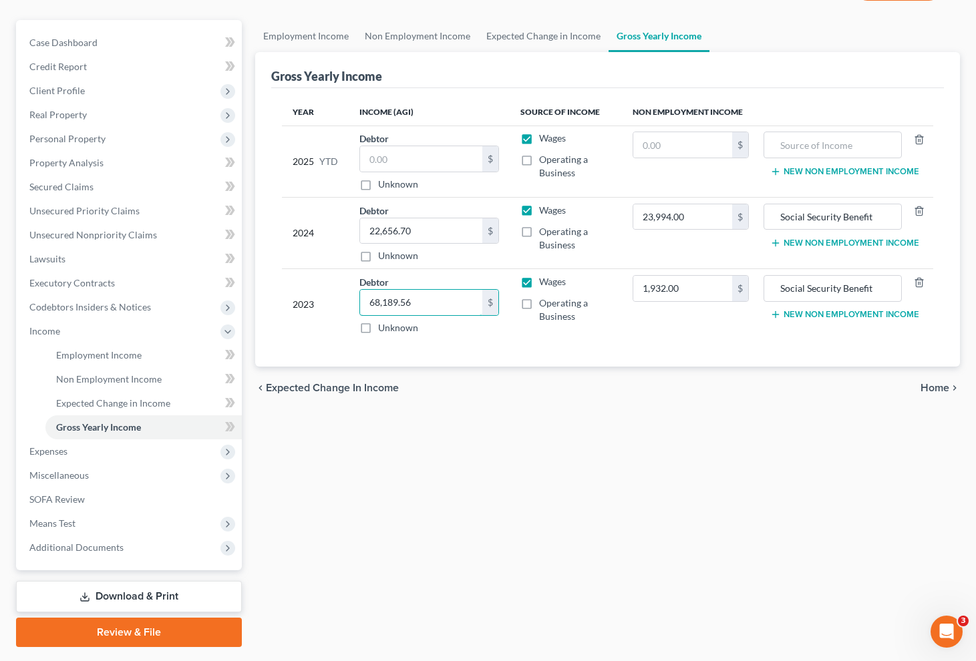
type input "68,189.56"
click at [531, 541] on div "Employment Income Non Employment Income Expected Change in Income Gross Yearly …" at bounding box center [608, 333] width 718 height 627
click at [453, 170] on input "text" at bounding box center [421, 158] width 122 height 25
click at [935, 393] on span "Home" at bounding box center [935, 388] width 29 height 11
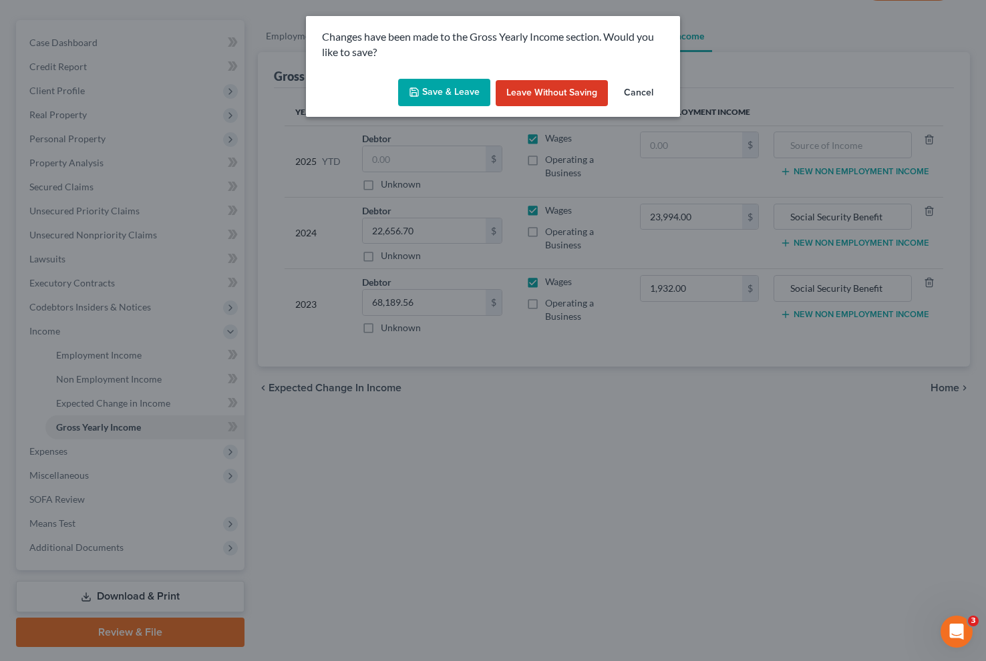
click at [438, 90] on button "Save & Leave" at bounding box center [444, 93] width 92 height 28
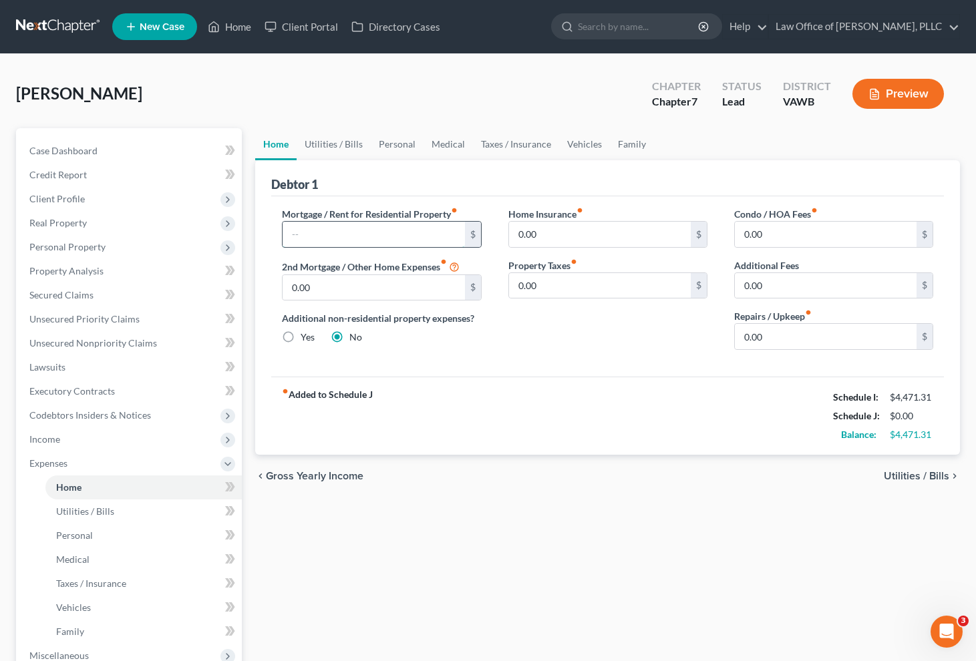
click at [343, 241] on input "text" at bounding box center [374, 234] width 182 height 25
click at [589, 225] on input "0.00" at bounding box center [600, 234] width 182 height 25
drag, startPoint x: 800, startPoint y: 343, endPoint x: 726, endPoint y: 341, distance: 74.2
click at [726, 341] on div "Condo / HOA Fees fiber_manual_record 0.00 $ Additional Fees 0.00 $ Repairs / Up…" at bounding box center [834, 284] width 226 height 154
click at [785, 336] on input "0.00" at bounding box center [826, 336] width 182 height 25
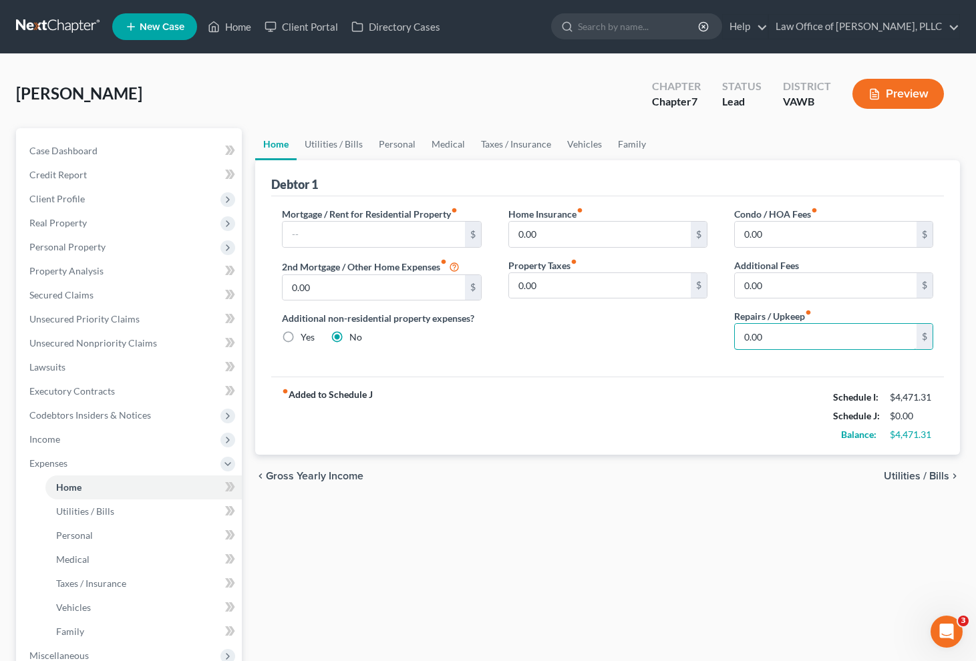
click at [724, 333] on div "Condo / HOA Fees fiber_manual_record 0.00 $ Additional Fees 0.00 $ Repairs / Up…" at bounding box center [834, 284] width 226 height 154
click at [922, 476] on span "Utilities / Bills" at bounding box center [916, 476] width 65 height 11
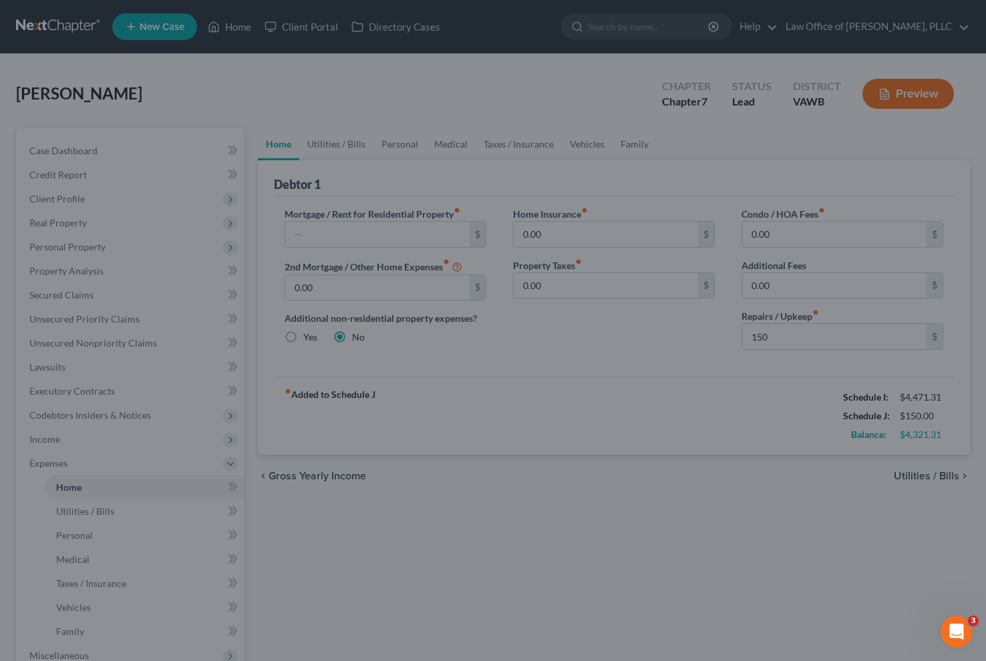
click at [729, 406] on div at bounding box center [493, 330] width 986 height 661
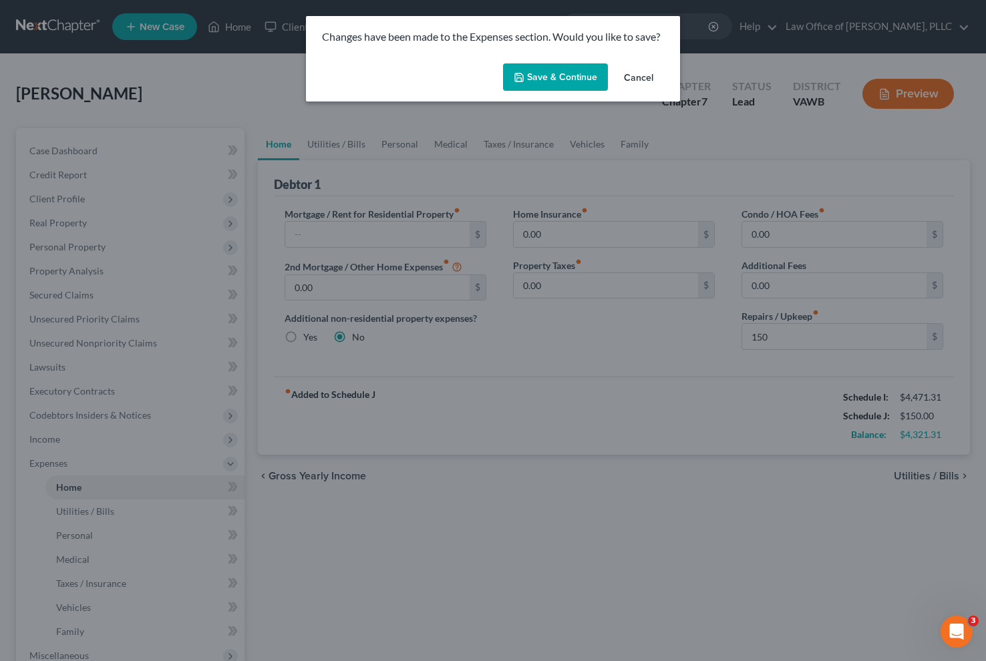
click at [537, 82] on button "Save & Continue" at bounding box center [555, 77] width 105 height 28
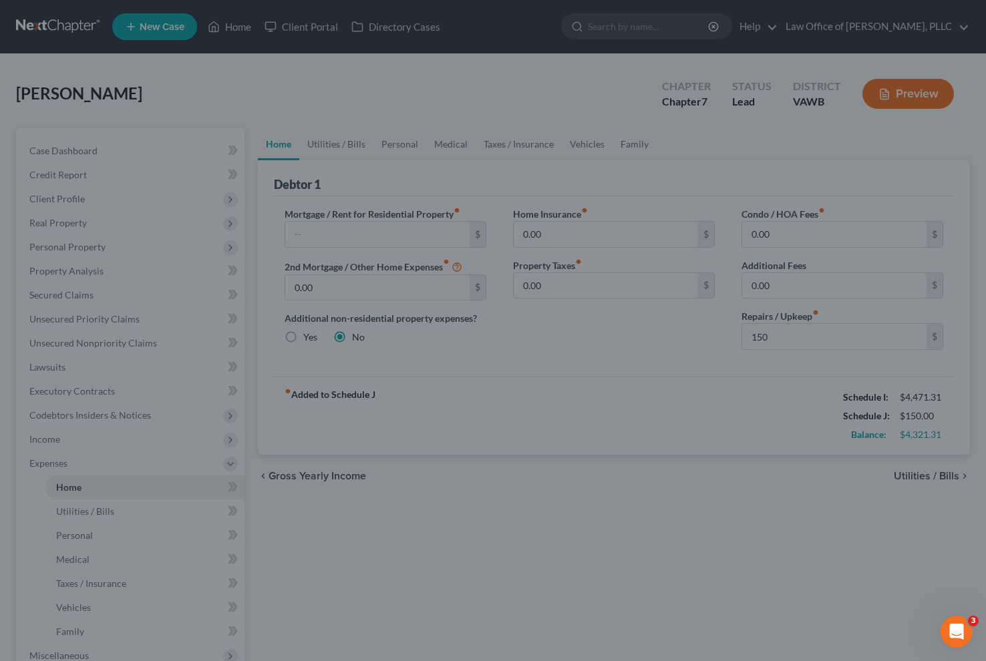
type input "150.00"
click at [553, 202] on div at bounding box center [493, 330] width 986 height 661
click at [553, 201] on div at bounding box center [493, 330] width 986 height 661
drag, startPoint x: 547, startPoint y: 96, endPoint x: 478, endPoint y: 29, distance: 95.4
click at [547, 96] on div at bounding box center [493, 330] width 986 height 661
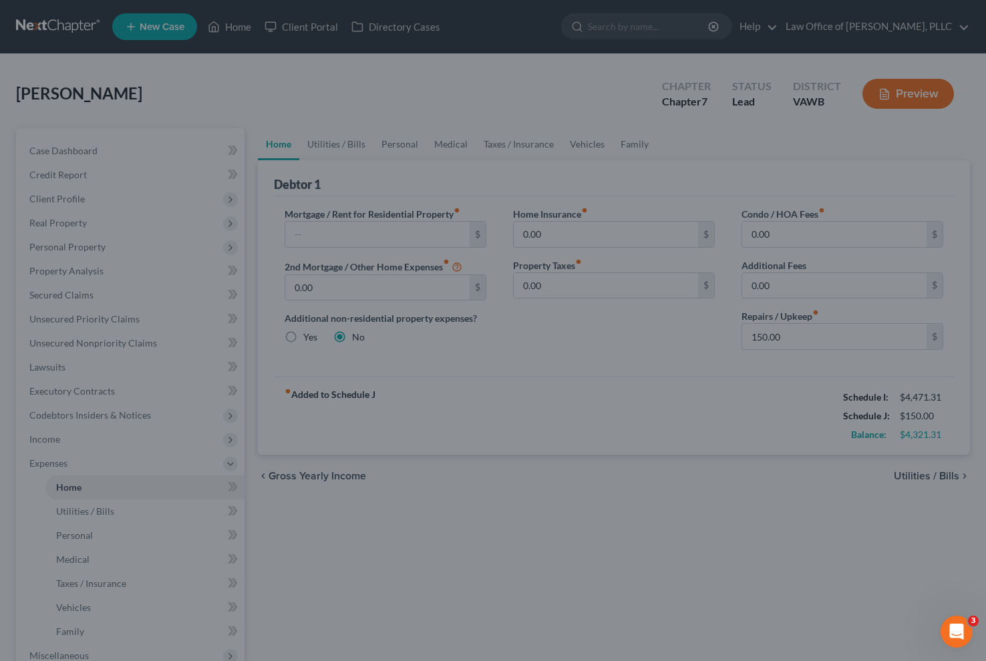
drag, startPoint x: 447, startPoint y: 102, endPoint x: 150, endPoint y: 61, distance: 300.0
click at [444, 100] on div at bounding box center [493, 330] width 986 height 661
drag, startPoint x: 539, startPoint y: 318, endPoint x: 680, endPoint y: 446, distance: 190.6
click at [539, 318] on div at bounding box center [493, 330] width 986 height 661
click at [965, 631] on div "Open Intercom Messenger" at bounding box center [955, 630] width 44 height 44
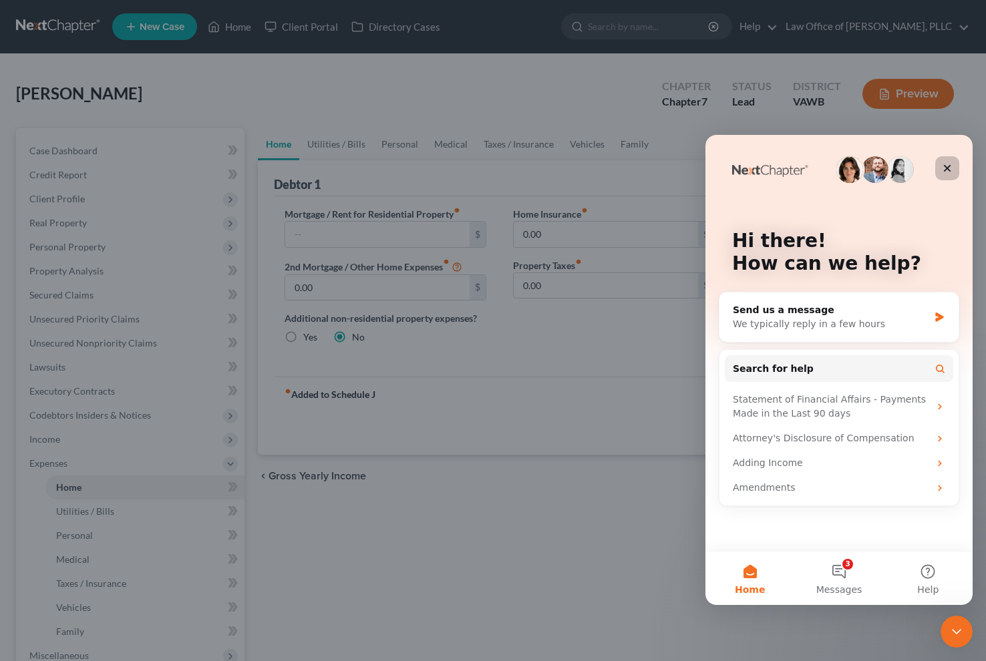
click at [947, 172] on icon "Close" at bounding box center [947, 168] width 11 height 11
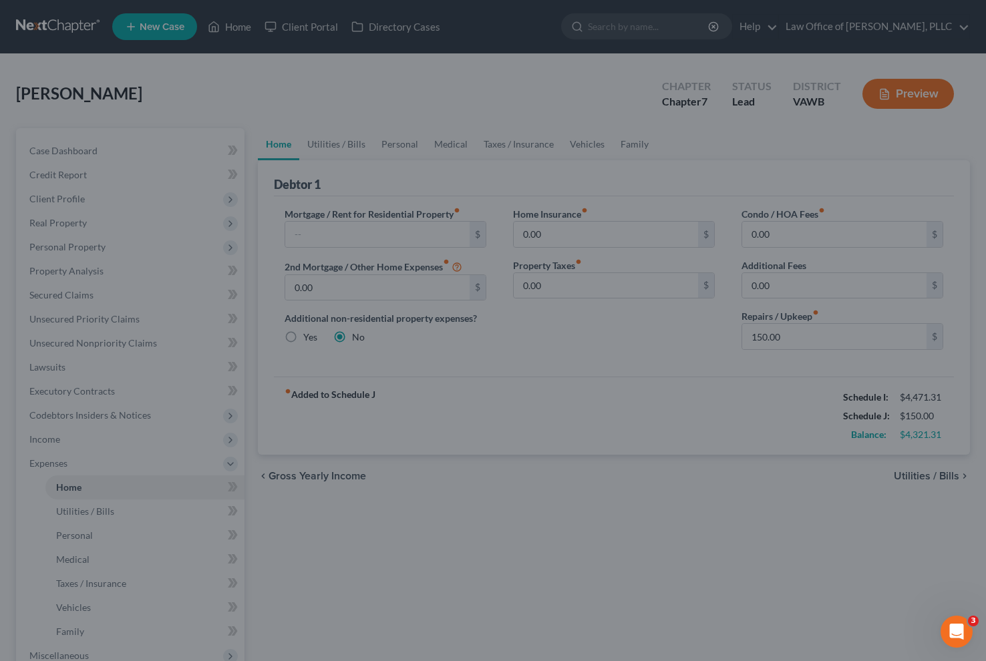
click at [737, 307] on div at bounding box center [493, 330] width 986 height 661
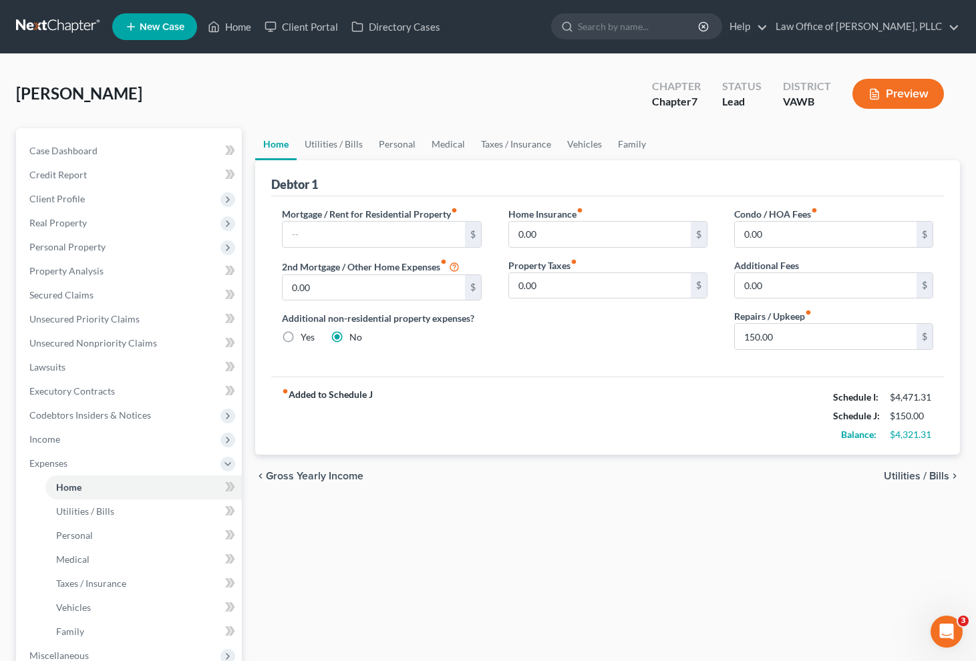
click at [905, 475] on span "Utilities / Bills" at bounding box center [916, 476] width 65 height 11
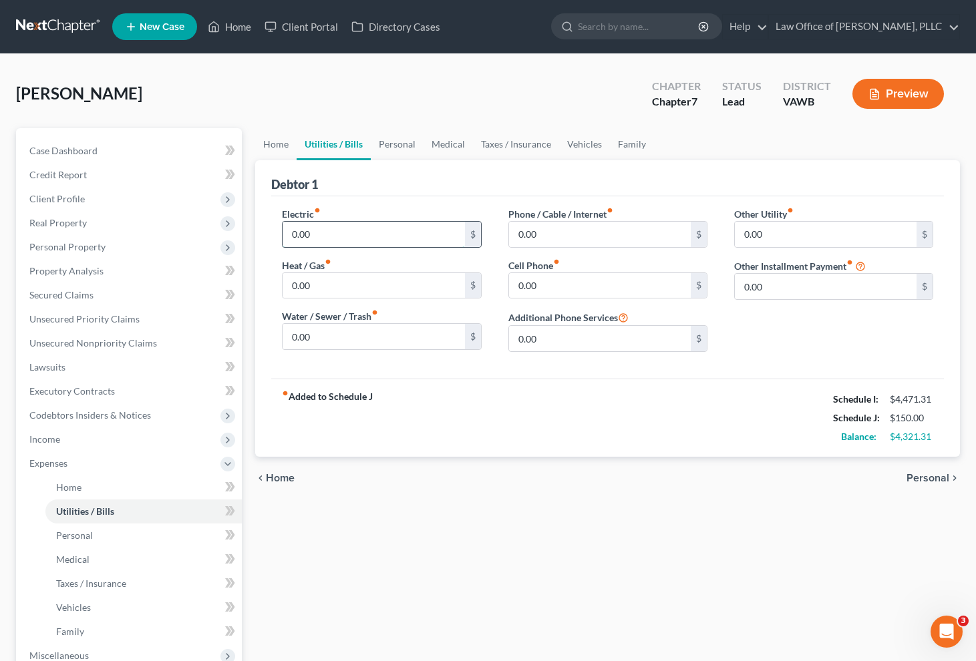
click at [341, 233] on input "0.00" at bounding box center [374, 234] width 182 height 25
type input "160"
click at [335, 274] on input "0.00" at bounding box center [374, 285] width 182 height 25
click at [339, 289] on input "0.00" at bounding box center [374, 285] width 182 height 25
click at [262, 287] on div "Debtor 1 Electric fiber_manual_record 160 $ Heat / Gas fiber_manual_record 0.00…" at bounding box center [607, 308] width 705 height 297
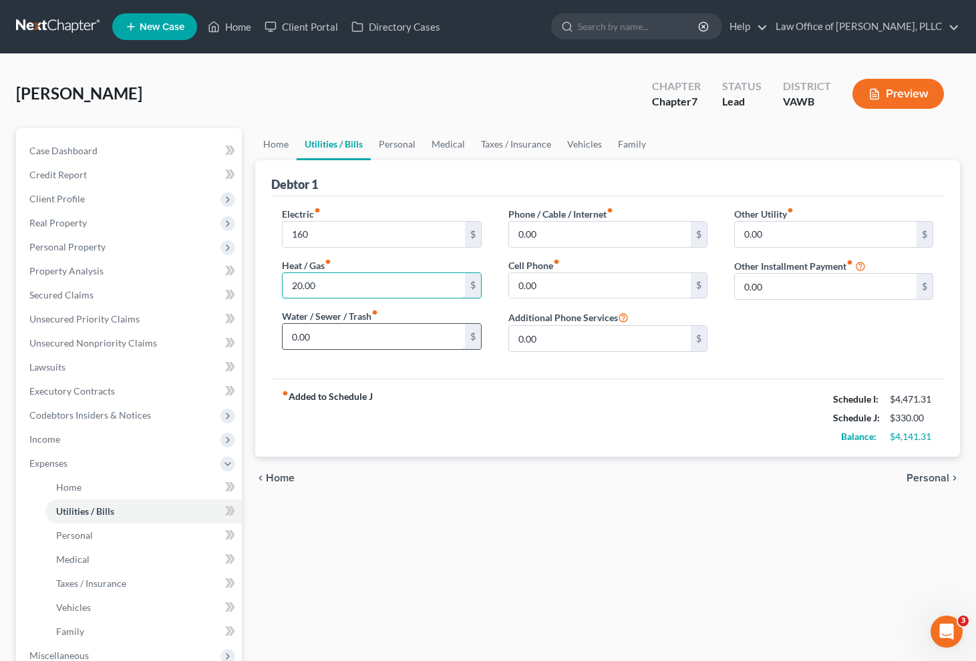
type input "20.00"
drag, startPoint x: 352, startPoint y: 343, endPoint x: 285, endPoint y: 333, distance: 68.2
click at [285, 333] on input "0.00" at bounding box center [374, 336] width 182 height 25
click at [398, 338] on input "0.00" at bounding box center [374, 336] width 182 height 25
click at [410, 339] on input "0.00" at bounding box center [374, 336] width 182 height 25
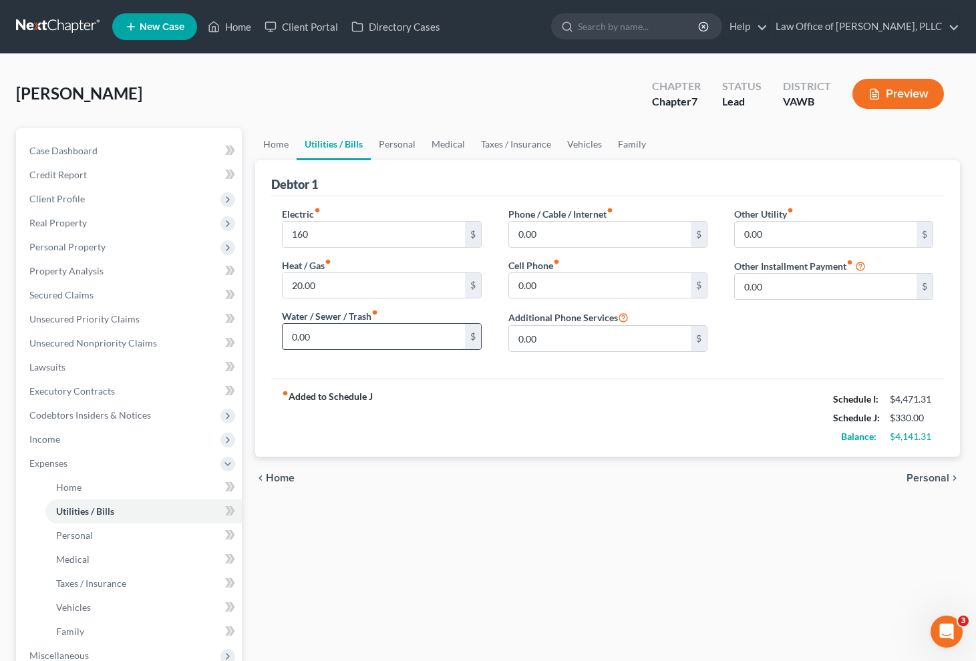
drag, startPoint x: 381, startPoint y: 341, endPoint x: 291, endPoint y: 333, distance: 89.9
click at [291, 333] on input "0.00" at bounding box center [374, 336] width 182 height 25
type input "75.00"
click at [553, 230] on input "0.00" at bounding box center [600, 234] width 182 height 25
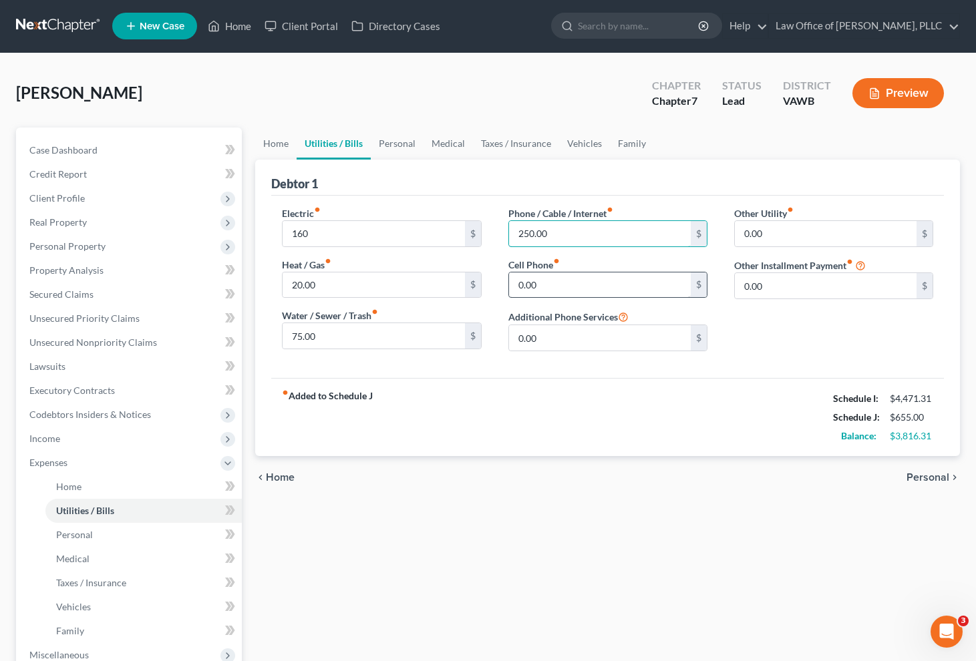
type input "250.00"
click at [560, 294] on input "0.00" at bounding box center [600, 285] width 182 height 25
type input "40.00"
click at [925, 483] on span "Personal" at bounding box center [928, 477] width 43 height 11
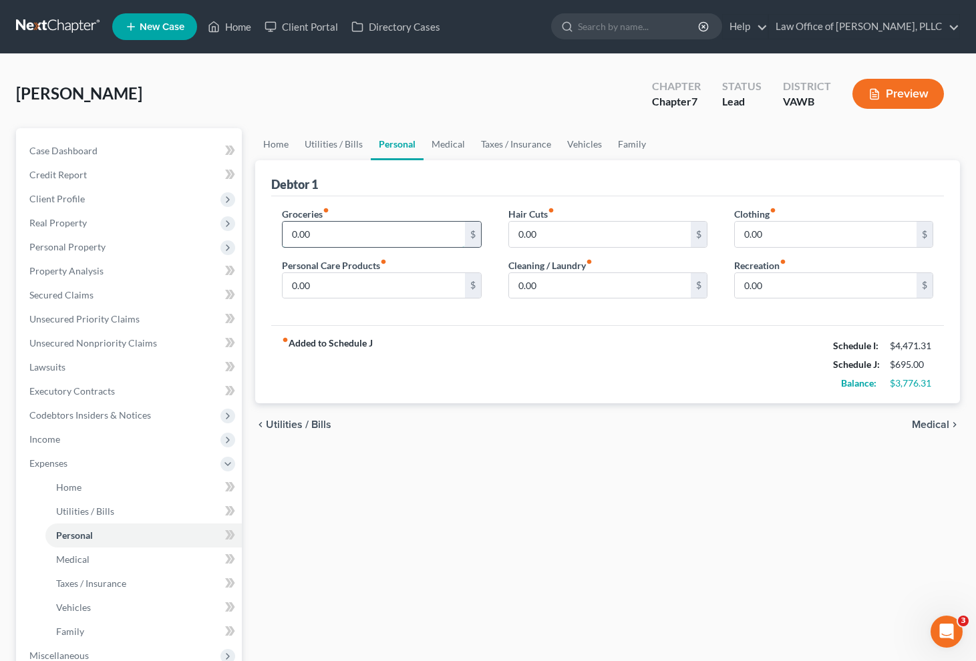
click at [345, 242] on input "0.00" at bounding box center [374, 234] width 182 height 25
type input "6"
type input "7"
type input "650.00"
click at [360, 281] on input "0.00" at bounding box center [374, 285] width 182 height 25
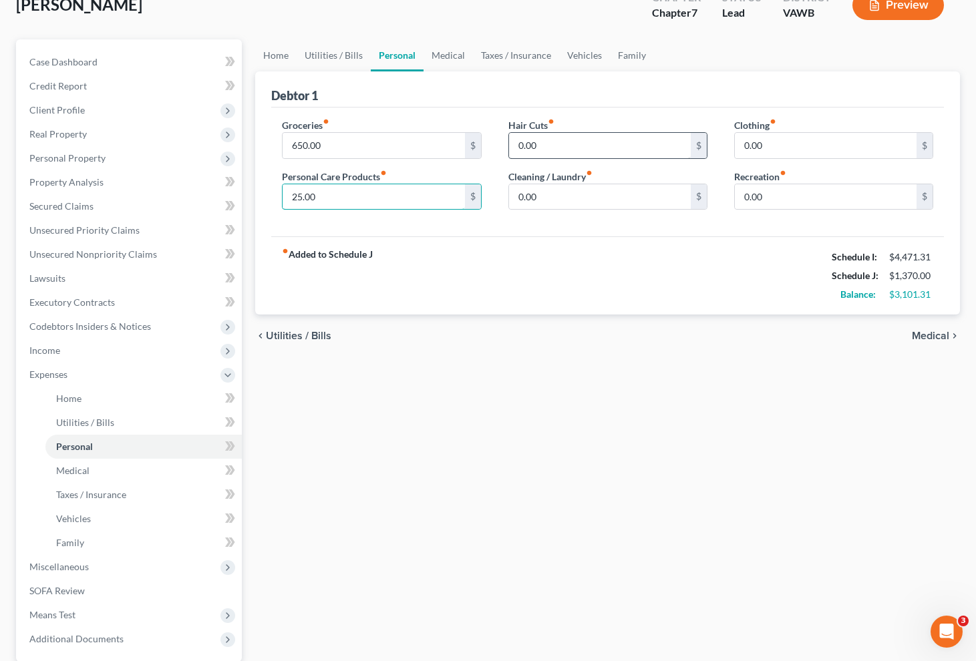
scroll to position [90, 0]
type input "25.00"
click at [568, 140] on input "0.00" at bounding box center [600, 144] width 182 height 25
type input "12"
click at [566, 198] on input "0.00" at bounding box center [600, 196] width 182 height 25
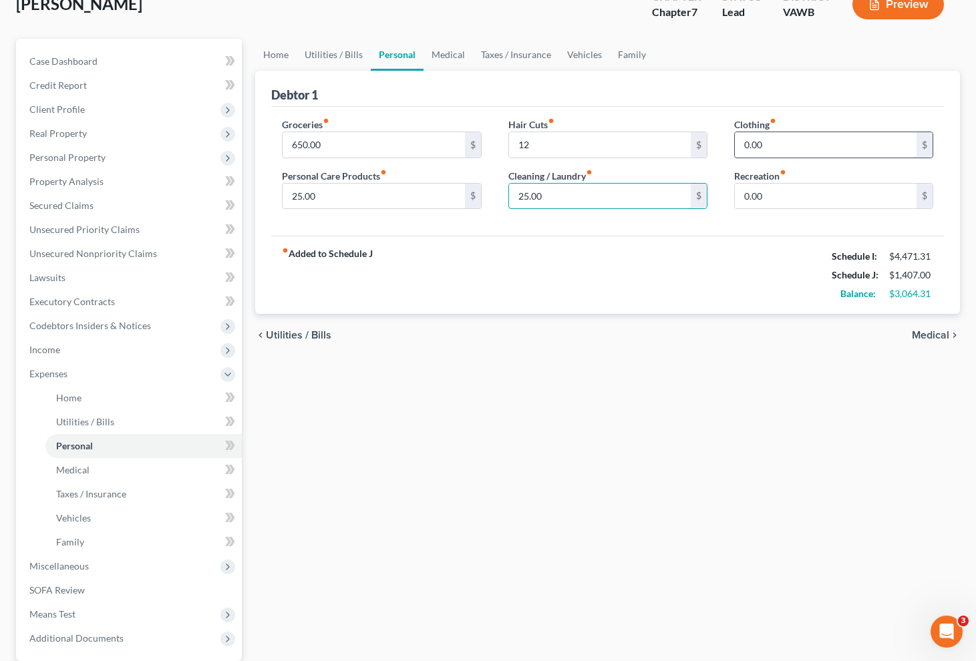
type input "25.00"
click at [788, 155] on input "0.00" at bounding box center [826, 144] width 182 height 25
type input "15.00"
click at [933, 336] on span "Medical" at bounding box center [930, 335] width 37 height 11
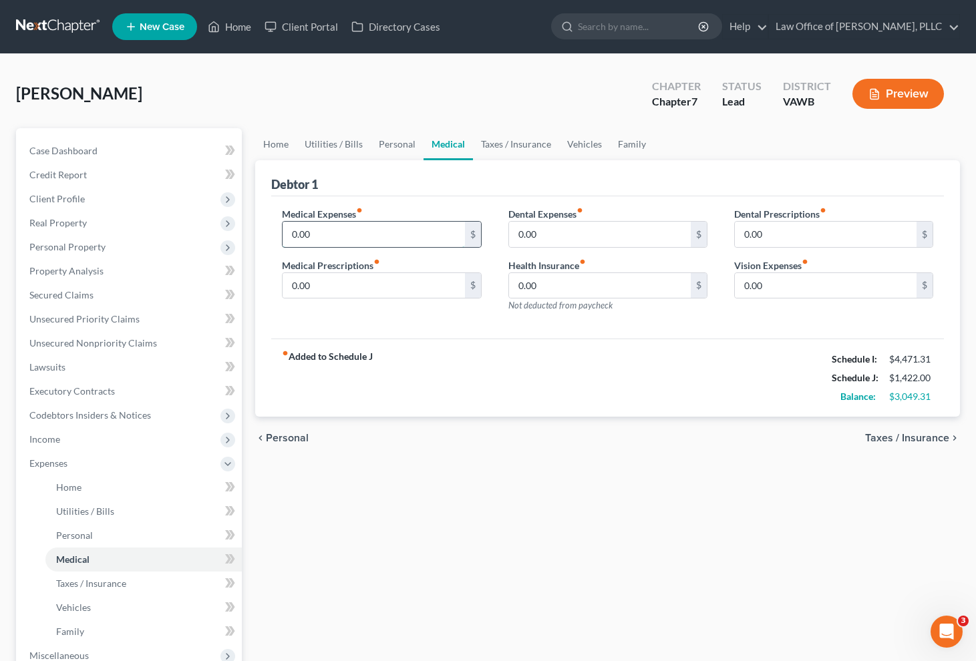
click at [353, 245] on input "0.00" at bounding box center [374, 234] width 182 height 25
type input "5"
click at [321, 290] on input "0.00" at bounding box center [374, 285] width 182 height 25
type input "56.00"
click at [601, 241] on input "0.00" at bounding box center [600, 234] width 182 height 25
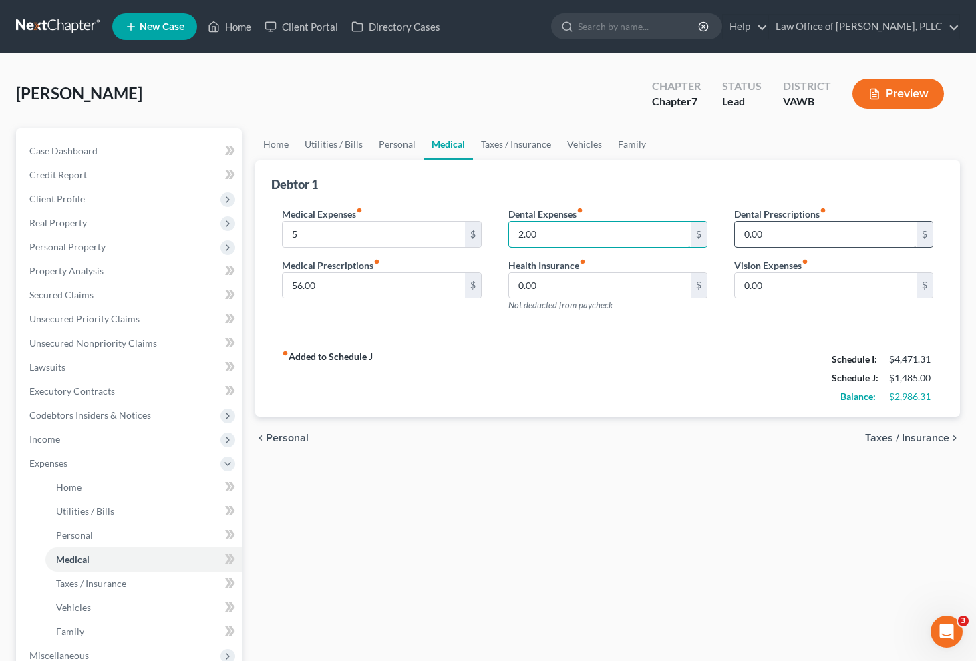
type input "2.00"
click at [820, 242] on input "0.00" at bounding box center [826, 234] width 182 height 25
type input "27.00"
click at [862, 267] on div "Vision Expenses fiber_manual_record 0.00 $" at bounding box center [833, 279] width 199 height 41
click at [857, 283] on input "0.00" at bounding box center [826, 285] width 182 height 25
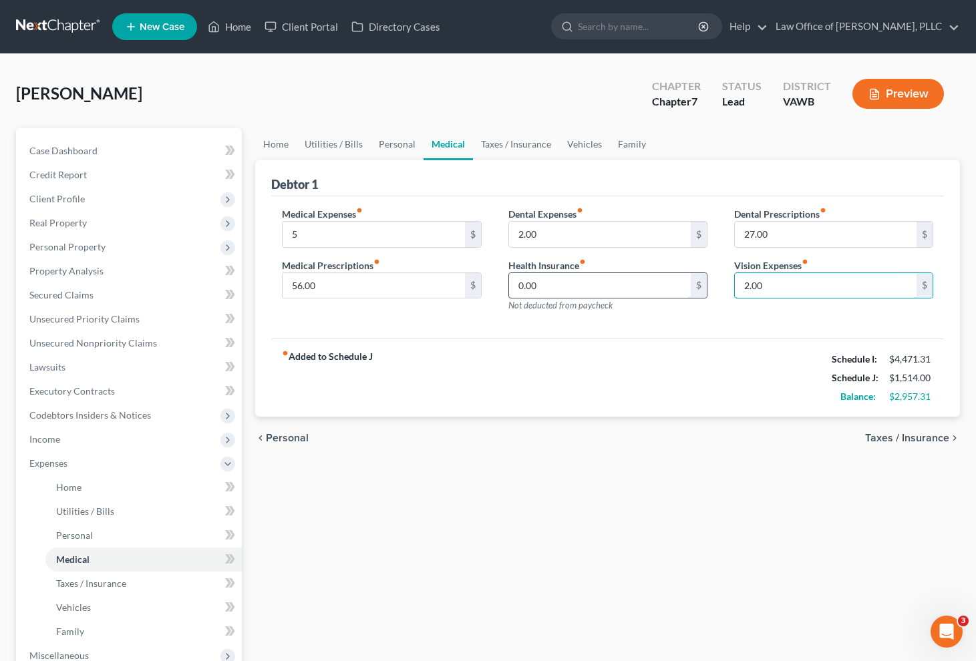
scroll to position [3, 0]
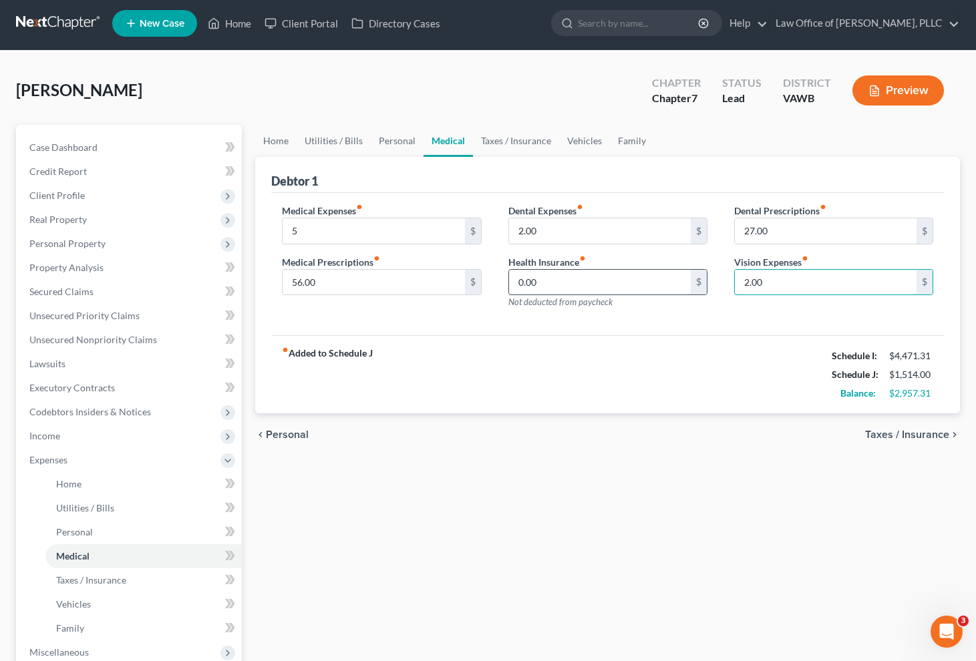
type input "2.00"
click at [593, 292] on input "0.00" at bounding box center [600, 282] width 182 height 25
type input "77.16"
click at [883, 434] on span "Taxes / Insurance" at bounding box center [907, 435] width 84 height 11
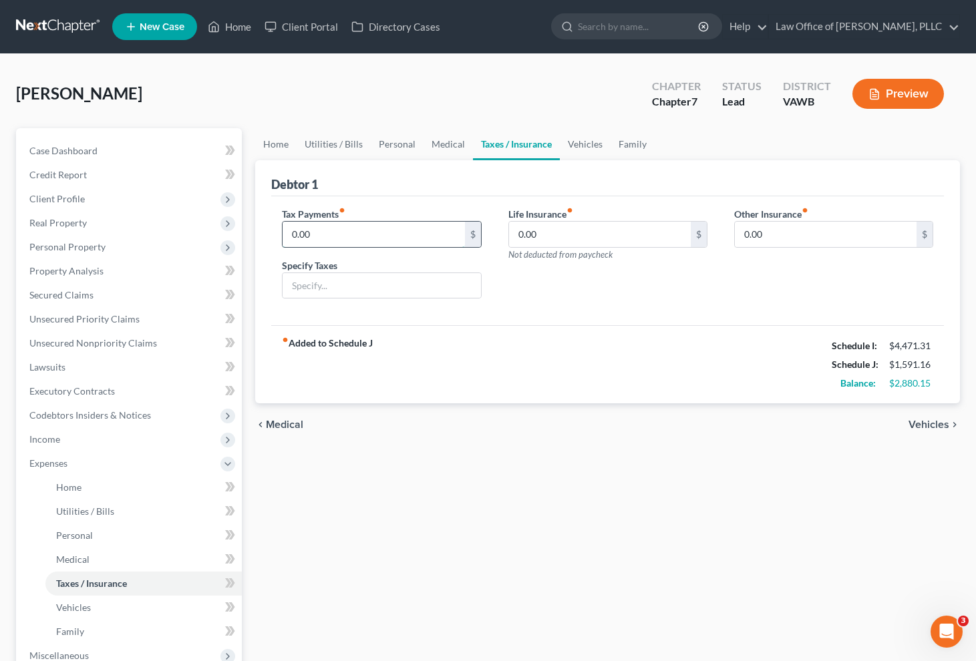
click at [349, 238] on input "0.00" at bounding box center [374, 234] width 182 height 25
type input "179"
click at [660, 386] on div "fiber_manual_record Added to Schedule J Schedule I: $4,471.31 Schedule J: $1,77…" at bounding box center [607, 364] width 673 height 78
click at [599, 234] on input "0.00" at bounding box center [600, 234] width 182 height 25
type input "118.00"
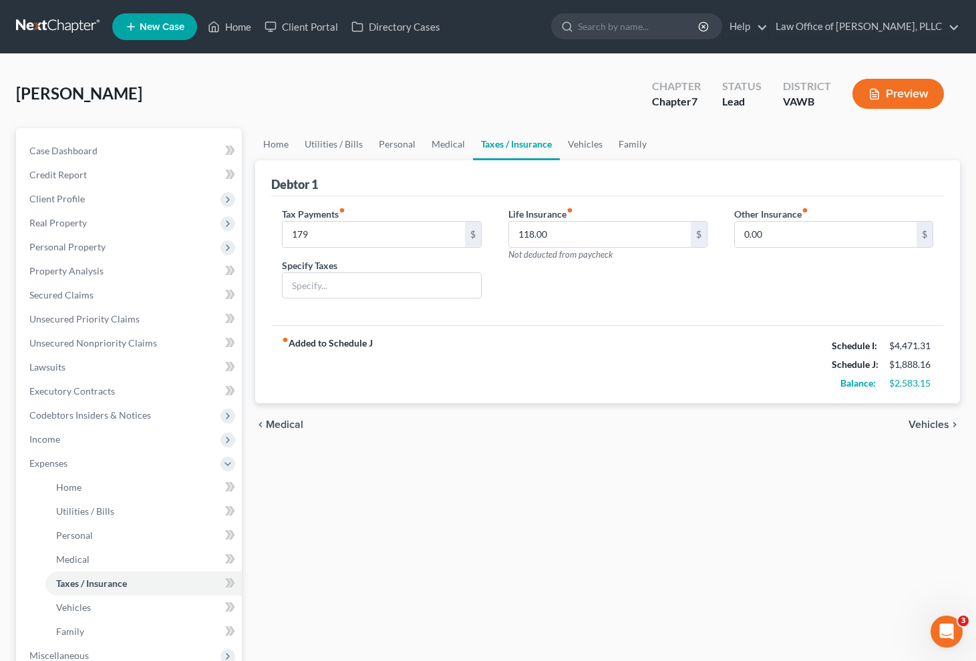
click at [915, 420] on span "Vehicles" at bounding box center [929, 425] width 41 height 11
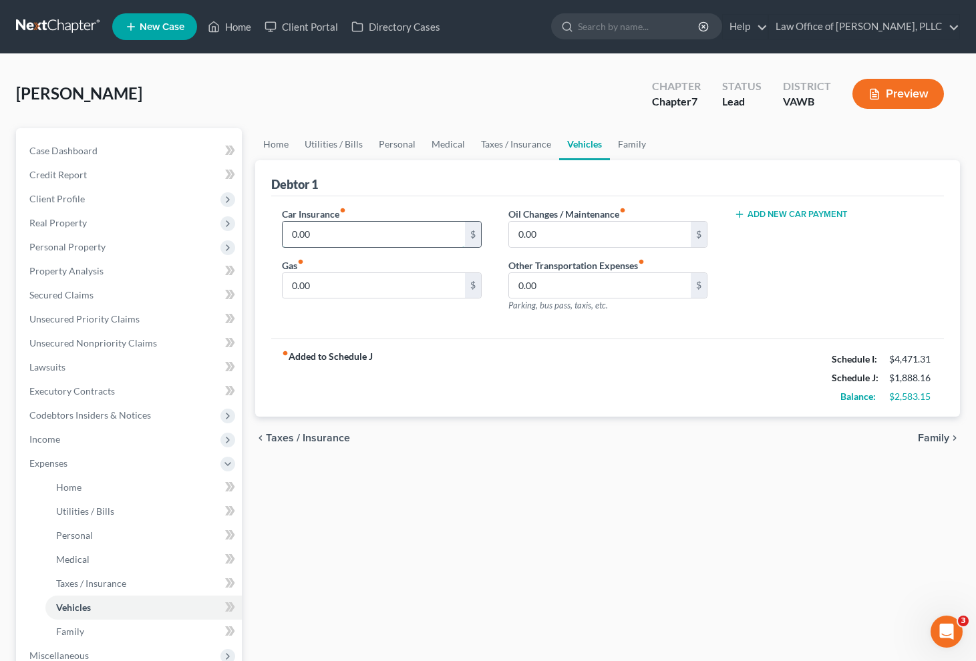
click at [398, 229] on input "0.00" at bounding box center [374, 234] width 182 height 25
drag, startPoint x: 366, startPoint y: 242, endPoint x: 311, endPoint y: 242, distance: 54.8
click at [311, 242] on input "157.20" at bounding box center [374, 234] width 182 height 25
click at [309, 237] on input "157.20" at bounding box center [374, 234] width 182 height 25
type input "157.20"
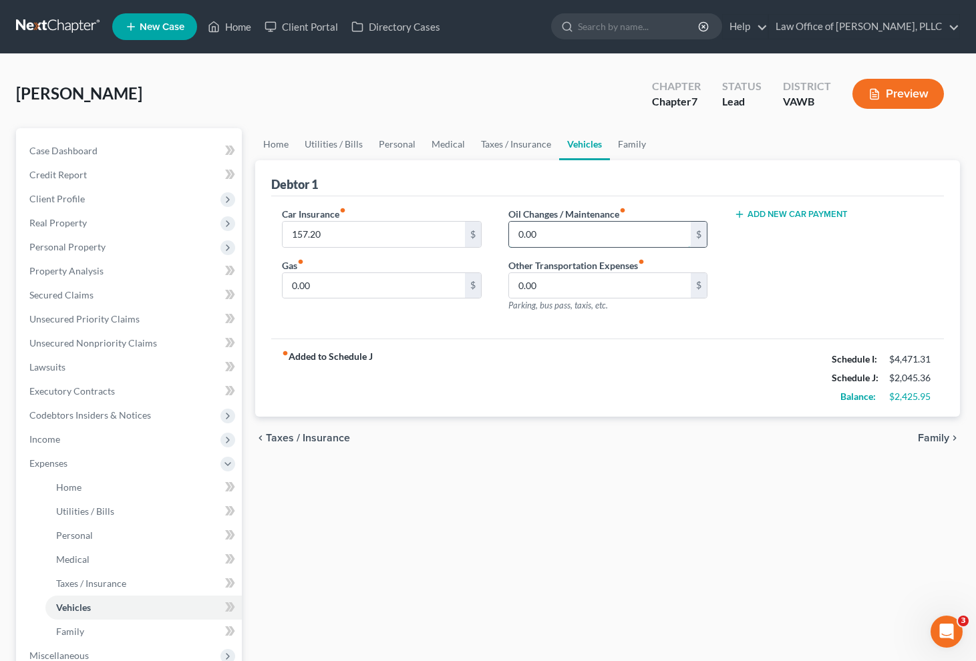
click at [583, 231] on input "0.00" at bounding box center [600, 234] width 182 height 25
type input "50"
click at [390, 298] on div "0.00 $" at bounding box center [381, 286] width 199 height 27
click at [390, 295] on input "0.00" at bounding box center [374, 285] width 182 height 25
type input "250.00"
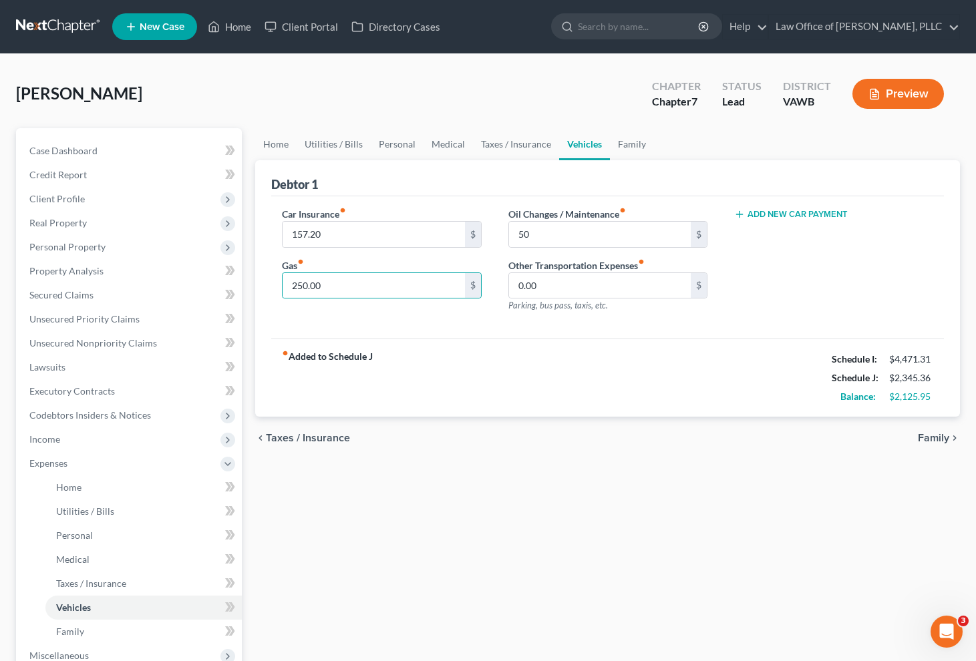
click at [939, 440] on span "Family" at bounding box center [933, 438] width 31 height 11
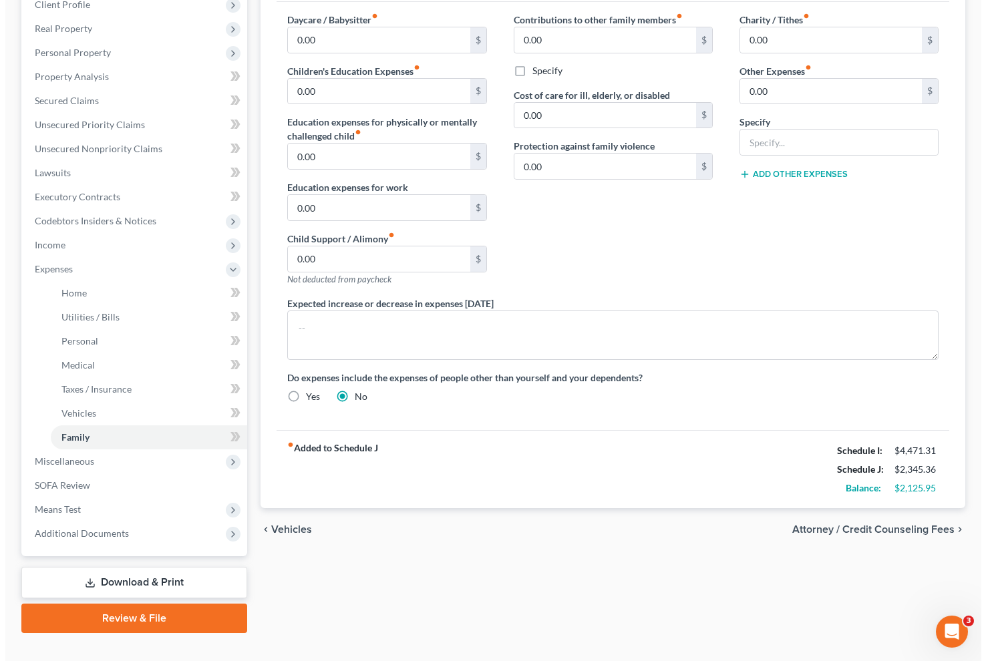
scroll to position [217, 0]
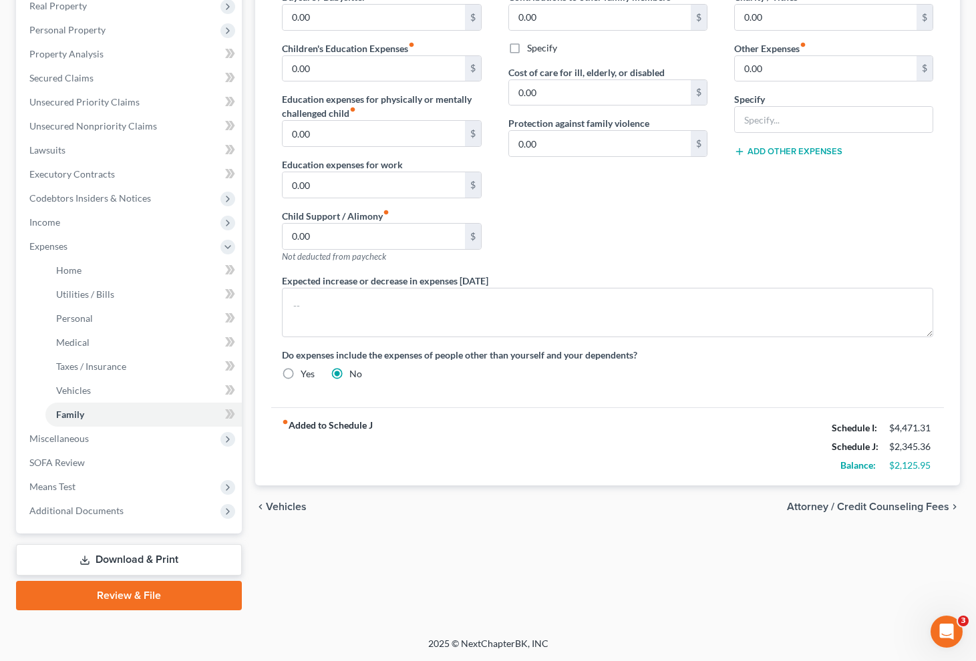
click at [866, 510] on span "Attorney / Credit Counseling Fees" at bounding box center [868, 507] width 162 height 11
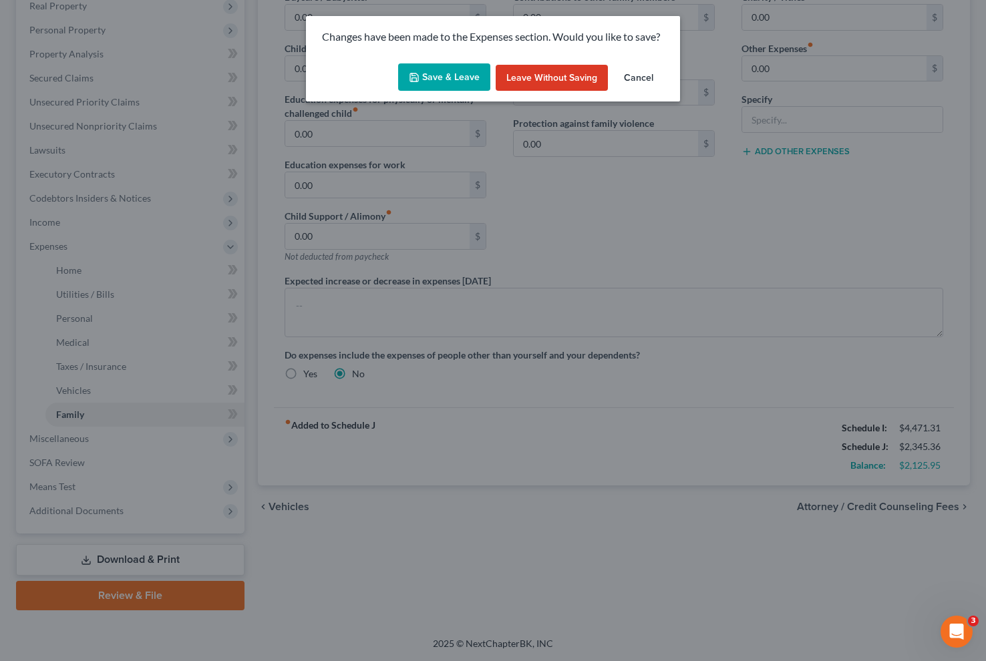
click at [461, 82] on button "Save & Leave" at bounding box center [444, 77] width 92 height 28
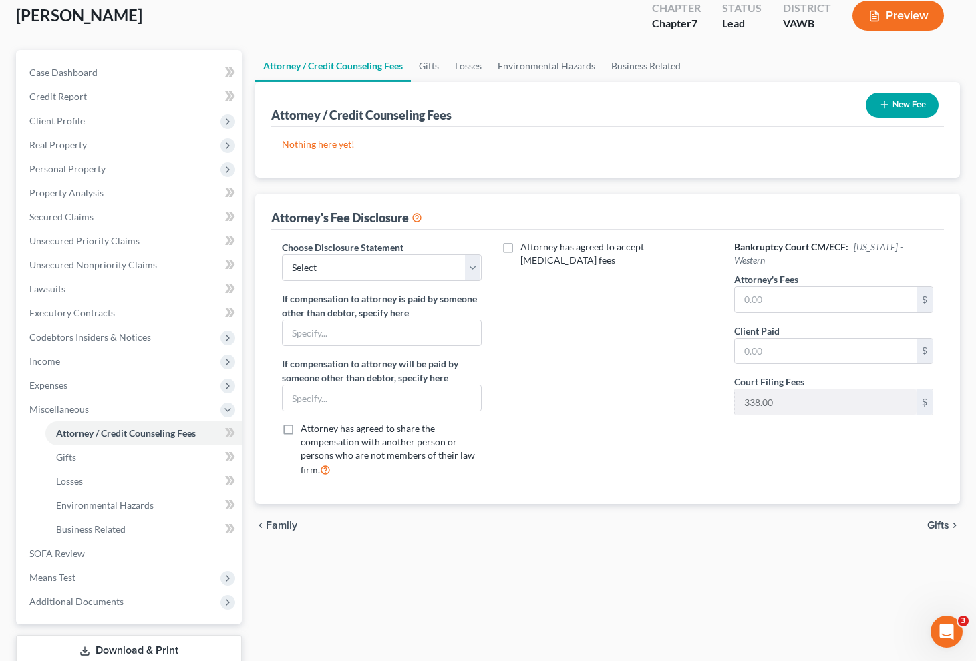
scroll to position [88, 0]
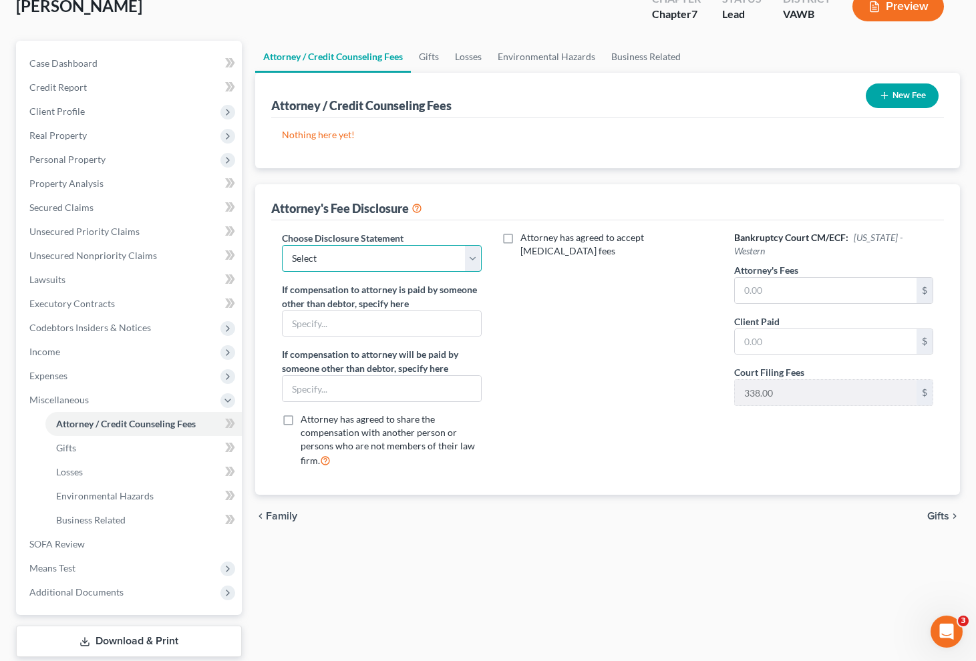
click at [422, 266] on select "Select Chapter 7 Flat Fee Agreement" at bounding box center [381, 258] width 199 height 27
select select "0"
click at [282, 245] on select "Select Chapter 7 Flat Fee Agreement" at bounding box center [381, 258] width 199 height 27
click at [520, 239] on label "Attorney has agreed to accept retainer fees" at bounding box center [617, 244] width 194 height 27
click at [526, 239] on input "Attorney has agreed to accept retainer fees" at bounding box center [530, 235] width 9 height 9
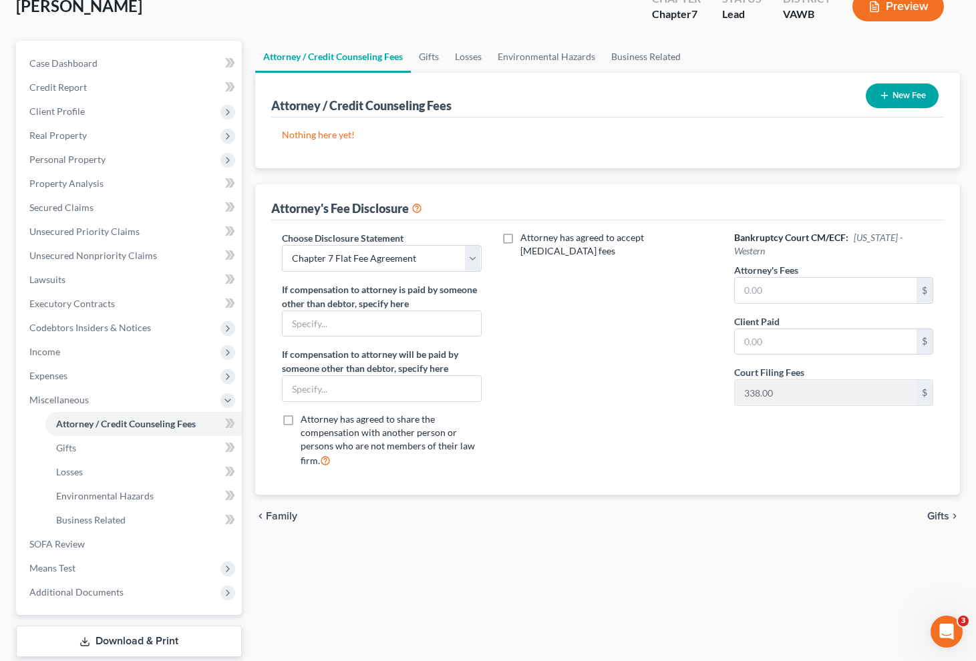
checkbox input "true"
click at [553, 272] on input "text" at bounding box center [600, 281] width 182 height 25
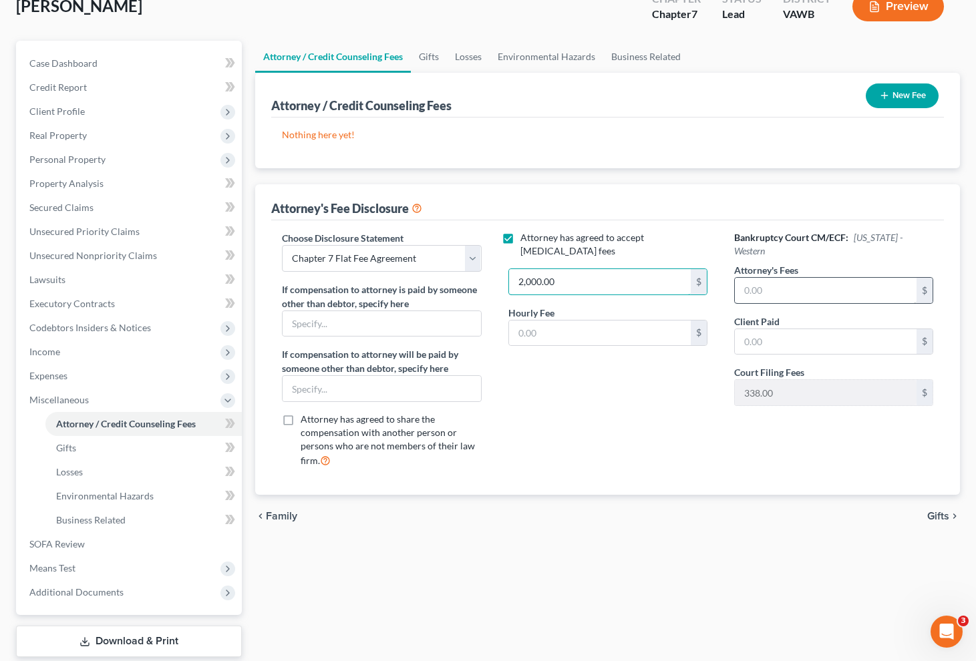
type input "2,000.00"
click at [804, 281] on input "text" at bounding box center [826, 290] width 182 height 25
type input "2,000.00"
click at [808, 329] on input "text" at bounding box center [826, 341] width 182 height 25
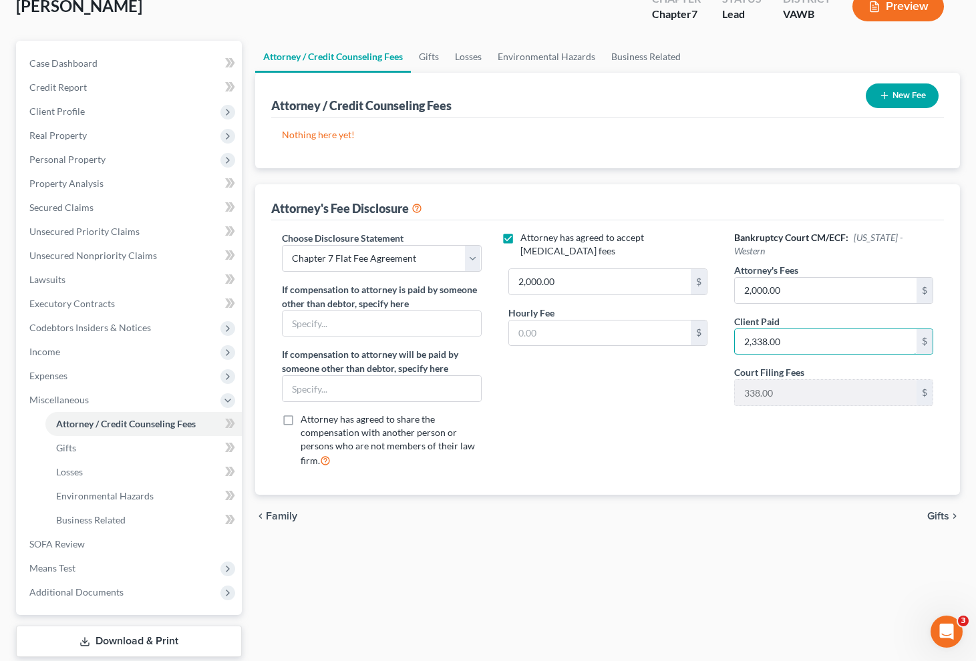
type input "2,338.00"
click at [738, 408] on div "Bankruptcy Court CM/ECF: Virginia - Western Attorney's Fees 2,000.00 $ Client P…" at bounding box center [834, 355] width 226 height 248
click at [937, 520] on span "Gifts" at bounding box center [938, 517] width 22 height 11
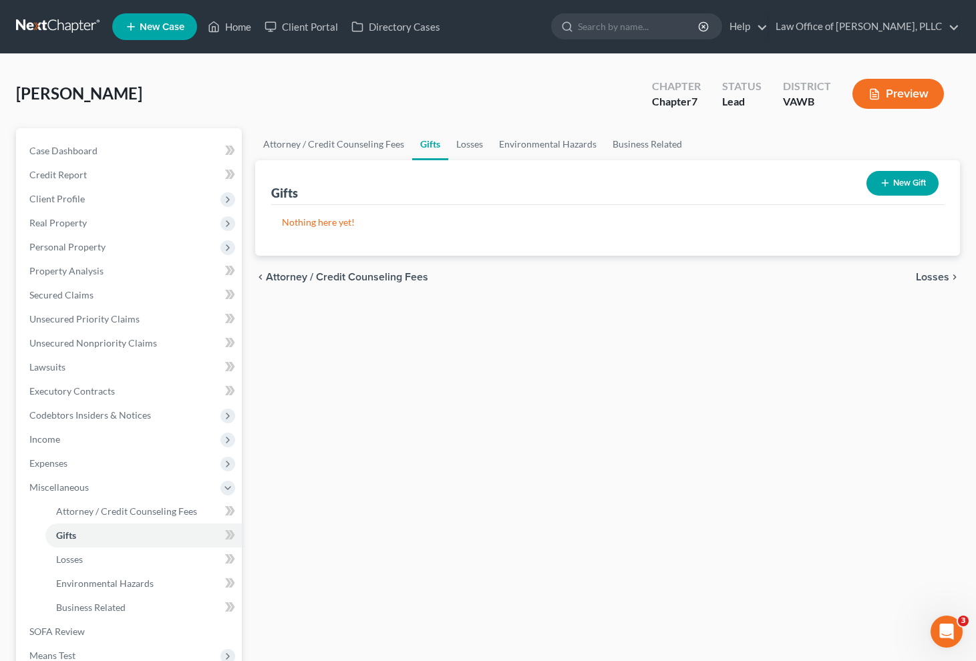
click at [947, 278] on span "Losses" at bounding box center [932, 277] width 33 height 11
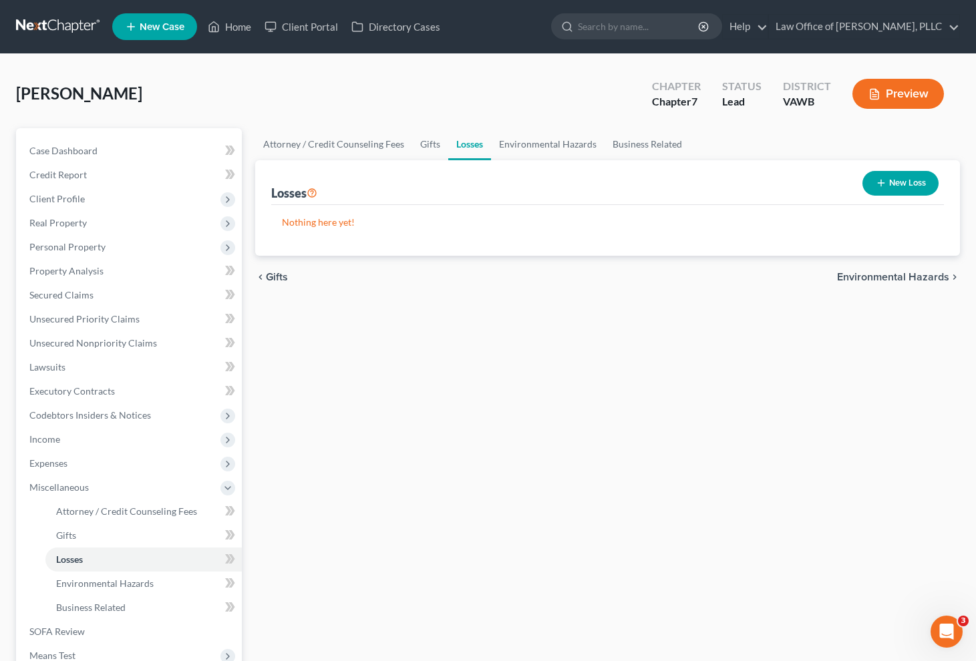
click at [895, 278] on span "Environmental Hazards" at bounding box center [893, 277] width 112 height 11
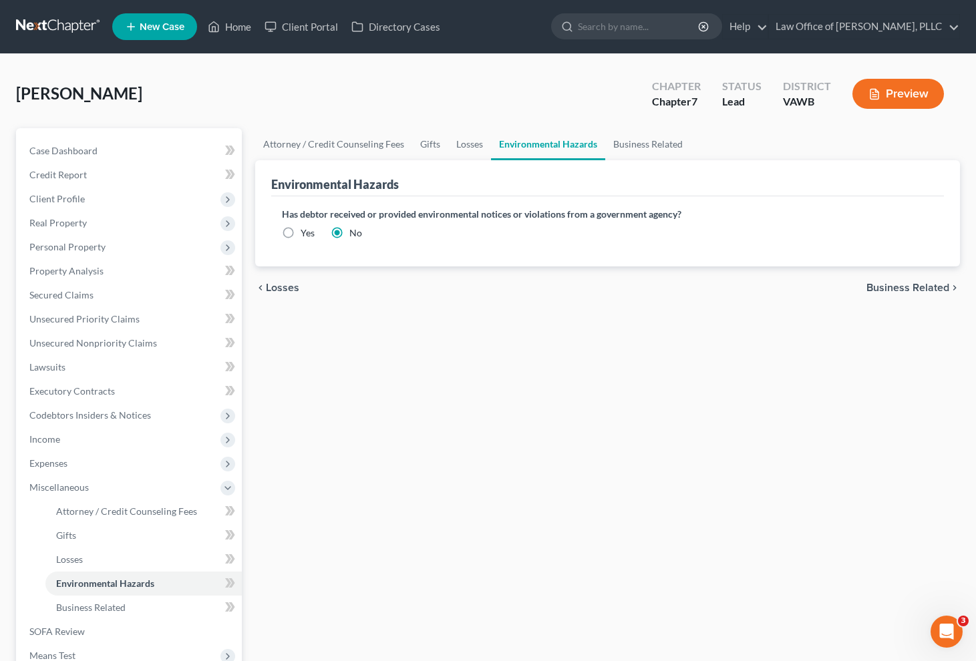
click at [914, 289] on span "Business Related" at bounding box center [908, 288] width 83 height 11
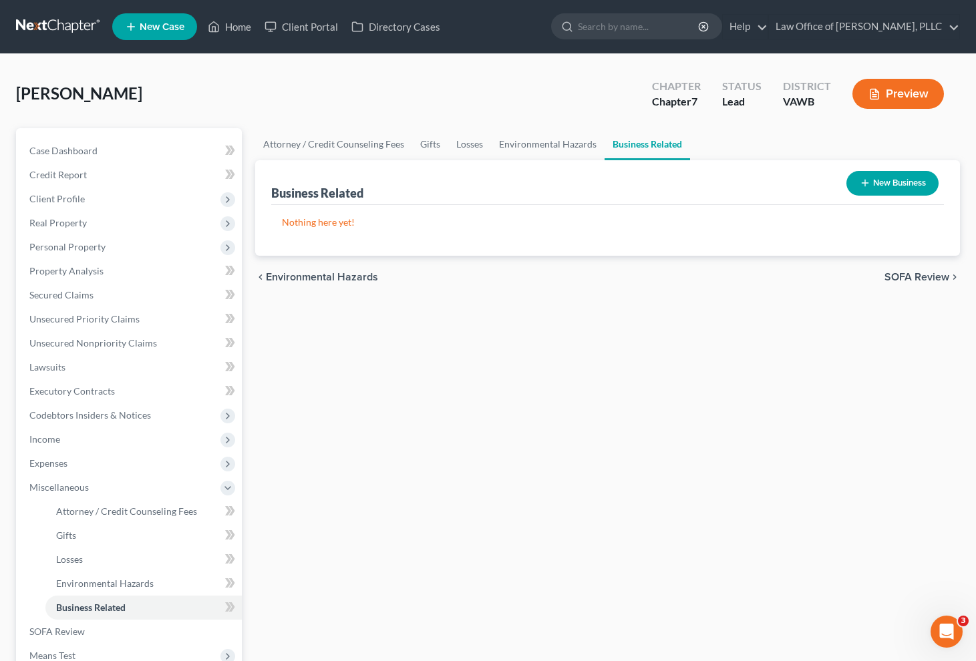
click at [918, 283] on span "SOFA Review" at bounding box center [917, 277] width 65 height 11
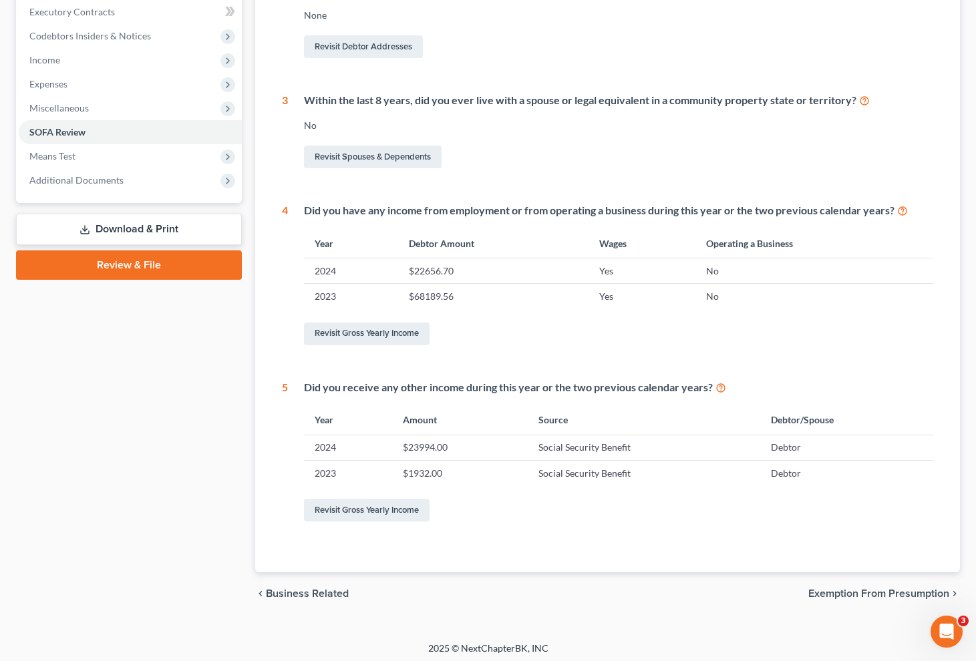
scroll to position [384, 0]
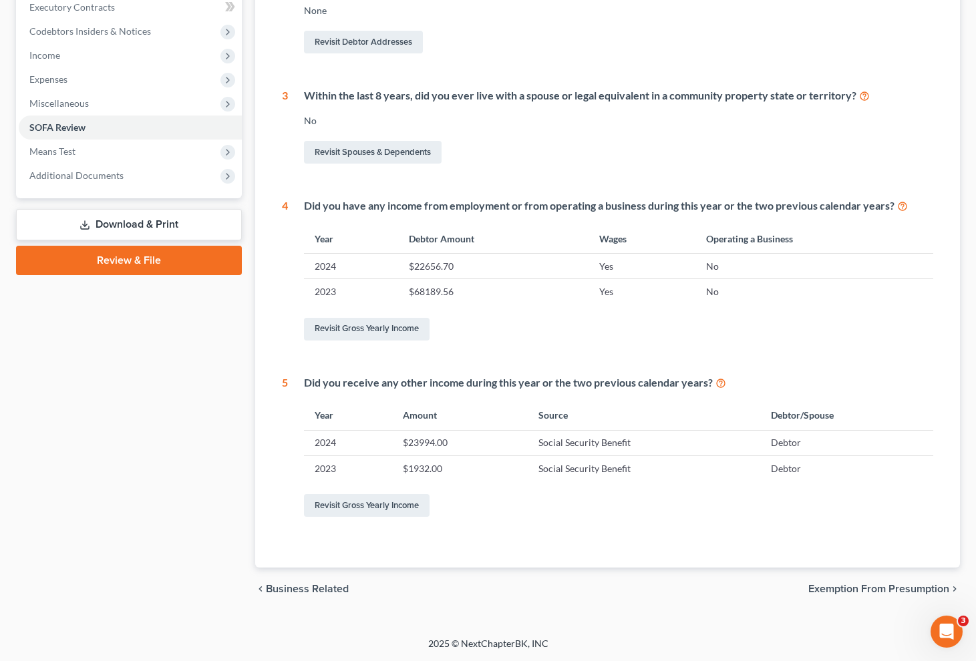
click at [851, 589] on span "Exemption from Presumption" at bounding box center [878, 589] width 141 height 11
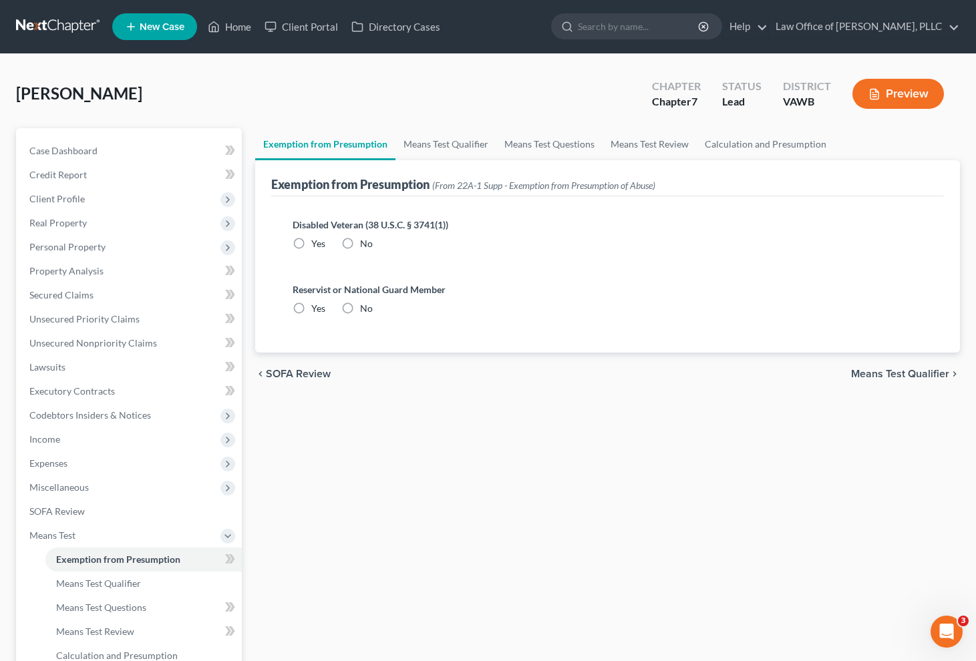
click at [360, 242] on label "No" at bounding box center [366, 243] width 13 height 13
click at [365, 242] on input "No" at bounding box center [369, 241] width 9 height 9
radio input "true"
click at [360, 311] on label "No" at bounding box center [366, 308] width 13 height 13
click at [365, 311] on input "No" at bounding box center [369, 306] width 9 height 9
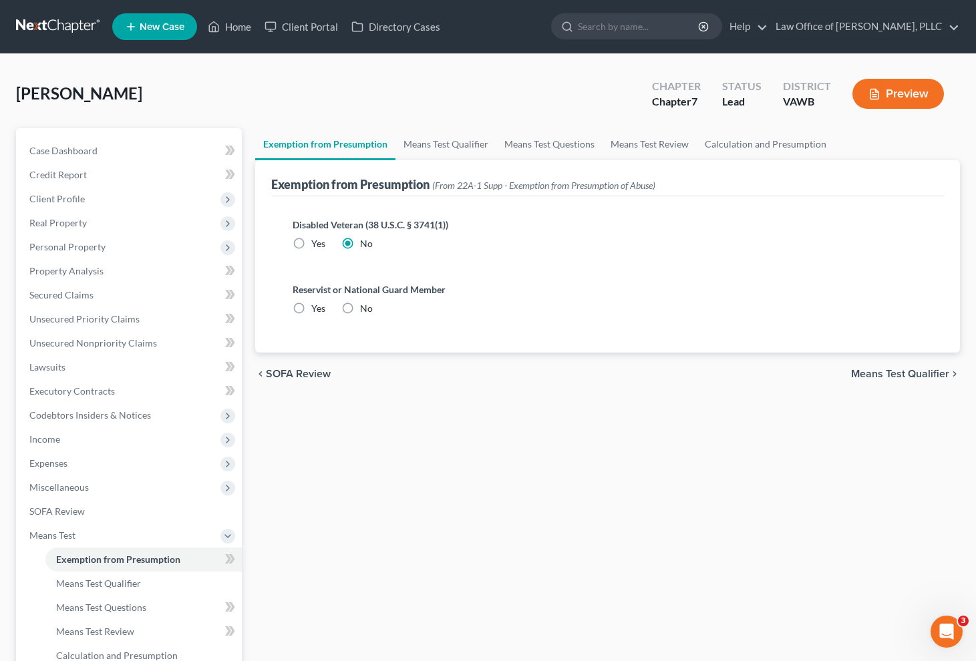
radio input "true"
click at [896, 371] on span "Means Test Qualifier" at bounding box center [900, 374] width 98 height 11
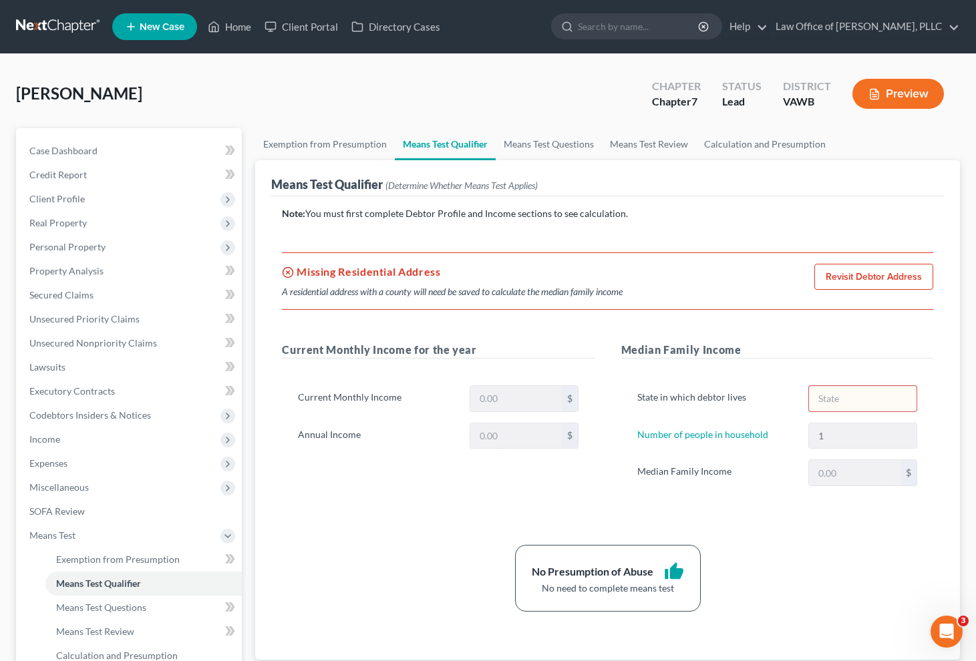
click at [851, 269] on link "Revisit Debtor Address" at bounding box center [873, 277] width 119 height 27
select select "0"
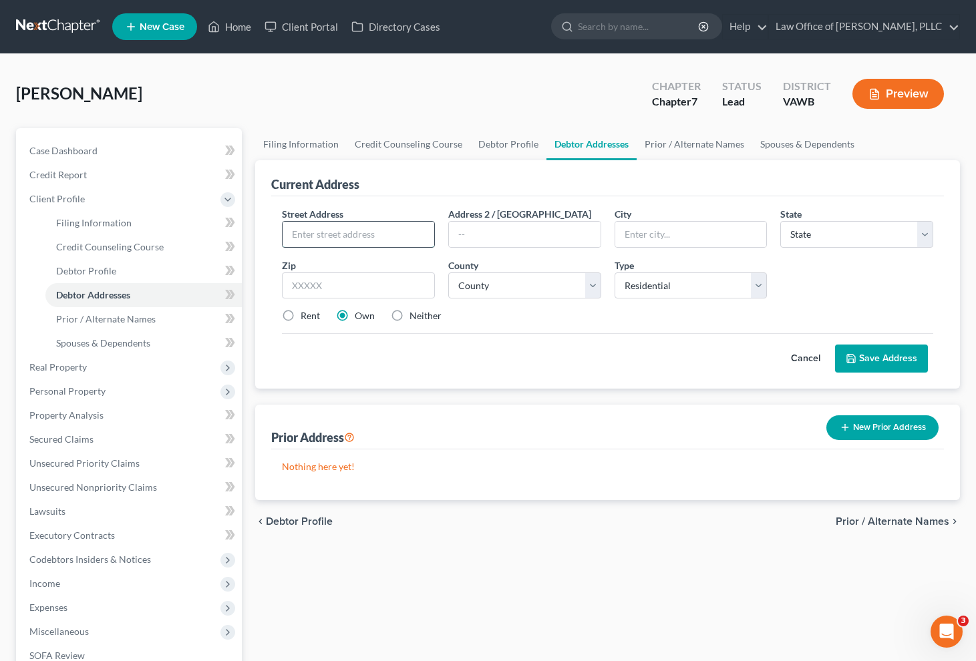
click at [312, 233] on input "text" at bounding box center [359, 234] width 152 height 25
type input "201 2ND St"
click at [906, 231] on select "State [US_STATE] AK AR AZ CA CO CT DE DC [GEOGRAPHIC_DATA] [GEOGRAPHIC_DATA] GU…" at bounding box center [856, 234] width 153 height 27
select select "48"
click at [780, 221] on select "State [US_STATE] AK AR AZ CA CO CT DE DC [GEOGRAPHIC_DATA] [GEOGRAPHIC_DATA] GU…" at bounding box center [856, 234] width 153 height 27
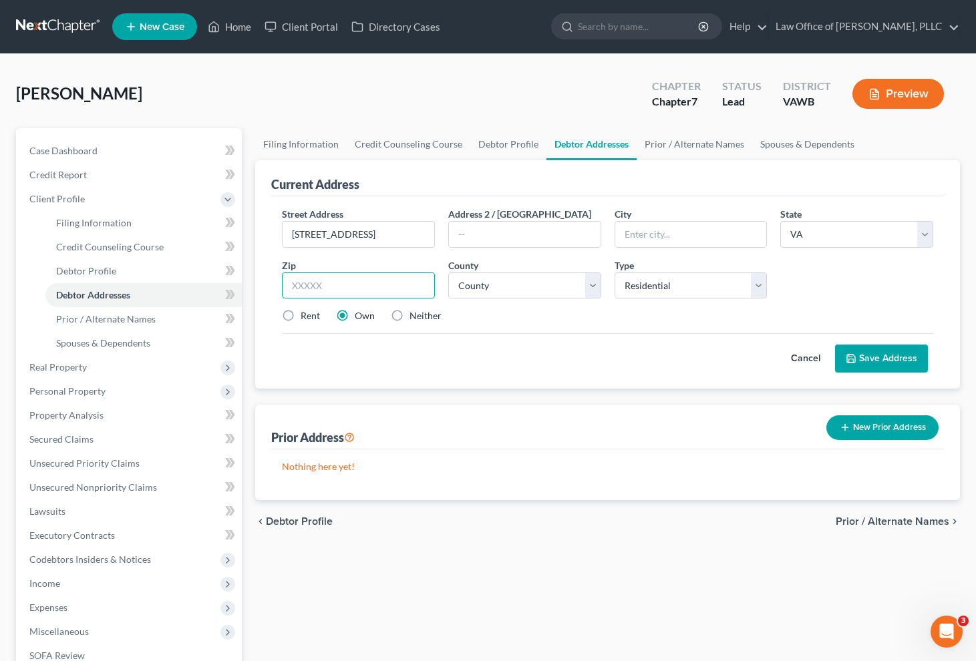
click at [375, 293] on input "text" at bounding box center [358, 286] width 153 height 27
type input "22849"
type input "Shenandoah"
click at [410, 317] on label "Neither" at bounding box center [426, 315] width 32 height 13
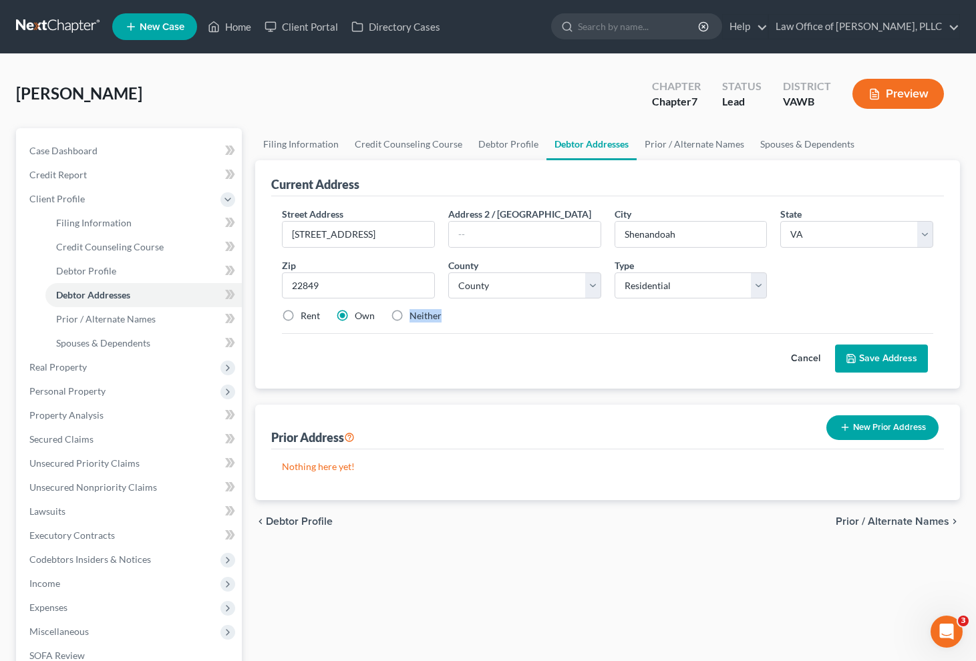
click at [415, 317] on input "Neither" at bounding box center [419, 313] width 9 height 9
radio input "true"
click at [532, 304] on div "Street Address * 201 2ND St Address 2 / PO Box City * Shenandoah State * State …" at bounding box center [607, 270] width 665 height 127
click at [528, 290] on select "County Accomack County Albemarle County Alexandria city Alleghany County Amelia…" at bounding box center [524, 286] width 153 height 27
select select "114"
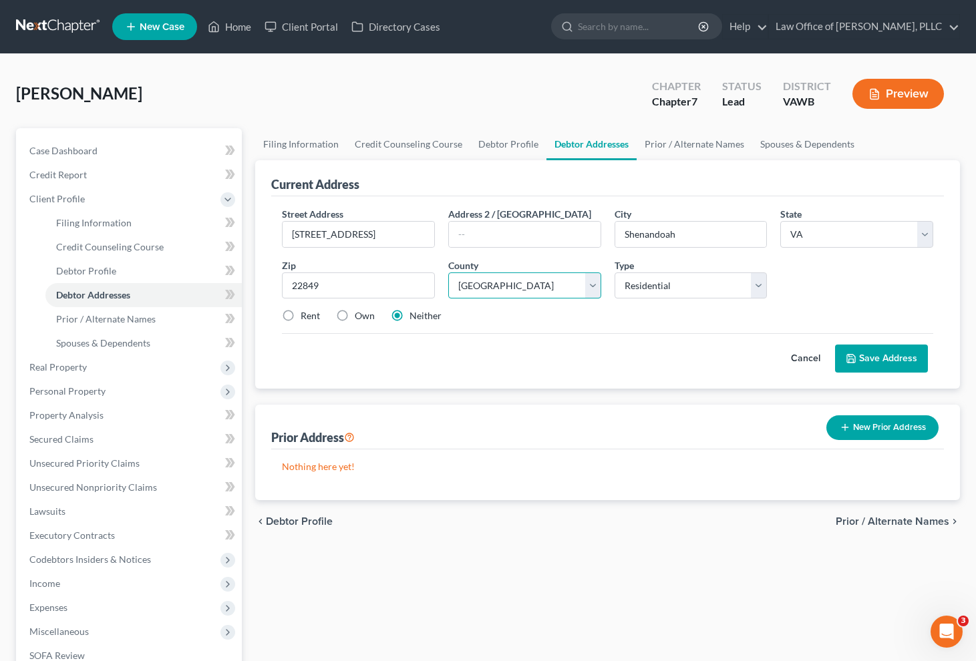
click at [448, 273] on select "County Accomack County Albemarle County Alexandria city Alleghany County Amelia…" at bounding box center [524, 286] width 153 height 27
click at [873, 369] on button "Save Address" at bounding box center [881, 359] width 93 height 28
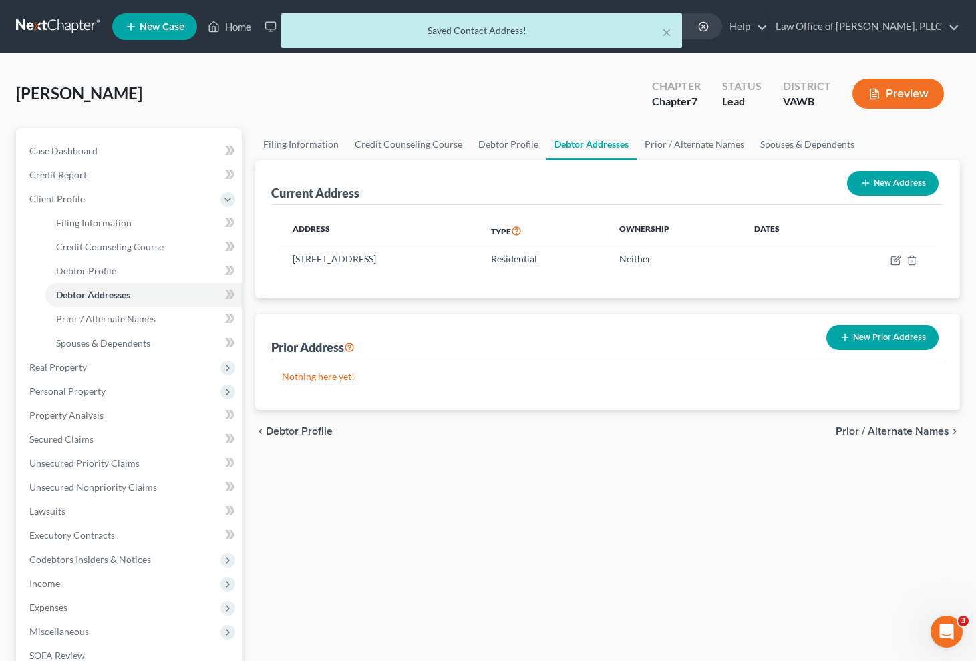
click at [869, 434] on span "Prior / Alternate Names" at bounding box center [893, 431] width 114 height 11
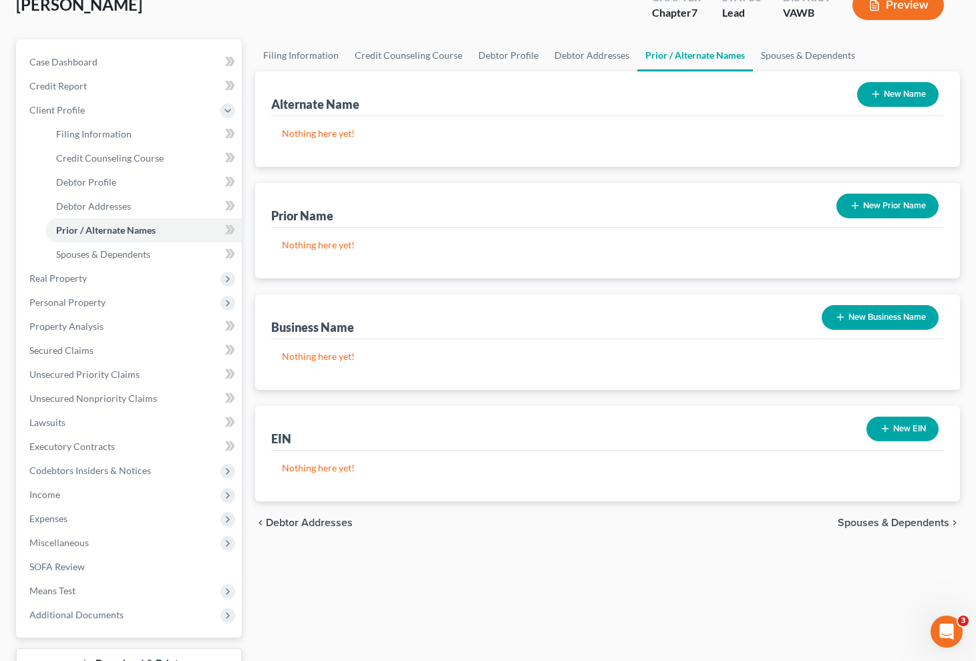
scroll to position [116, 0]
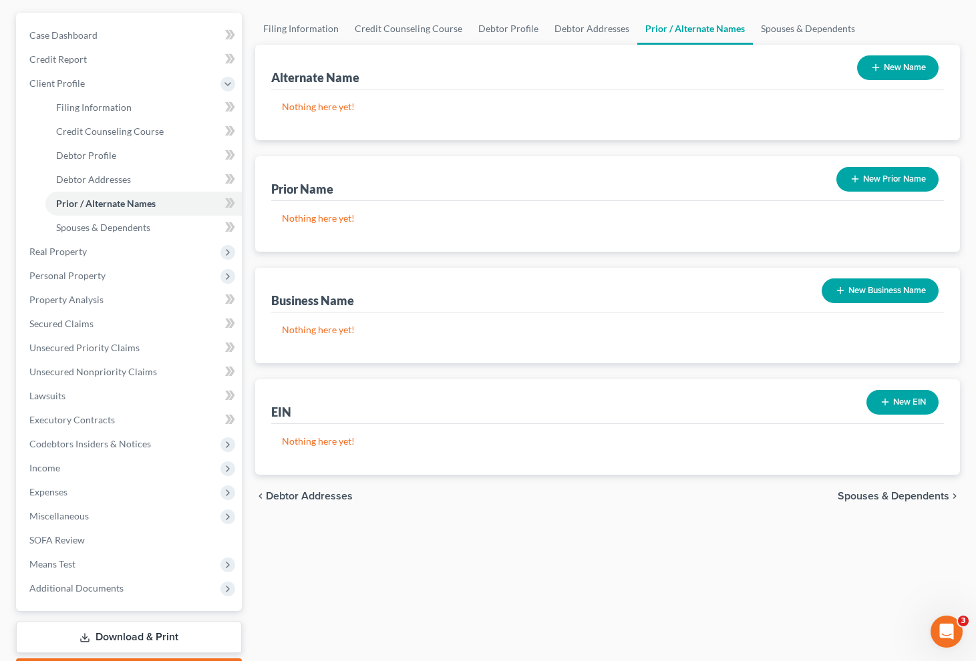
click at [877, 494] on span "Spouses & Dependents" at bounding box center [894, 496] width 112 height 11
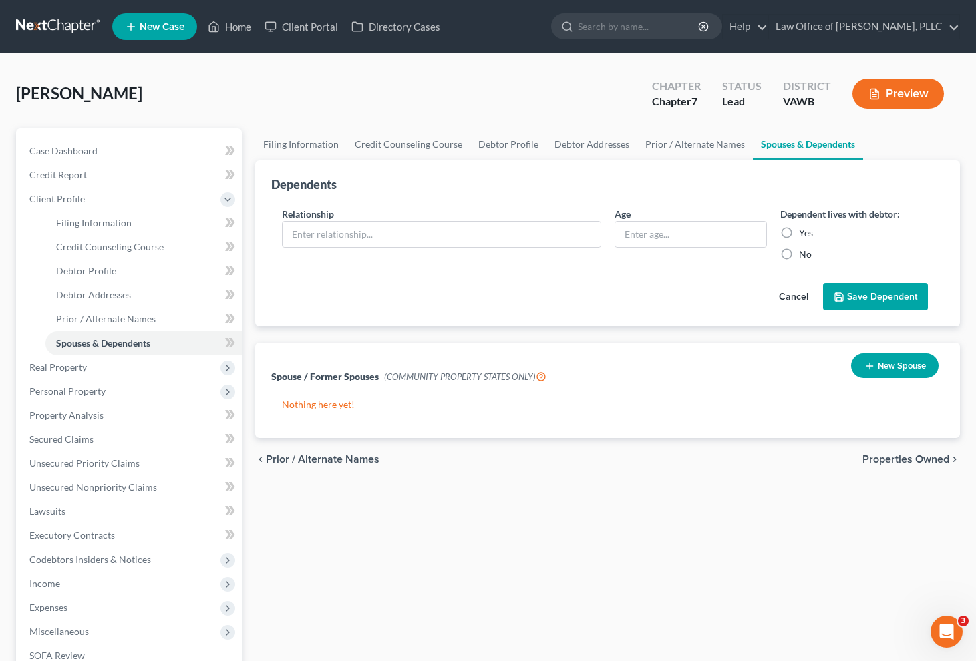
click at [883, 461] on span "Properties Owned" at bounding box center [906, 459] width 87 height 11
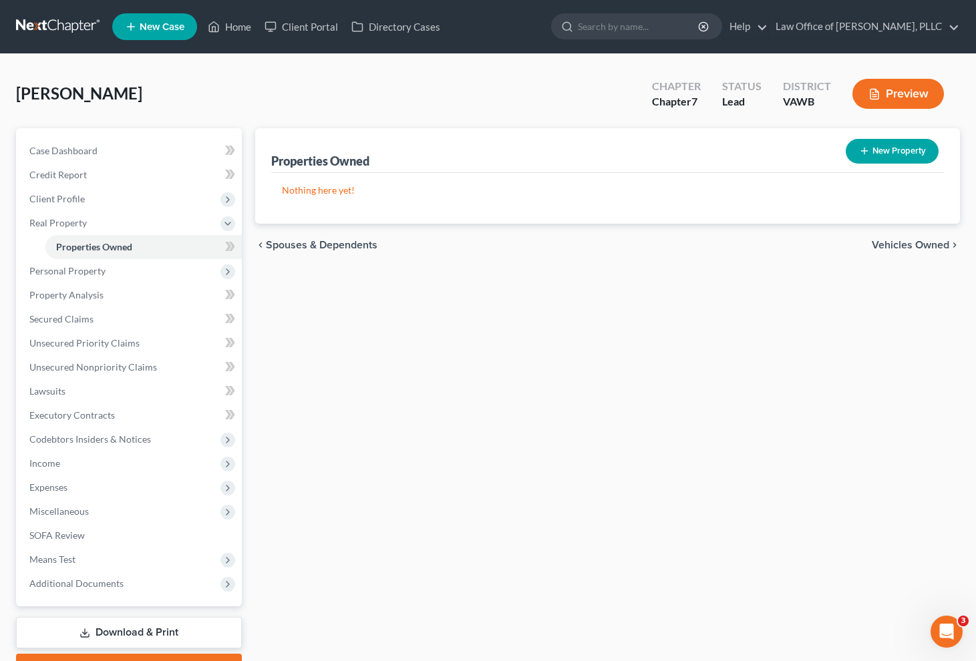
click at [898, 244] on span "Vehicles Owned" at bounding box center [911, 245] width 78 height 11
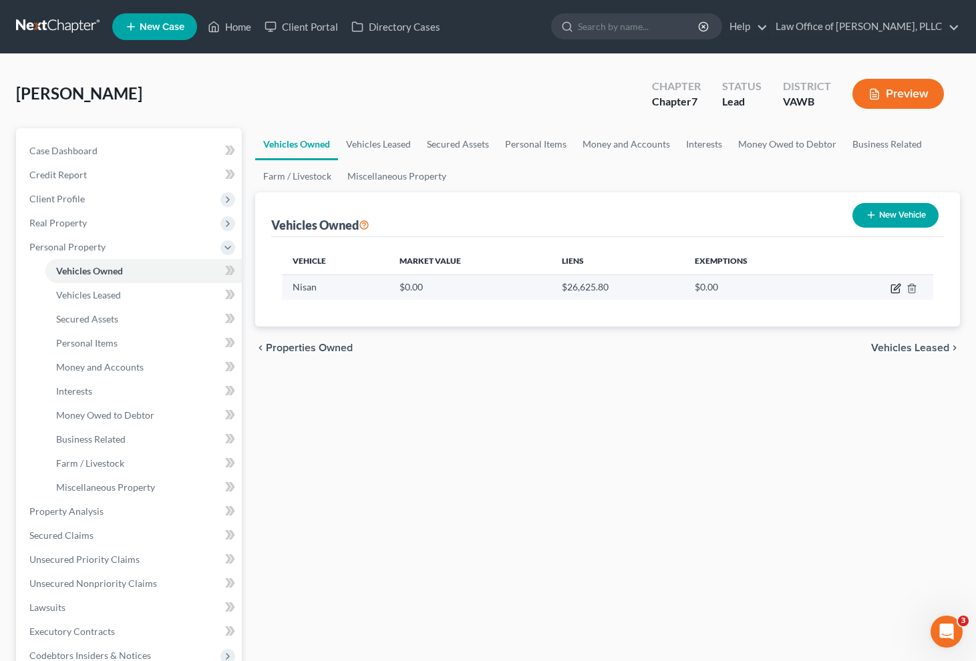
click at [897, 291] on icon "button" at bounding box center [896, 288] width 11 height 11
select select "0"
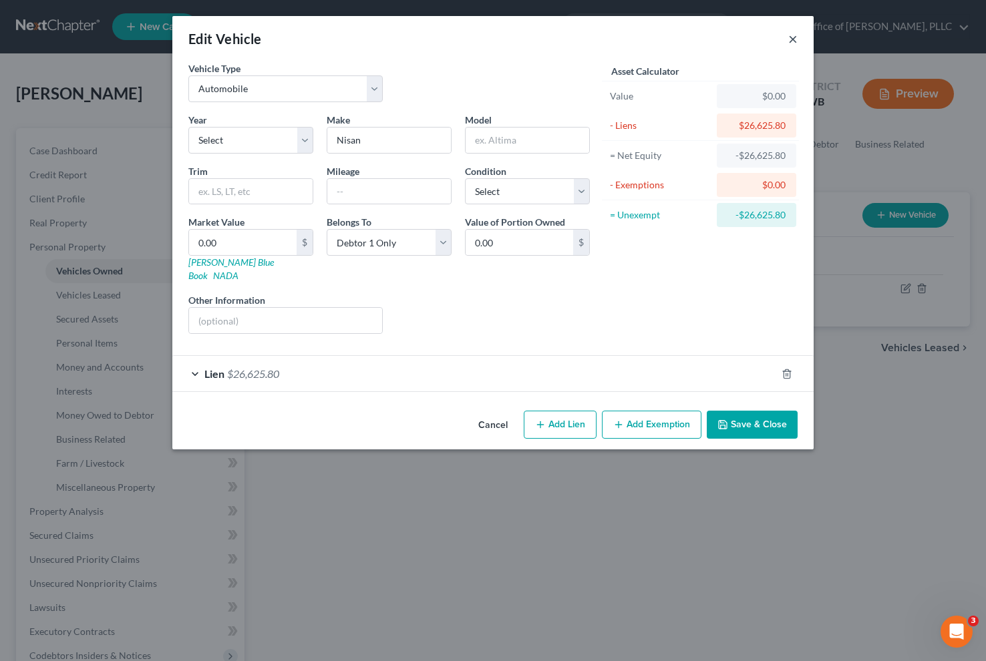
click at [790, 39] on button "×" at bounding box center [792, 39] width 9 height 16
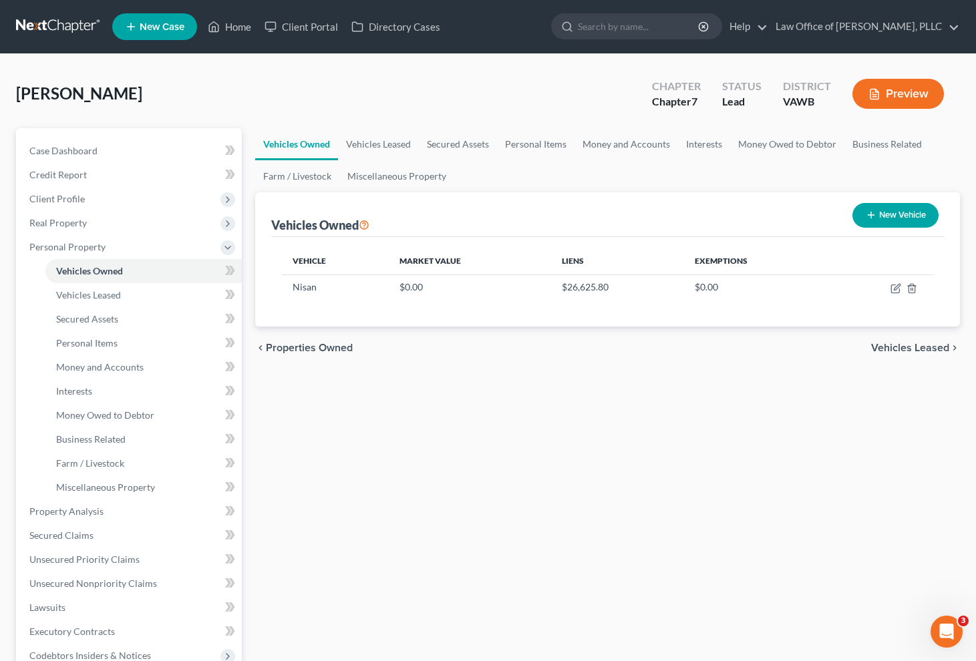
click at [919, 347] on span "Vehicles Leased" at bounding box center [910, 348] width 78 height 11
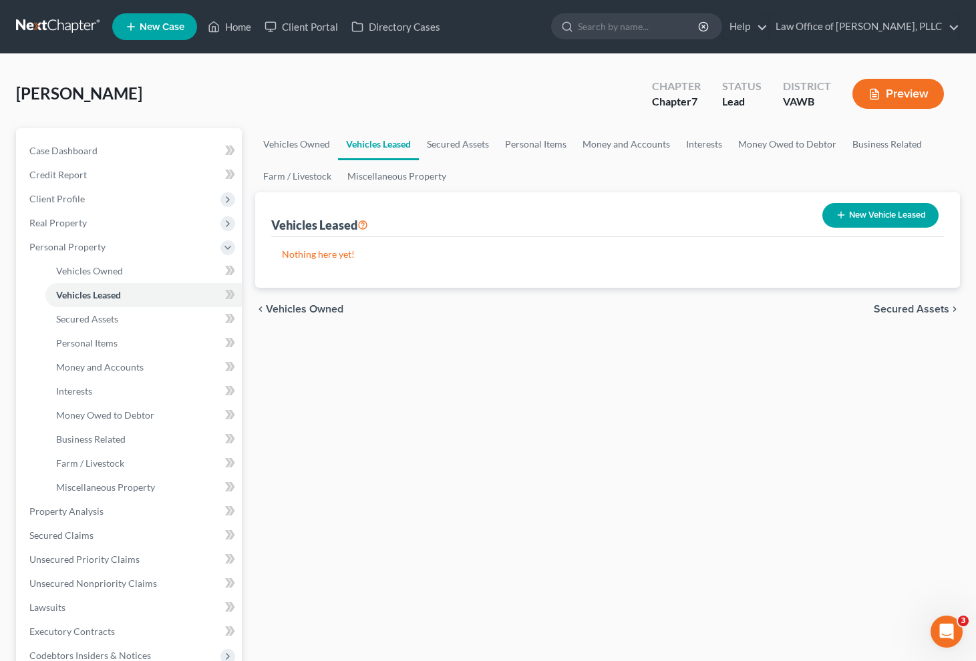
click at [918, 309] on span "Secured Assets" at bounding box center [912, 309] width 76 height 11
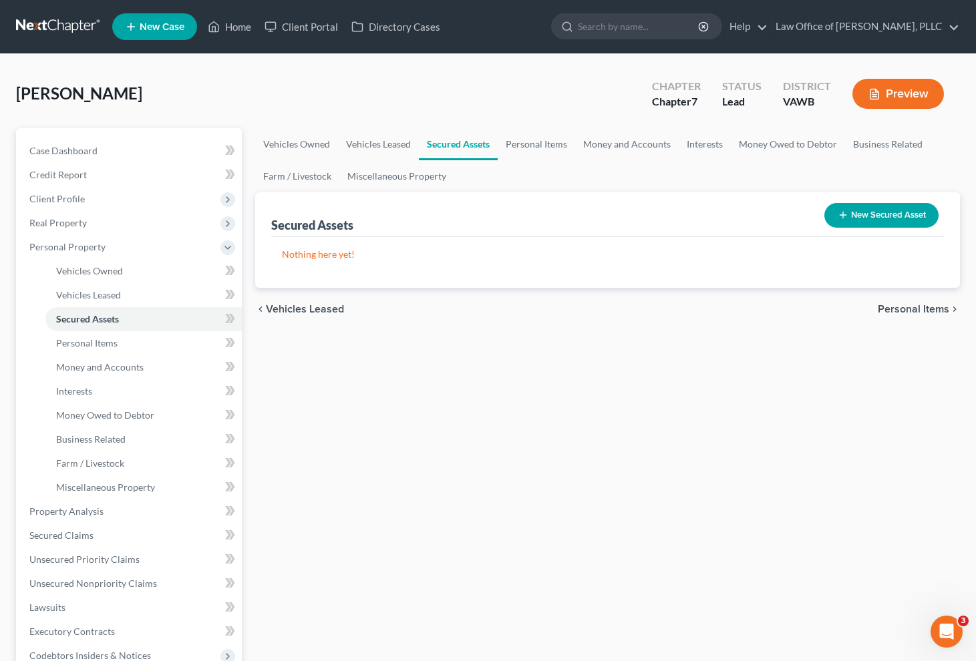
click at [918, 309] on span "Personal Items" at bounding box center [913, 309] width 71 height 11
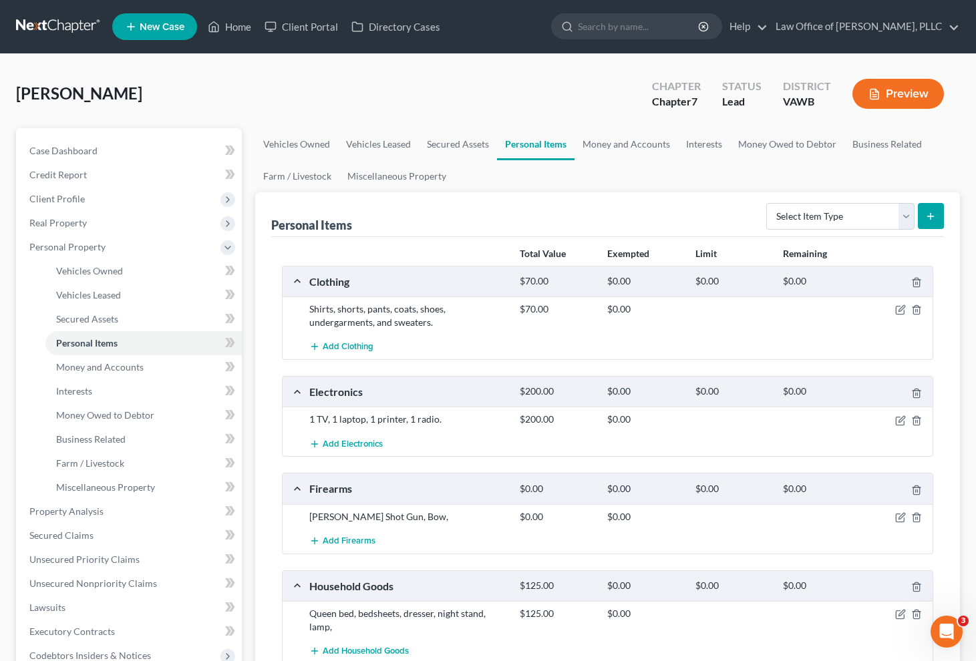
scroll to position [323, 0]
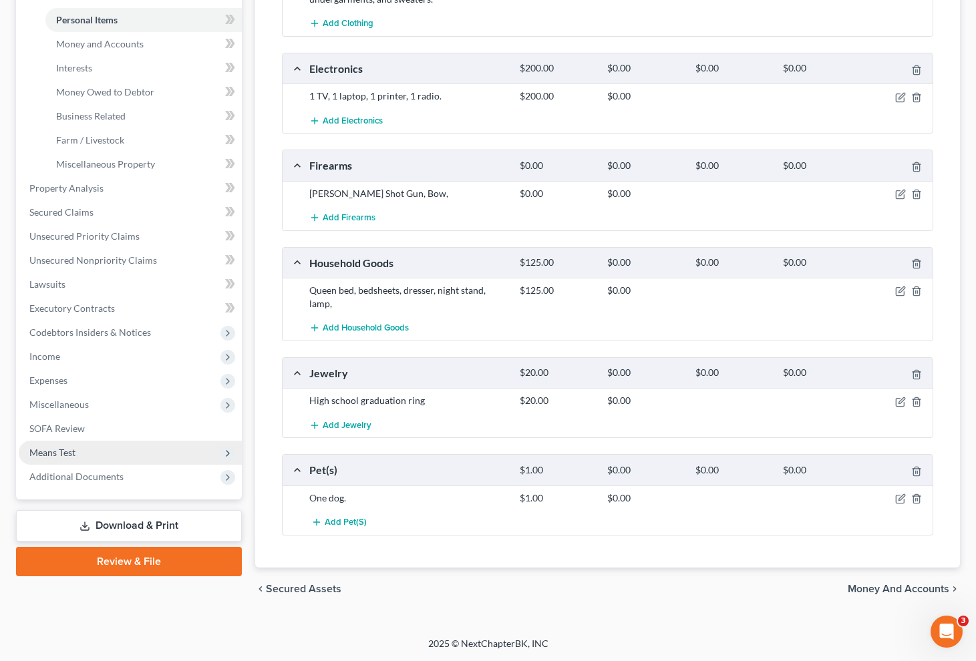
click at [61, 454] on span "Means Test" at bounding box center [52, 452] width 46 height 11
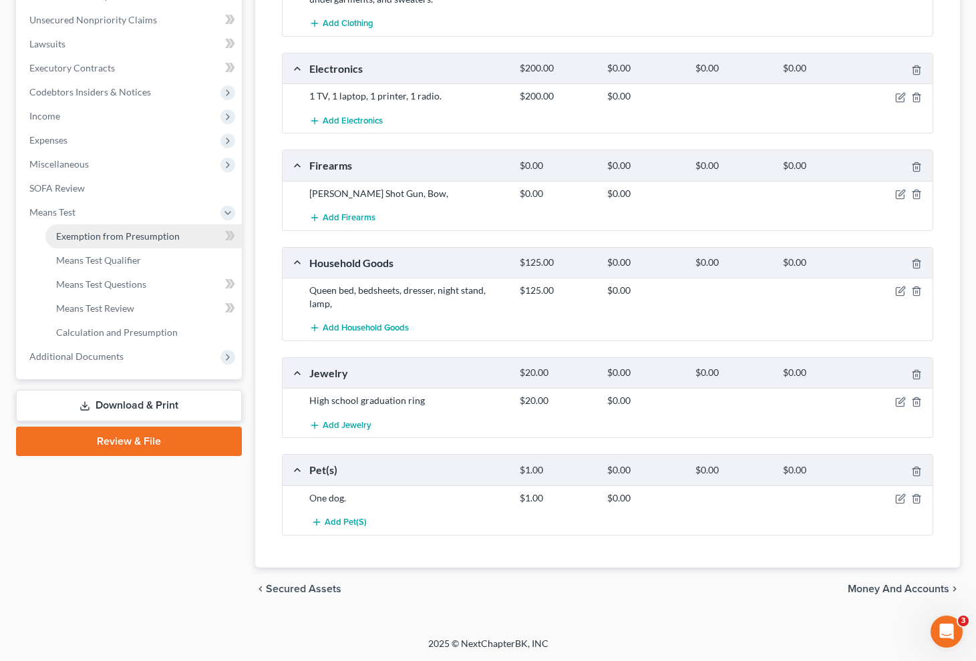
click at [102, 233] on span "Exemption from Presumption" at bounding box center [118, 236] width 124 height 11
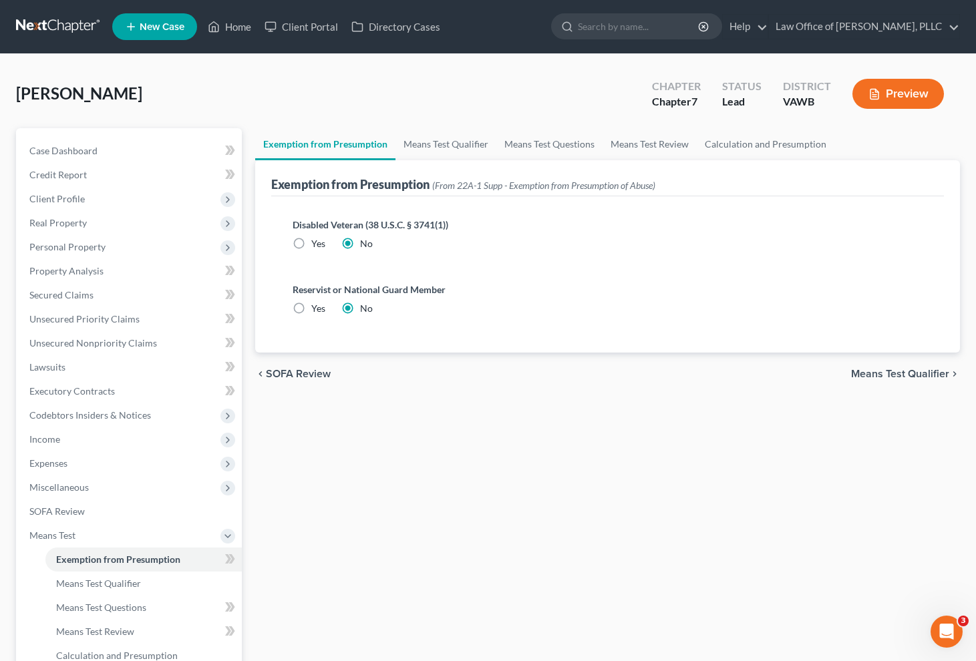
click at [873, 375] on span "Means Test Qualifier" at bounding box center [900, 374] width 98 height 11
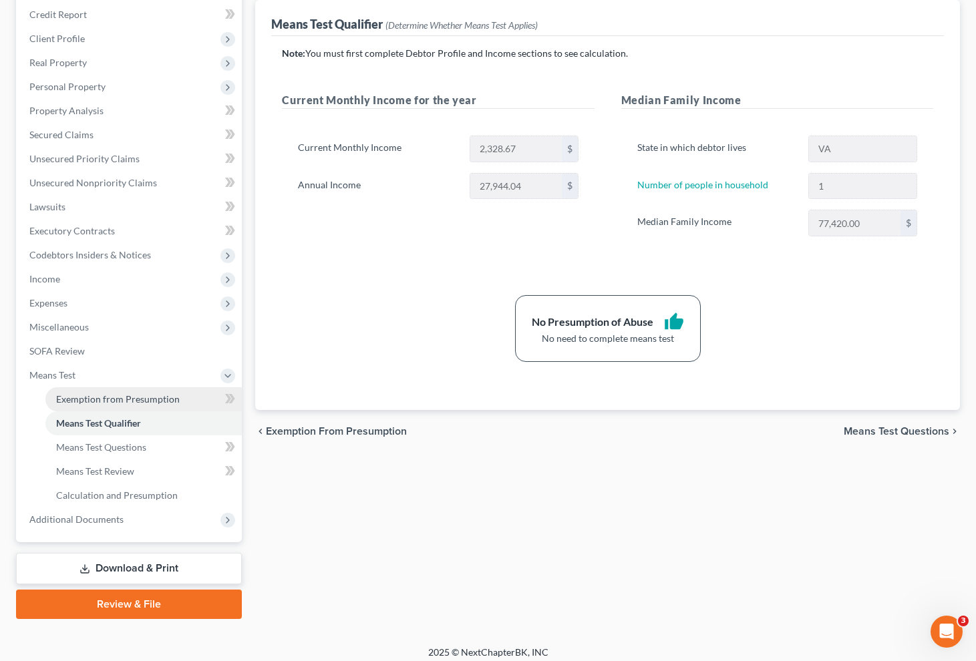
scroll to position [169, 0]
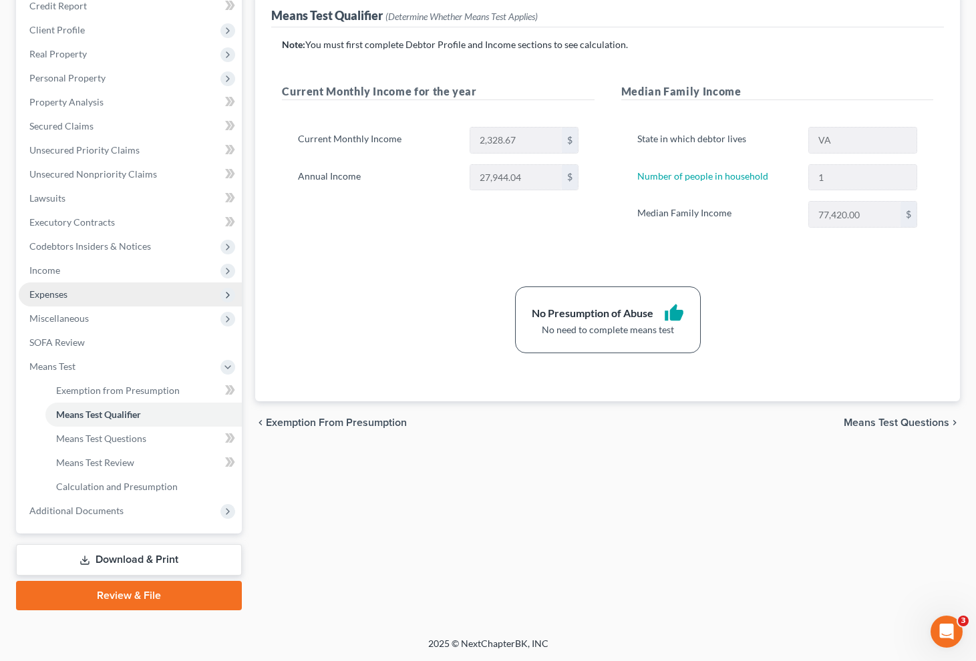
click at [53, 295] on span "Expenses" at bounding box center [48, 294] width 38 height 11
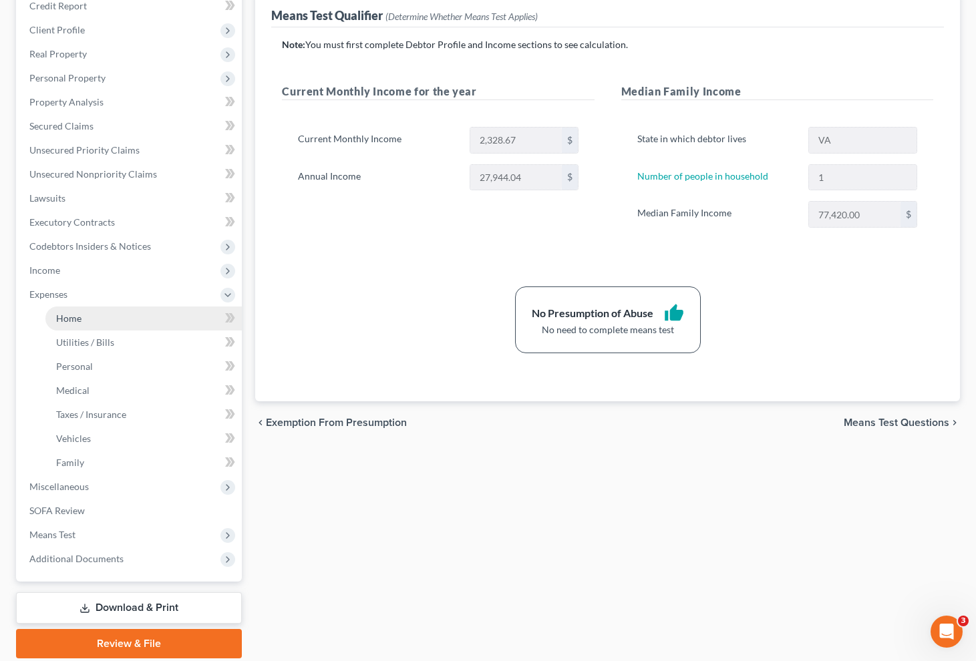
click at [73, 317] on span "Home" at bounding box center [68, 318] width 25 height 11
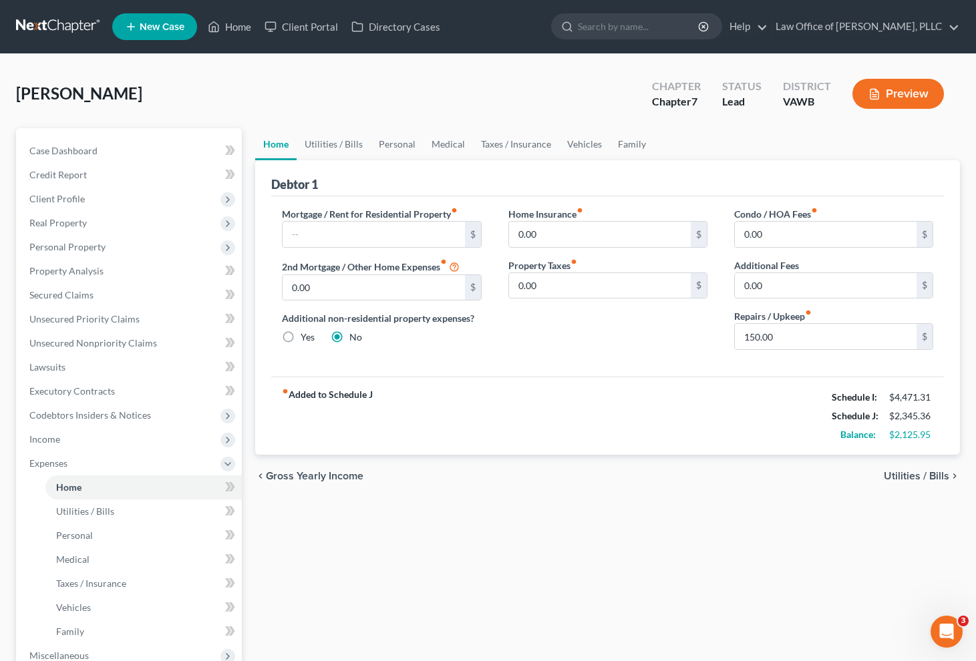
click at [935, 480] on span "Utilities / Bills" at bounding box center [916, 476] width 65 height 11
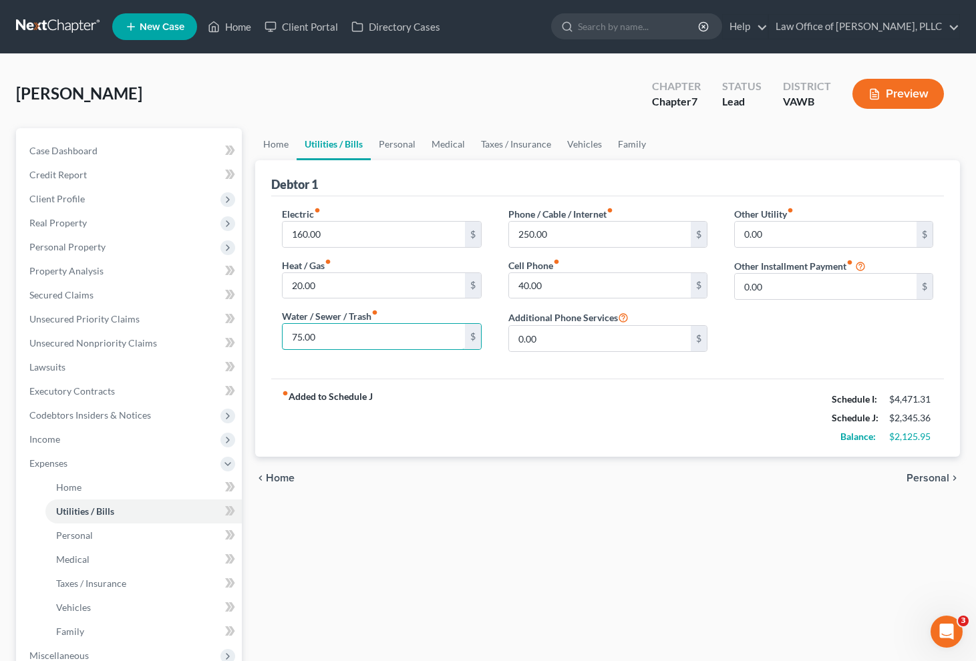
drag, startPoint x: 372, startPoint y: 343, endPoint x: 270, endPoint y: 327, distance: 103.4
click at [270, 327] on div "Electric fiber_manual_record 160.00 $ Heat / Gas fiber_manual_record 20.00 $ Wa…" at bounding box center [382, 285] width 226 height 156
click at [377, 337] on input "75.00" at bounding box center [374, 336] width 182 height 25
drag, startPoint x: 368, startPoint y: 337, endPoint x: 261, endPoint y: 329, distance: 107.3
click at [261, 329] on div "Debtor 1 Electric fiber_manual_record 160.00 $ Heat / Gas fiber_manual_record 2…" at bounding box center [607, 308] width 705 height 297
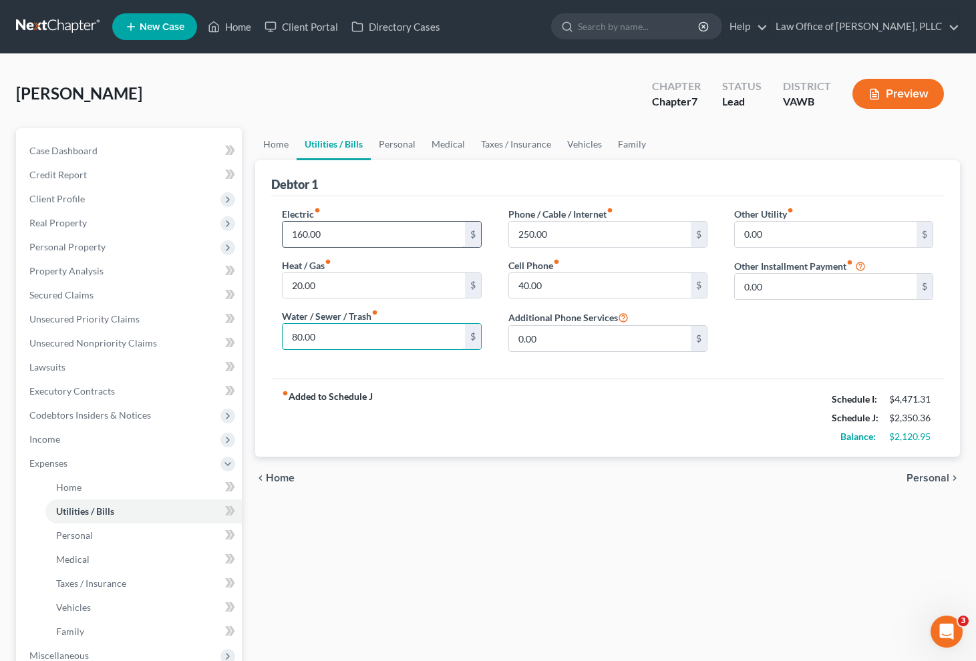
type input "80.00"
drag, startPoint x: 339, startPoint y: 234, endPoint x: 281, endPoint y: 232, distance: 58.8
click at [281, 232] on div "Electric fiber_manual_record 160.00 $ Heat / Gas fiber_manual_record 20.00 $ Wa…" at bounding box center [382, 285] width 226 height 156
drag, startPoint x: 319, startPoint y: 229, endPoint x: 360, endPoint y: 235, distance: 41.3
click at [320, 229] on input "160.00" at bounding box center [374, 234] width 182 height 25
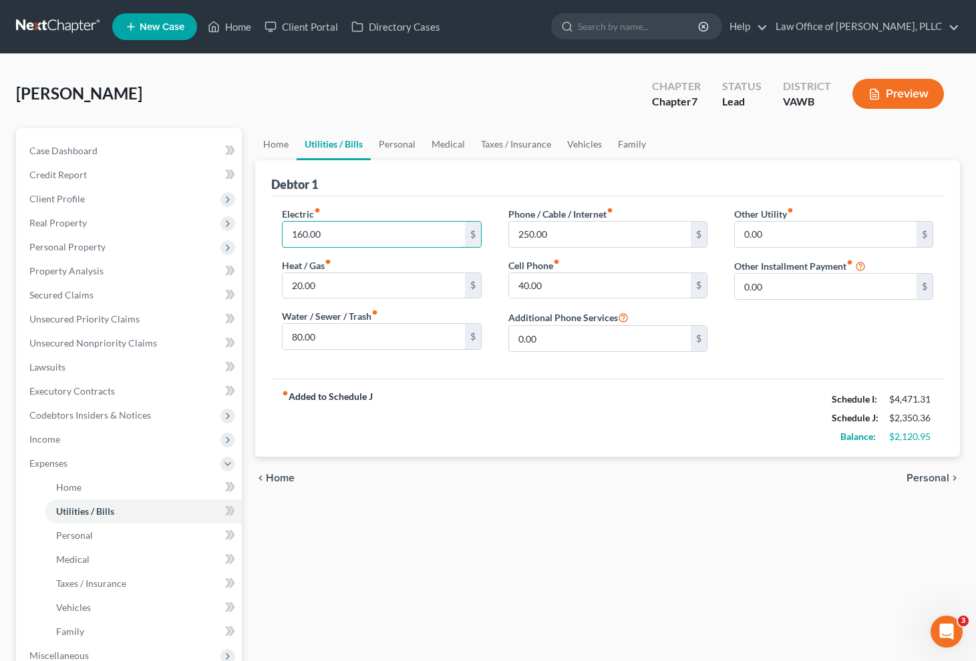
drag, startPoint x: 360, startPoint y: 235, endPoint x: 263, endPoint y: 235, distance: 96.9
click at [263, 235] on div "Debtor 1 Electric fiber_manual_record 160.00 $ Heat / Gas fiber_manual_record 2…" at bounding box center [607, 308] width 705 height 297
type input "180"
click at [937, 478] on span "Personal" at bounding box center [928, 478] width 43 height 11
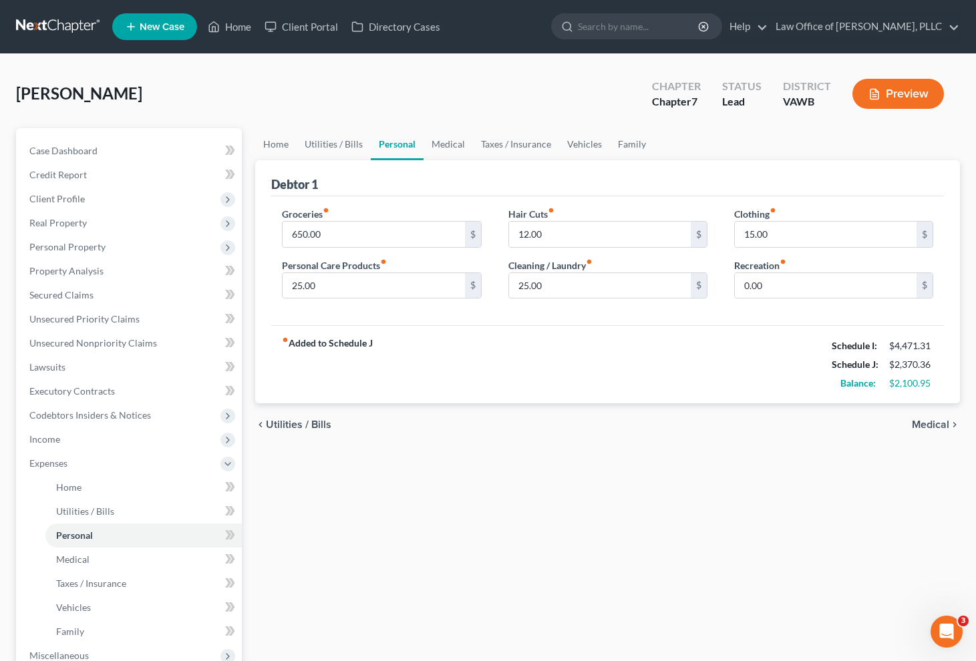
click at [933, 426] on span "Medical" at bounding box center [930, 425] width 37 height 11
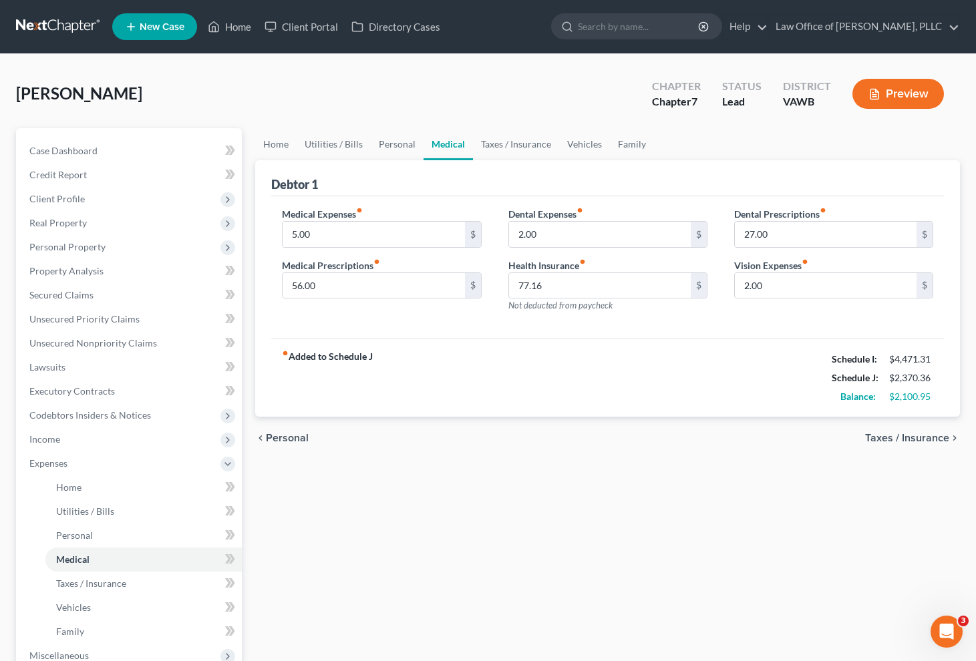
click at [934, 442] on span "Taxes / Insurance" at bounding box center [907, 438] width 84 height 11
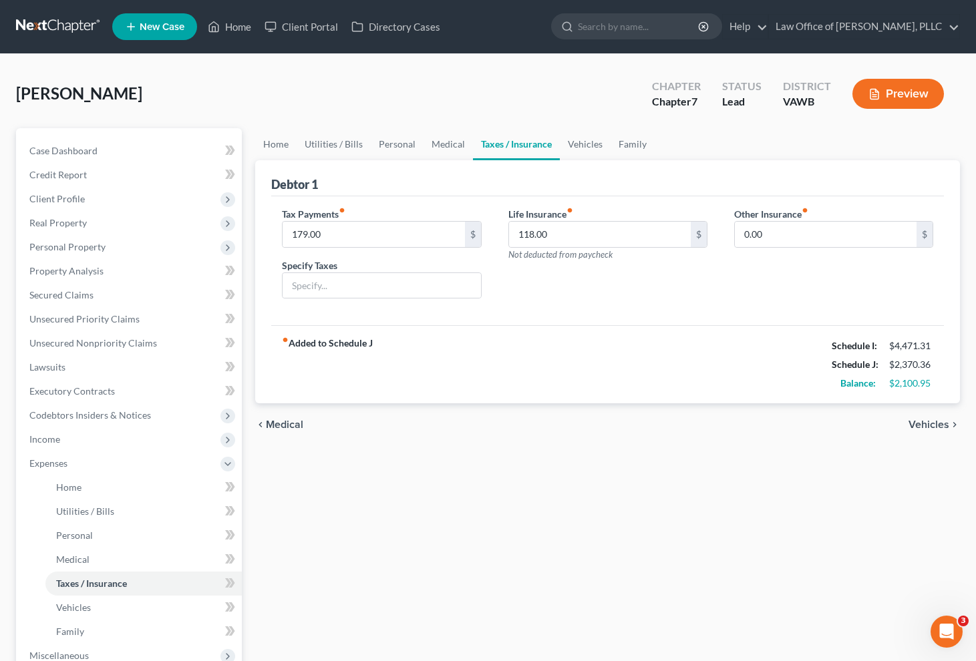
click at [931, 426] on span "Vehicles" at bounding box center [929, 425] width 41 height 11
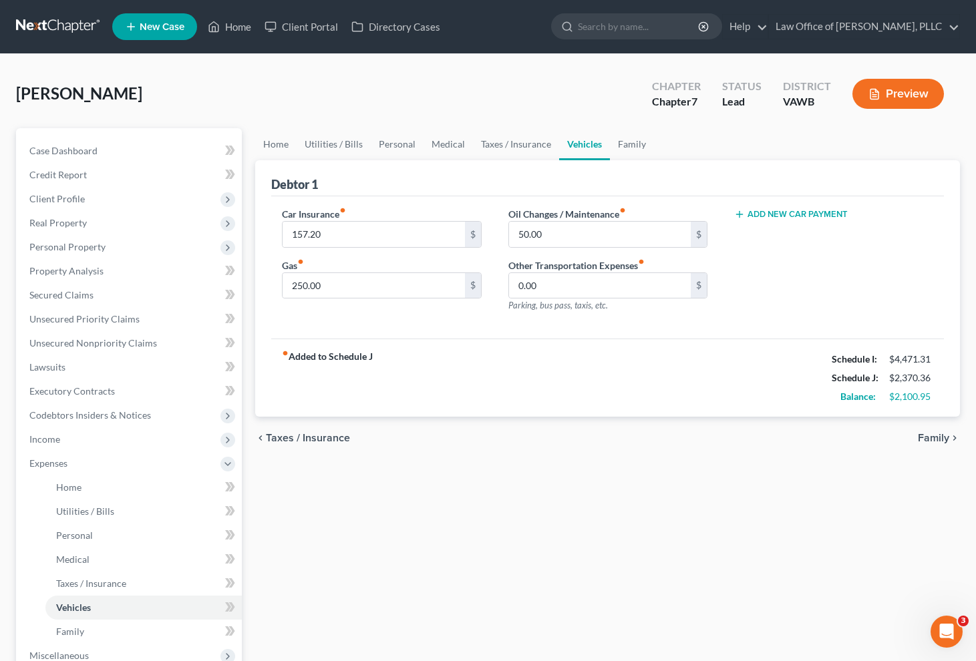
click at [929, 448] on div "chevron_left Taxes / Insurance Family chevron_right" at bounding box center [607, 438] width 705 height 43
click at [931, 440] on span "Family" at bounding box center [933, 438] width 31 height 11
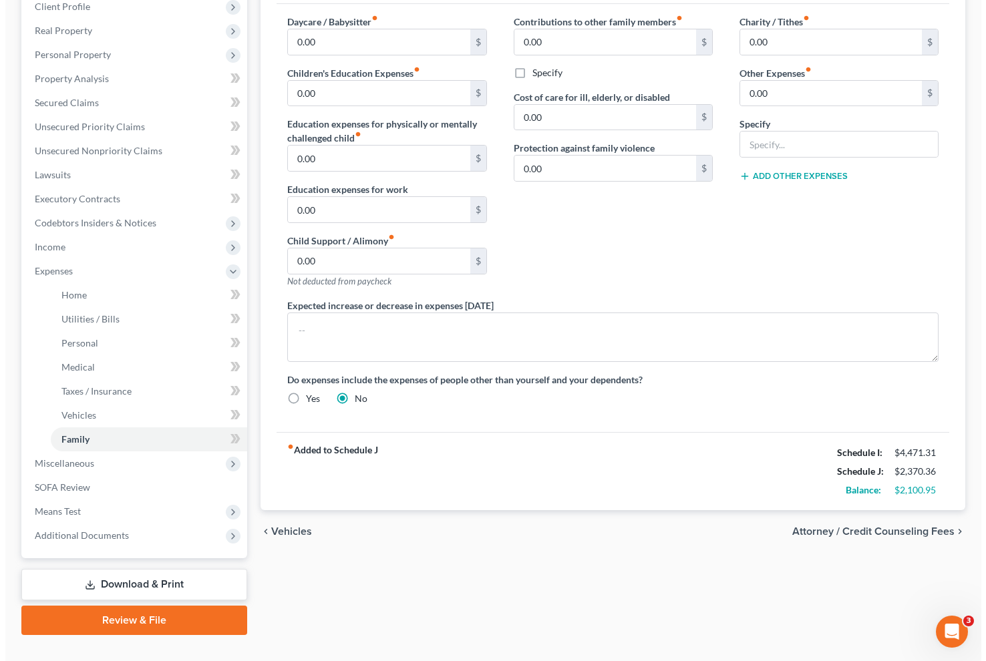
scroll to position [217, 0]
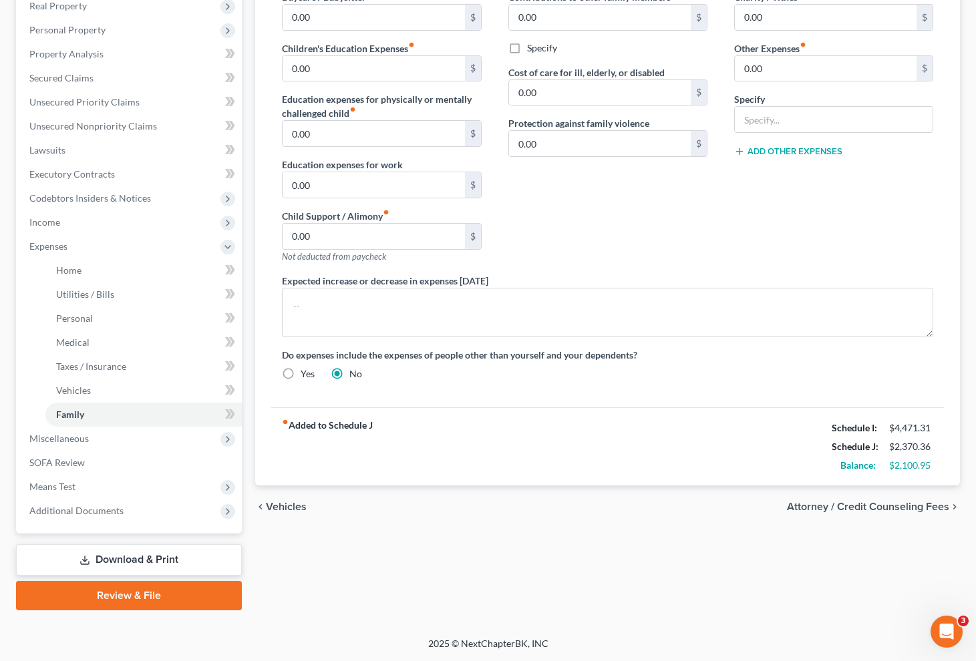
click at [875, 513] on div "chevron_left Vehicles Attorney / Credit Counseling Fees chevron_right" at bounding box center [607, 507] width 705 height 43
click at [875, 508] on span "Attorney / Credit Counseling Fees" at bounding box center [868, 507] width 162 height 11
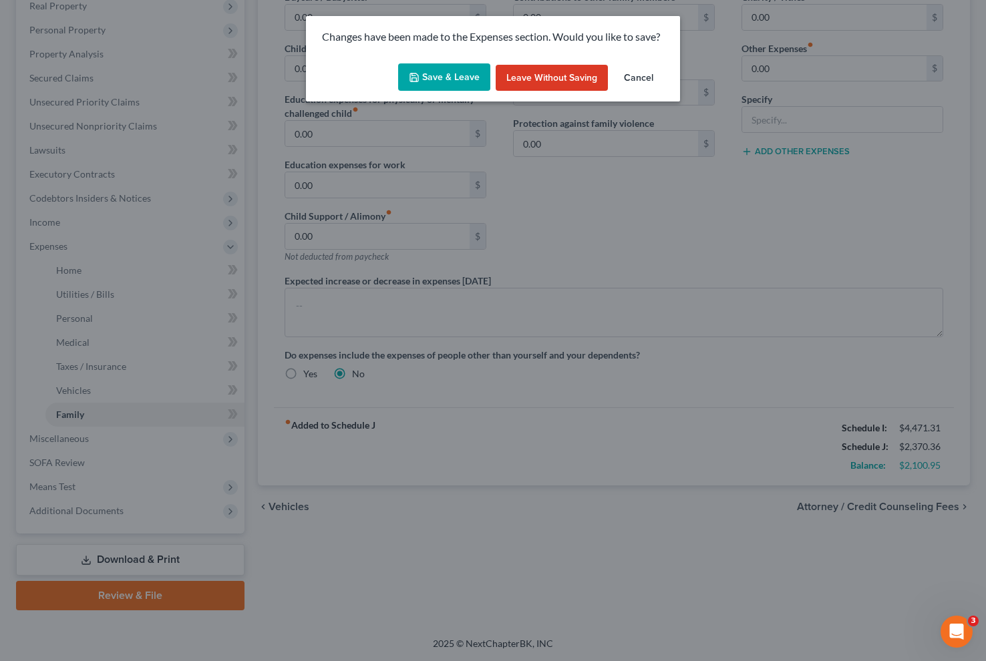
click at [467, 76] on button "Save & Leave" at bounding box center [444, 77] width 92 height 28
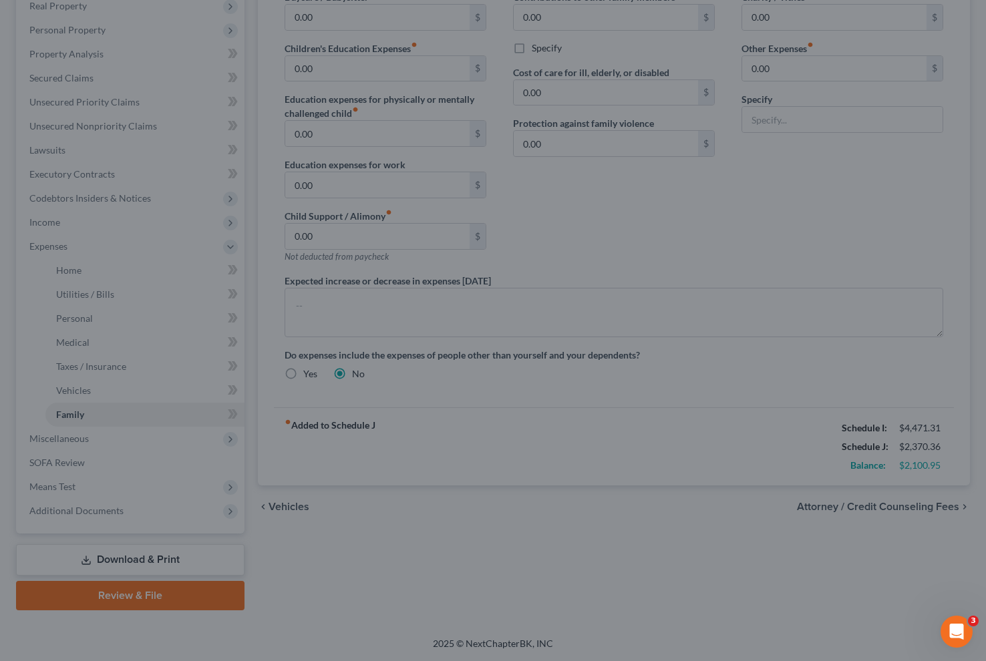
select select "0"
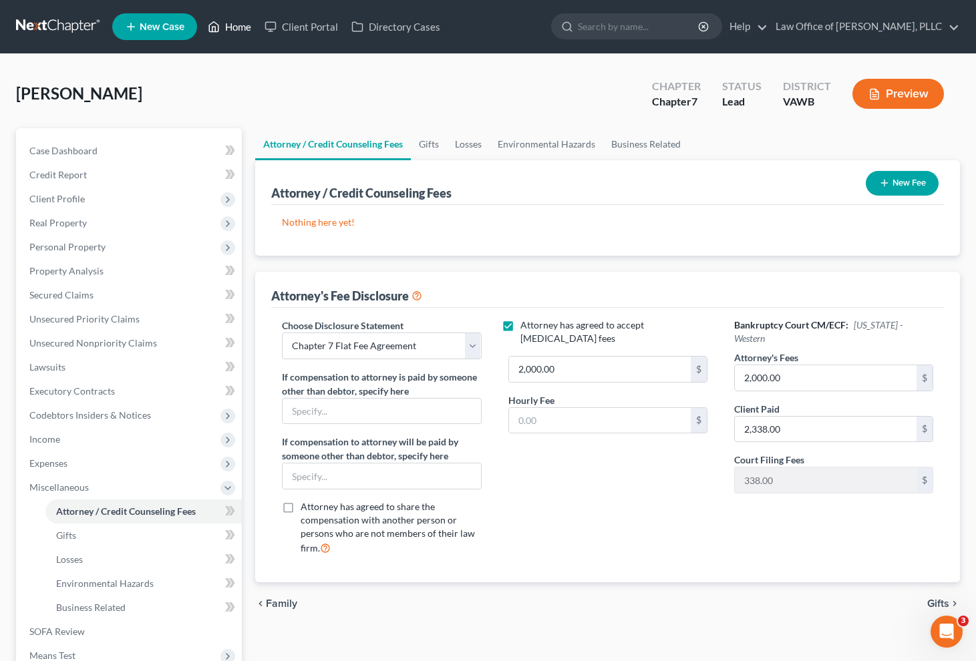
click at [241, 31] on link "Home" at bounding box center [229, 27] width 57 height 24
